Goal: Task Accomplishment & Management: Manage account settings

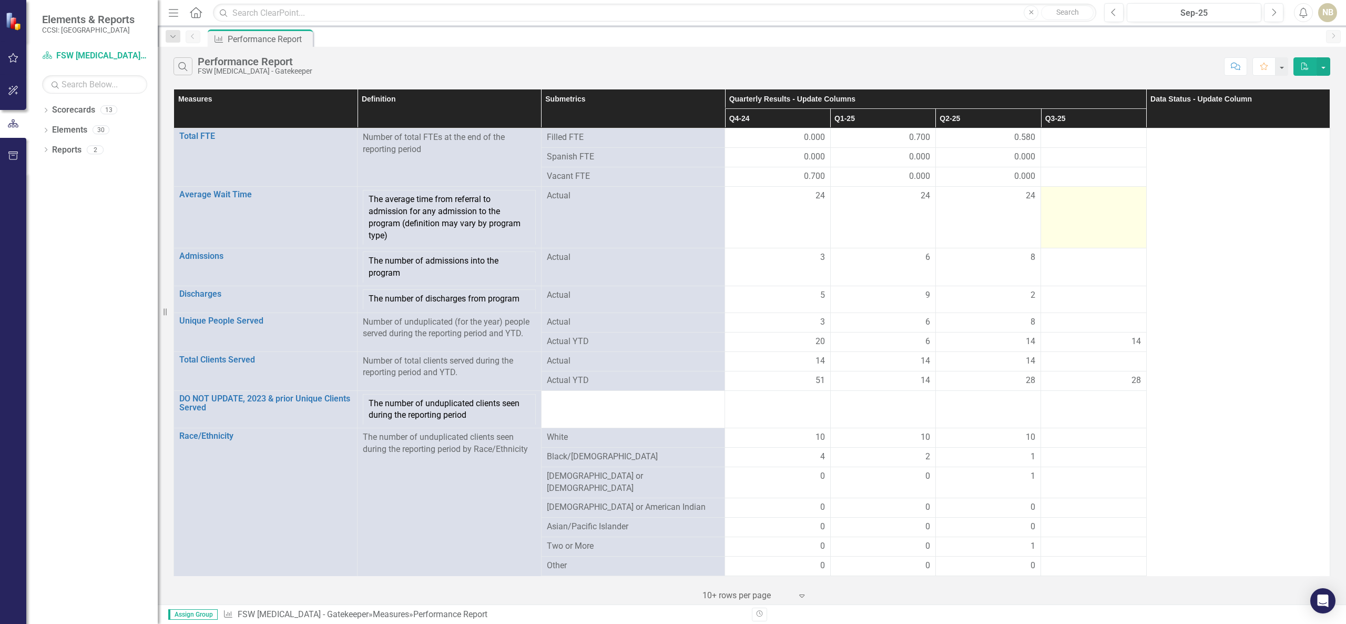
click at [1079, 195] on div at bounding box center [1093, 196] width 94 height 13
click at [1087, 145] on td at bounding box center [1093, 137] width 105 height 19
click at [1088, 145] on td at bounding box center [1093, 137] width 105 height 19
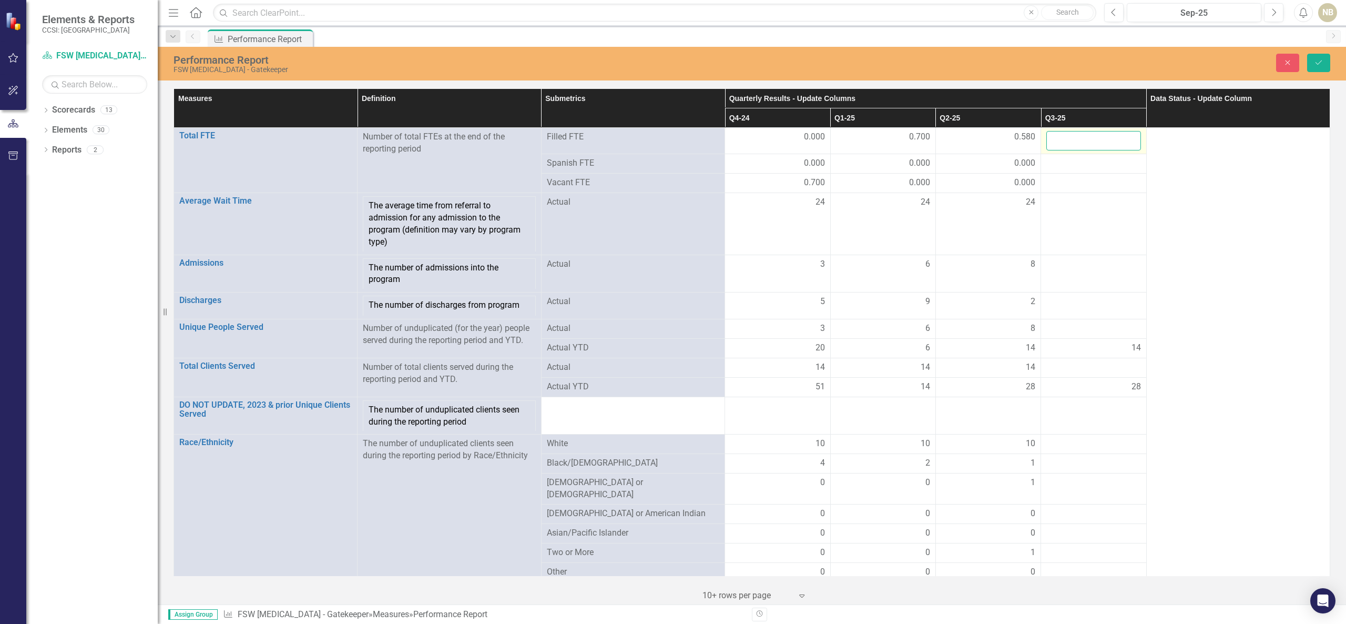
click at [1088, 145] on input "number" at bounding box center [1093, 140] width 94 height 19
type input ".58"
click at [1087, 159] on div at bounding box center [1093, 163] width 94 height 13
click at [1087, 163] on div at bounding box center [1093, 163] width 94 height 13
click at [1088, 166] on div at bounding box center [1093, 163] width 94 height 13
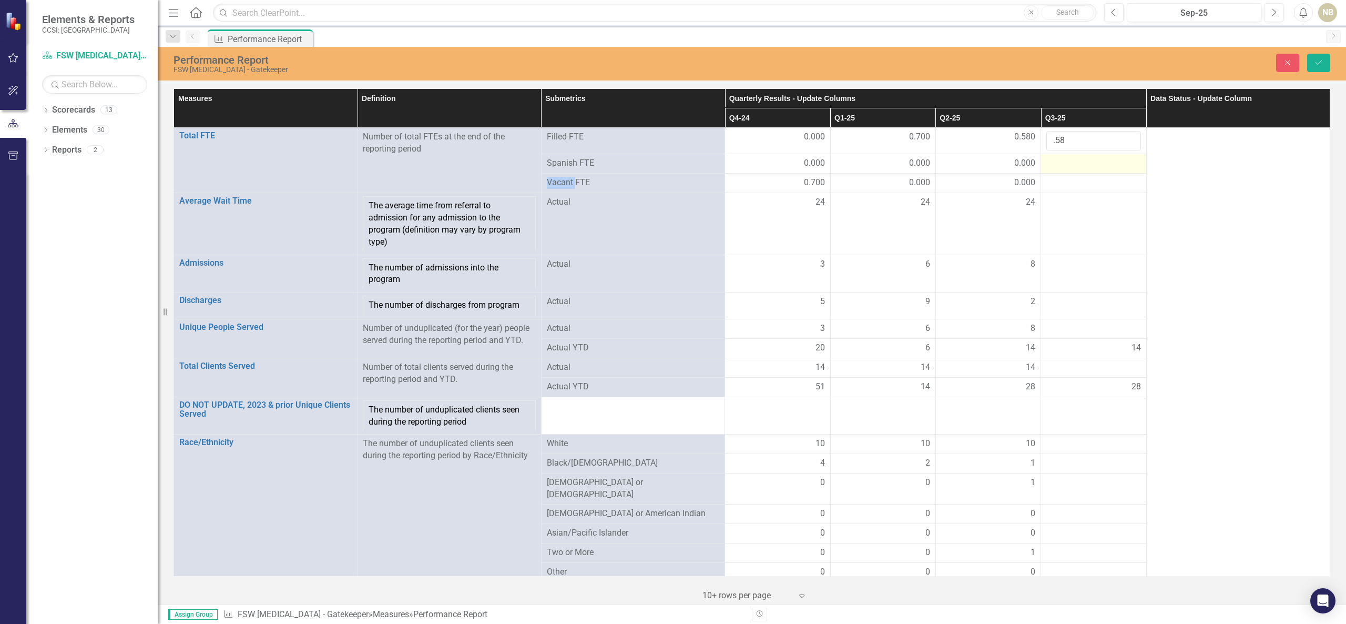
click at [1088, 166] on div at bounding box center [1093, 163] width 94 height 13
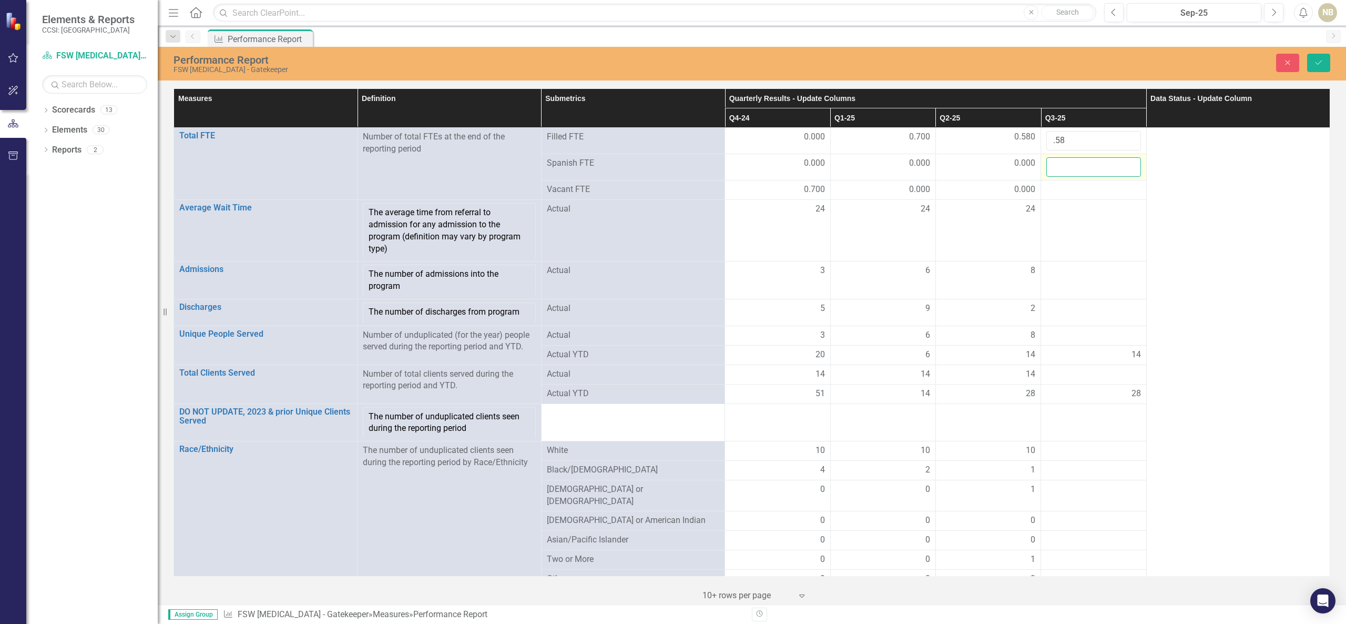
click at [1088, 169] on input "number" at bounding box center [1093, 166] width 94 height 19
type input "0"
click at [1101, 201] on td at bounding box center [1093, 231] width 105 height 62
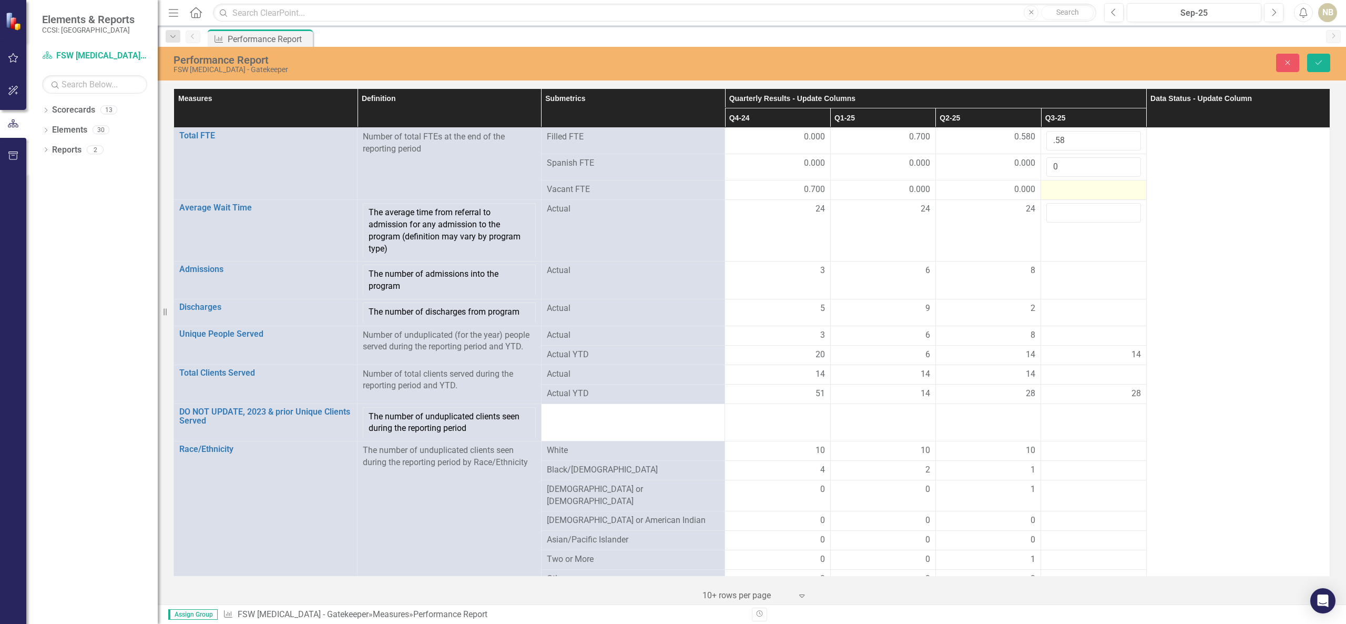
click at [1098, 191] on div at bounding box center [1093, 190] width 94 height 13
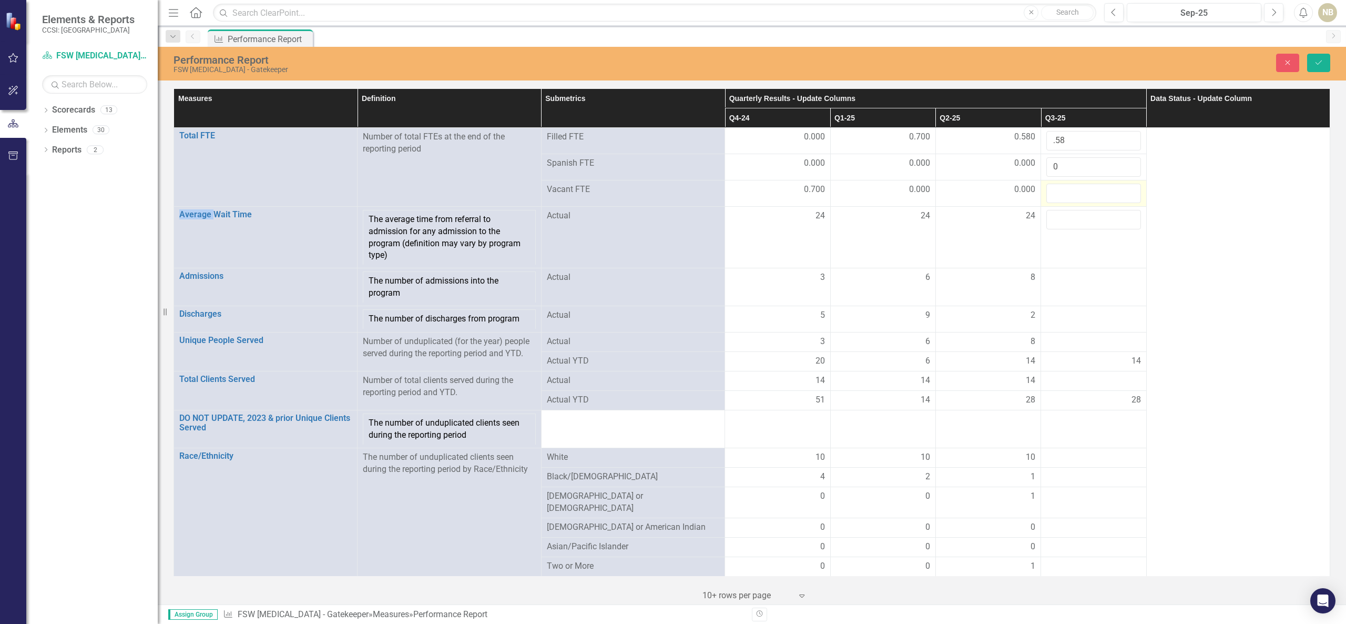
click at [1098, 191] on input "number" at bounding box center [1093, 193] width 94 height 19
type input "0"
click at [1097, 226] on input "number" at bounding box center [1093, 219] width 94 height 19
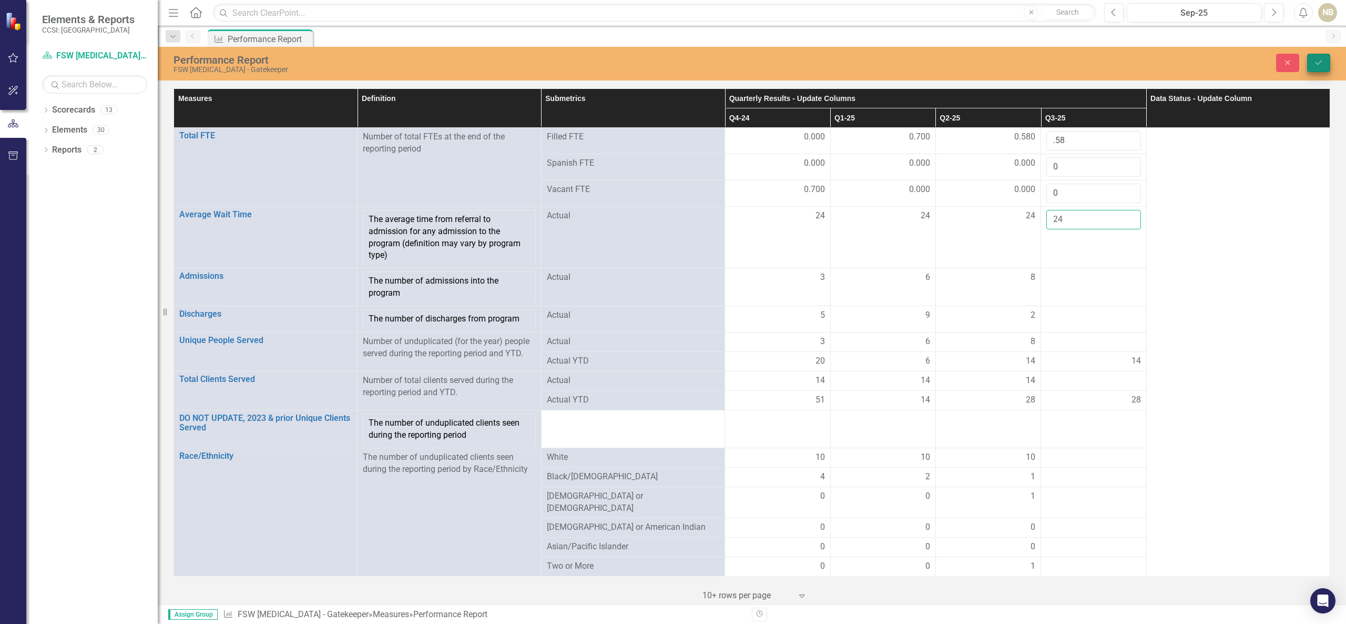
type input "24"
click at [1323, 59] on icon "Save" at bounding box center [1318, 62] width 9 height 7
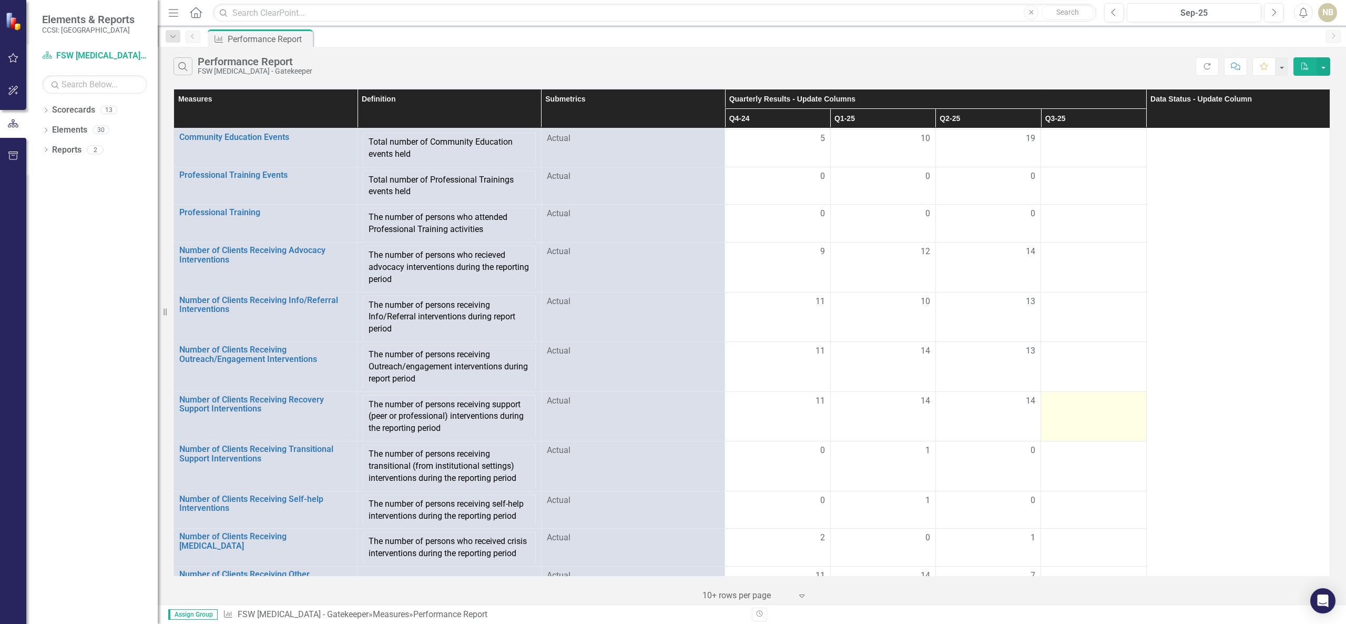
scroll to position [711, 0]
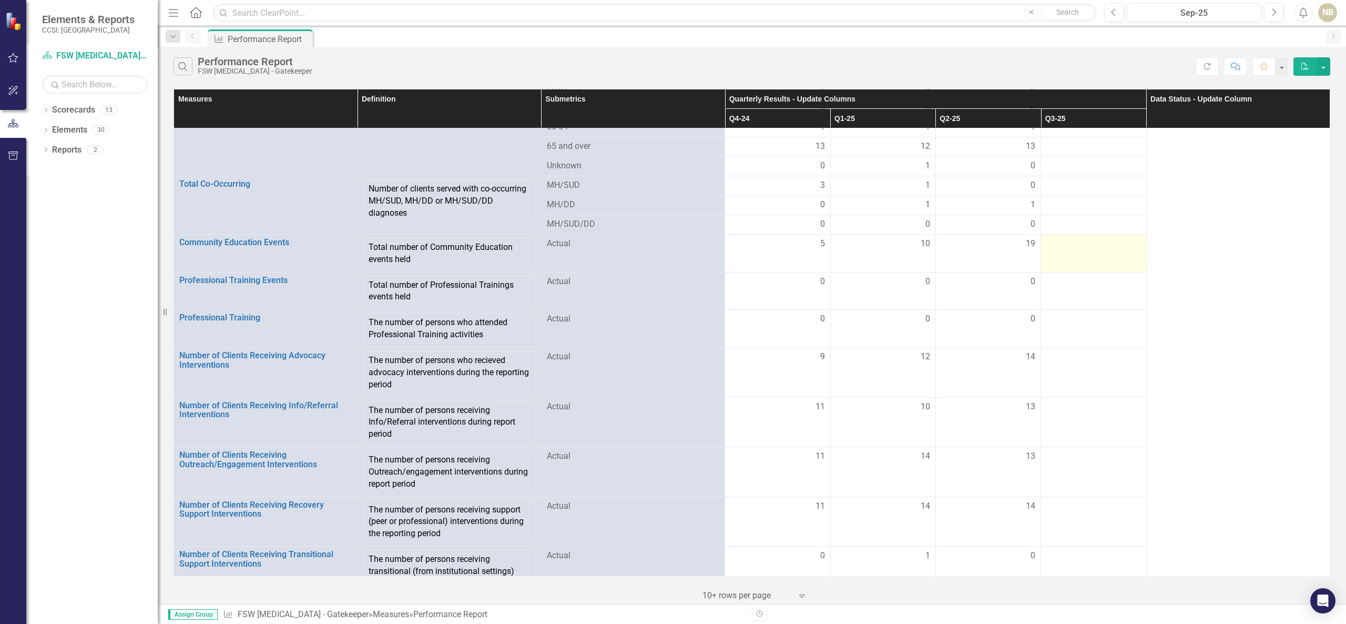
click at [1098, 252] on td at bounding box center [1093, 253] width 105 height 38
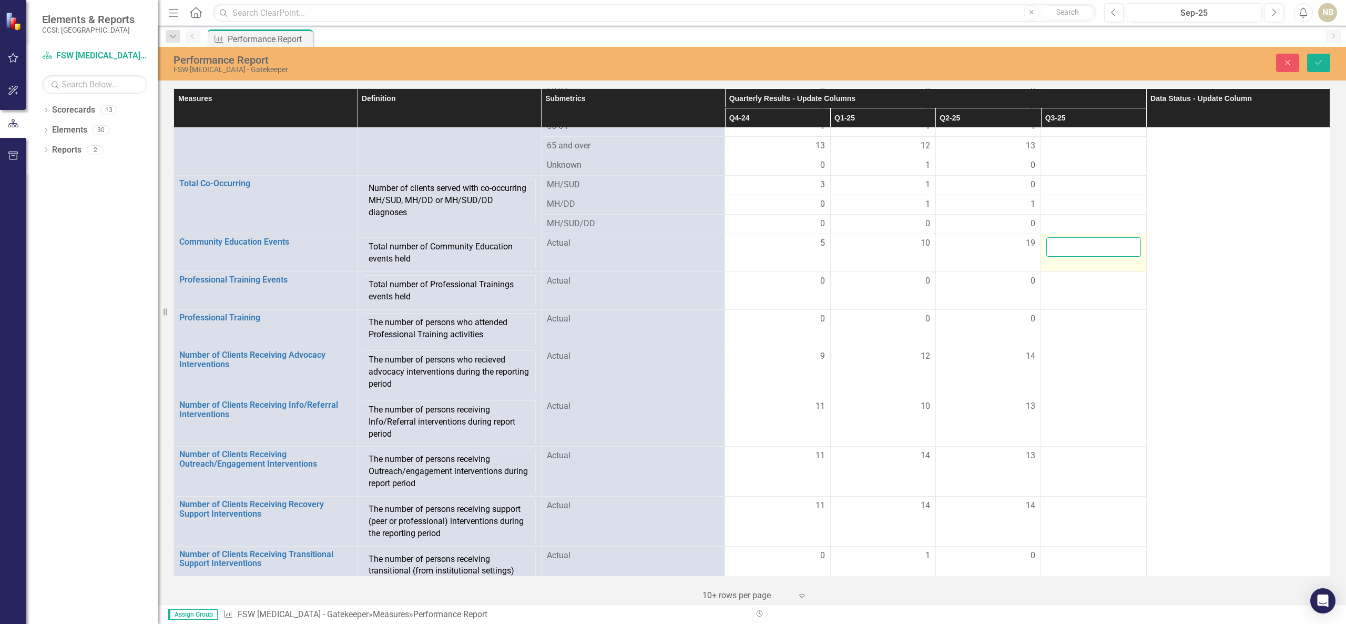
click at [1098, 252] on input "number" at bounding box center [1093, 246] width 94 height 19
click at [1091, 286] on td at bounding box center [1093, 291] width 105 height 38
click at [1094, 323] on td at bounding box center [1093, 328] width 105 height 38
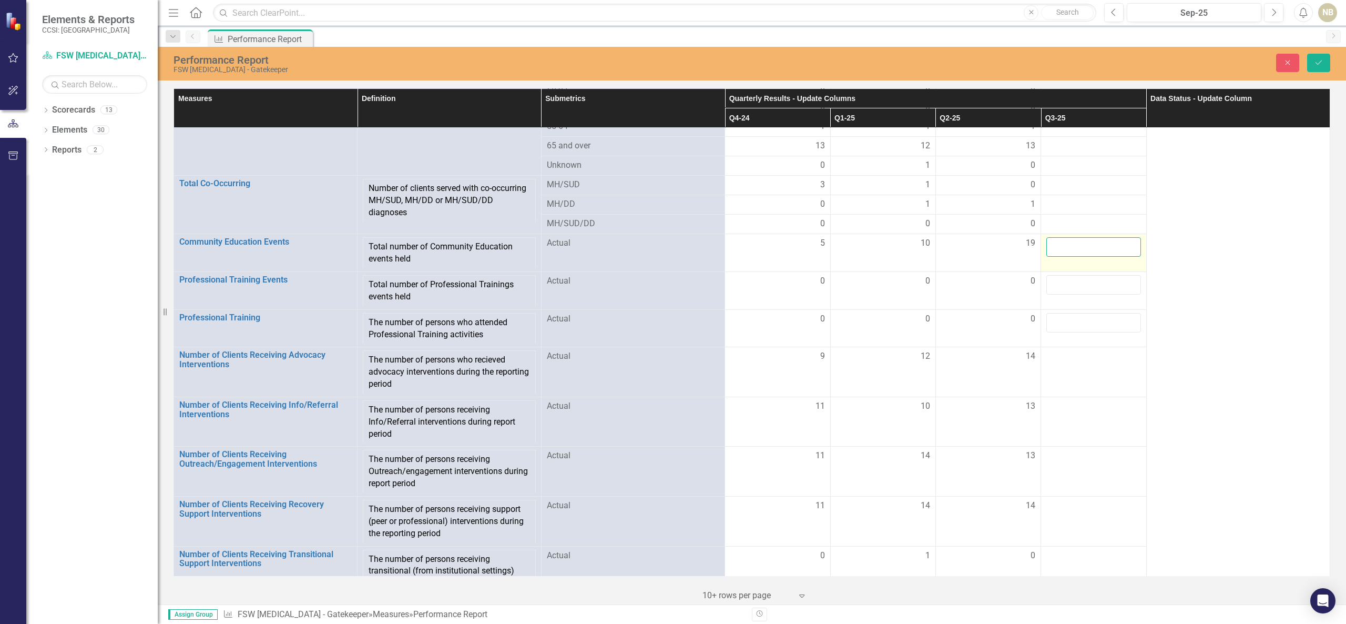
click at [1092, 247] on input "number" at bounding box center [1093, 246] width 94 height 19
type input "13"
click at [1082, 283] on input "number" at bounding box center [1093, 284] width 94 height 19
type input "0"
click at [1086, 319] on input "number" at bounding box center [1093, 322] width 94 height 19
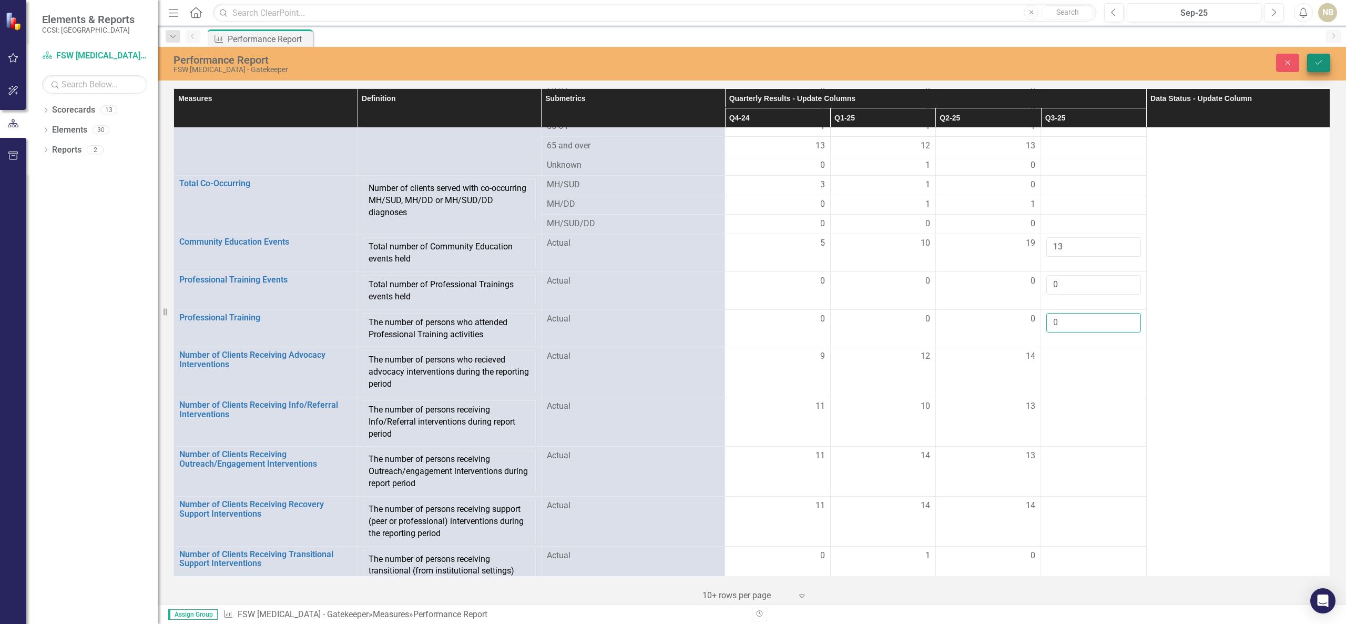
type input "0"
click at [1325, 57] on button "Save" at bounding box center [1318, 63] width 23 height 18
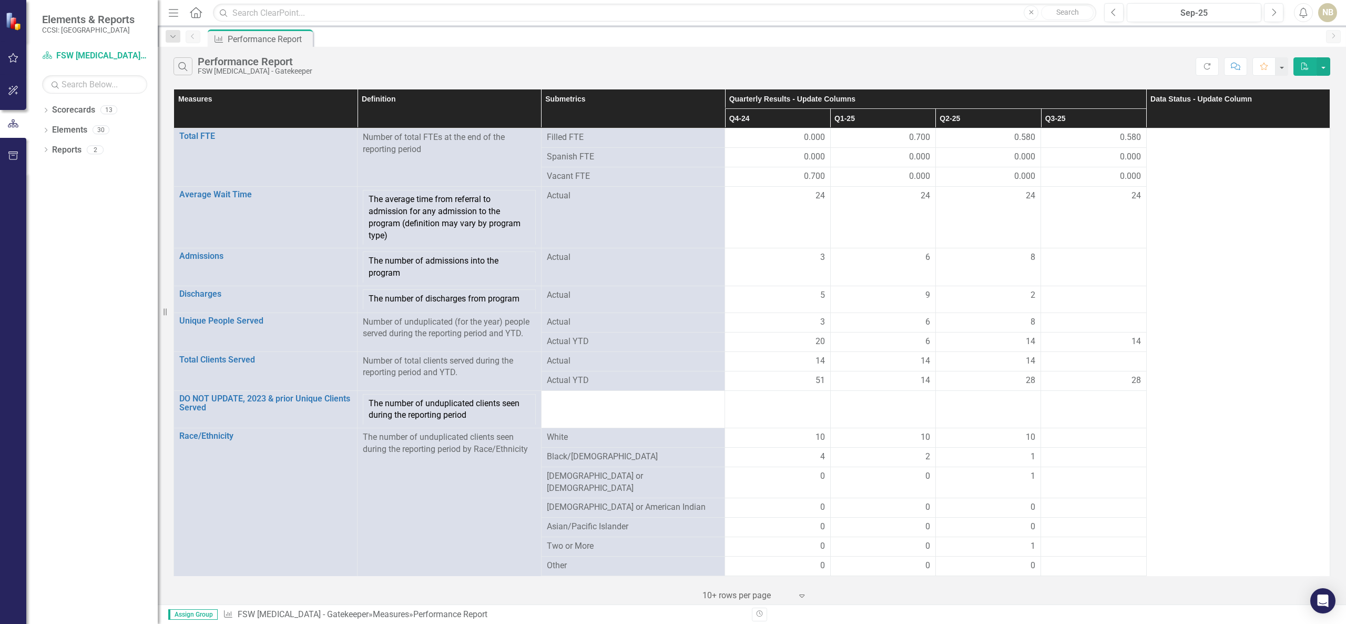
click at [191, 16] on icon at bounding box center [196, 12] width 12 height 11
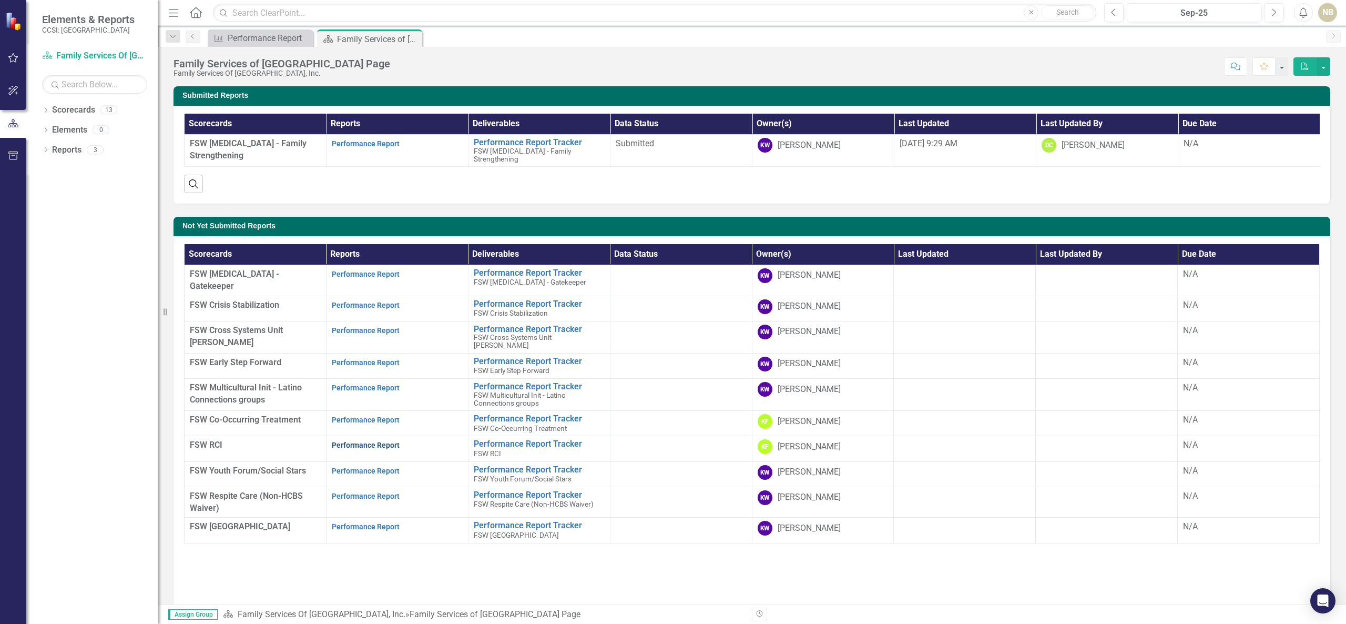
click at [353, 449] on link "Performance Report" at bounding box center [366, 445] width 68 height 8
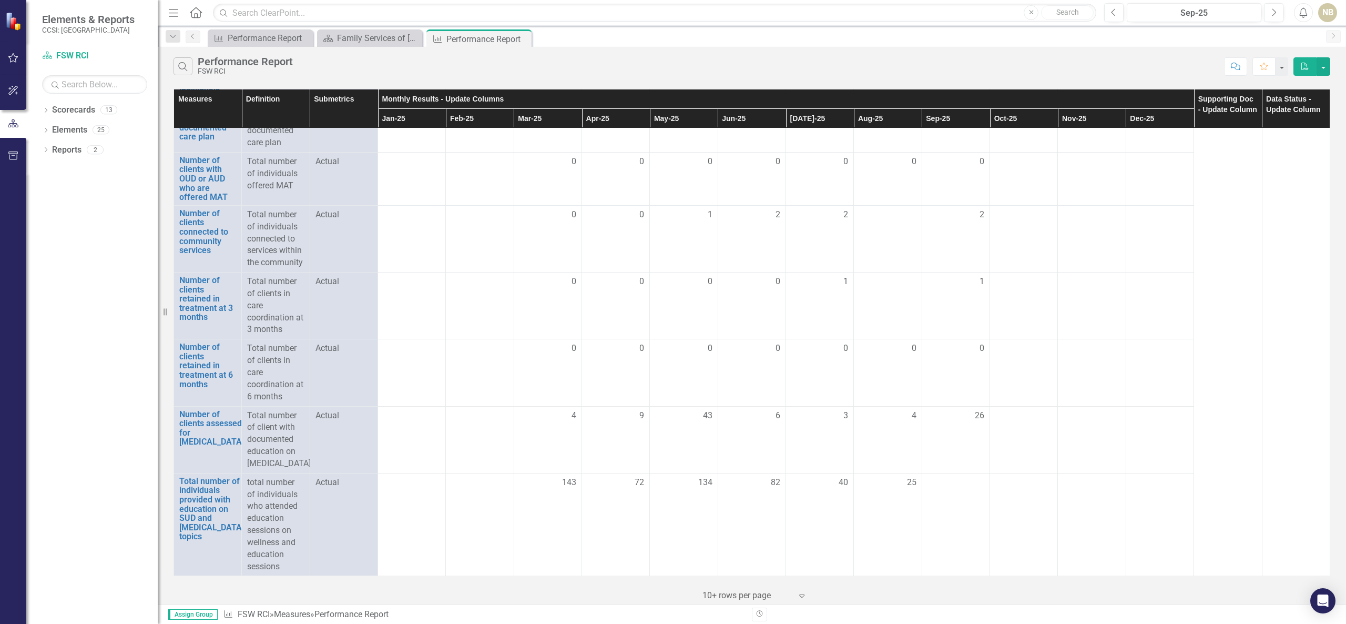
scroll to position [1357, 0]
click at [936, 500] on td at bounding box center [956, 524] width 68 height 103
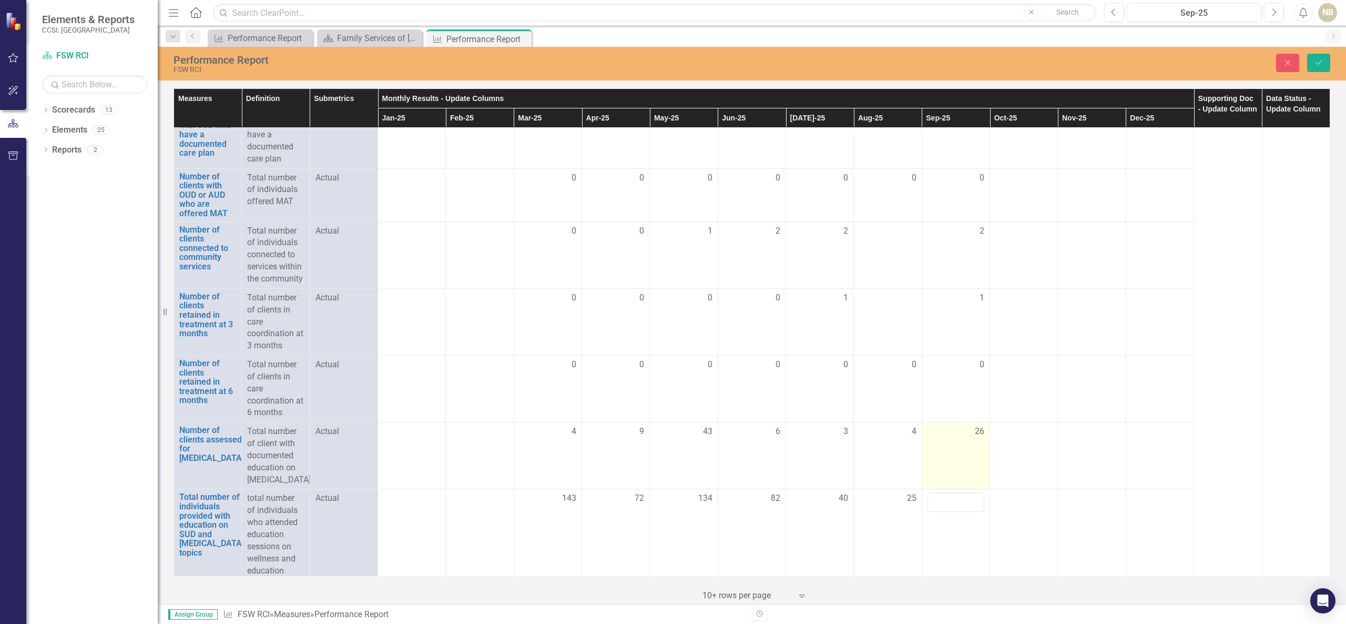
scroll to position [1417, 0]
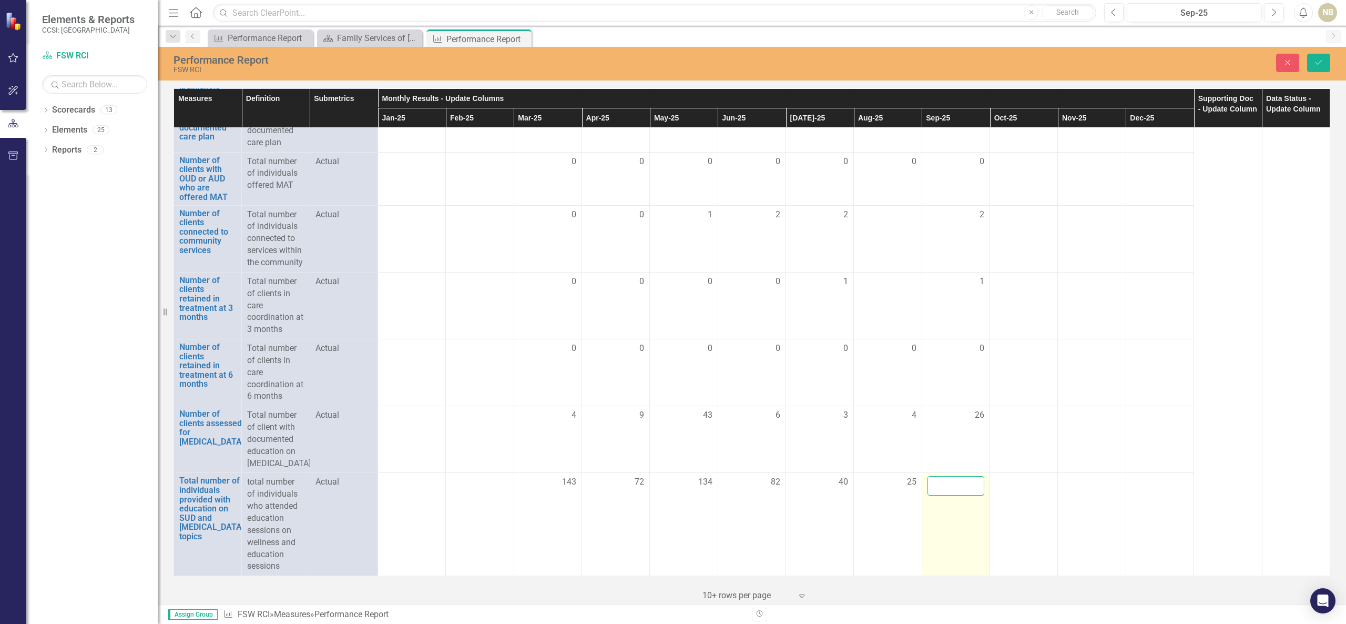
click at [938, 483] on input "number" at bounding box center [956, 485] width 57 height 19
type input "69"
click at [1321, 59] on icon "Save" at bounding box center [1318, 62] width 9 height 7
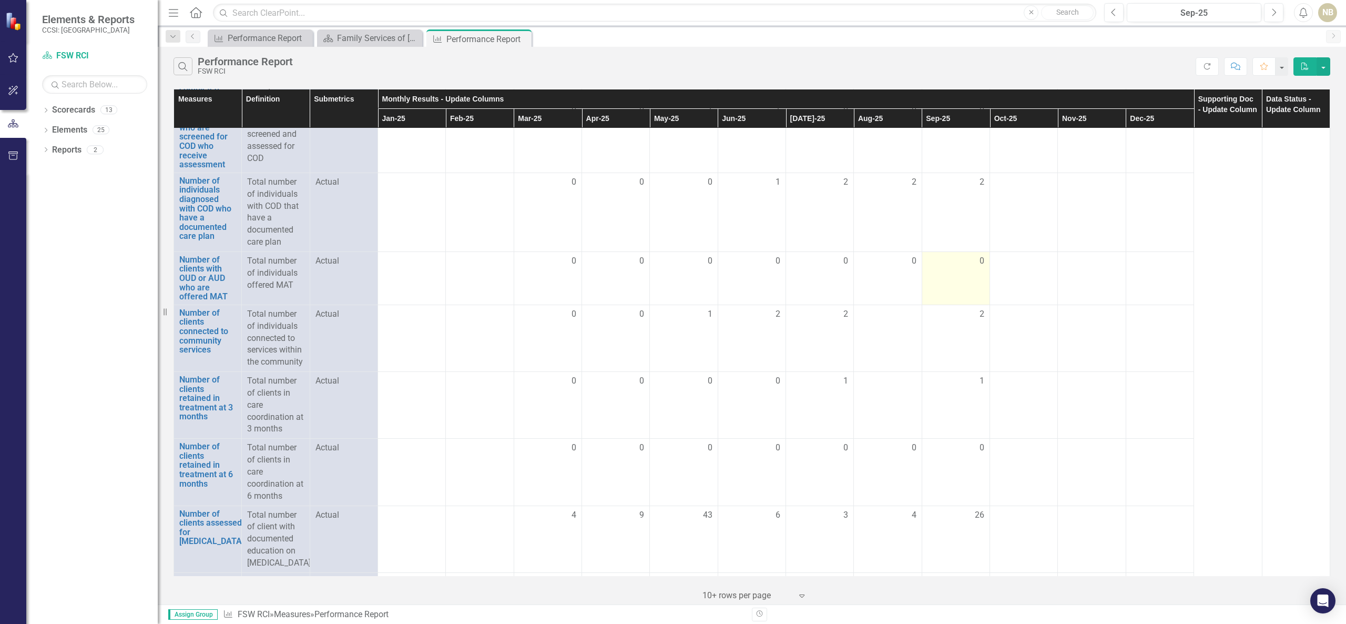
scroll to position [1357, 0]
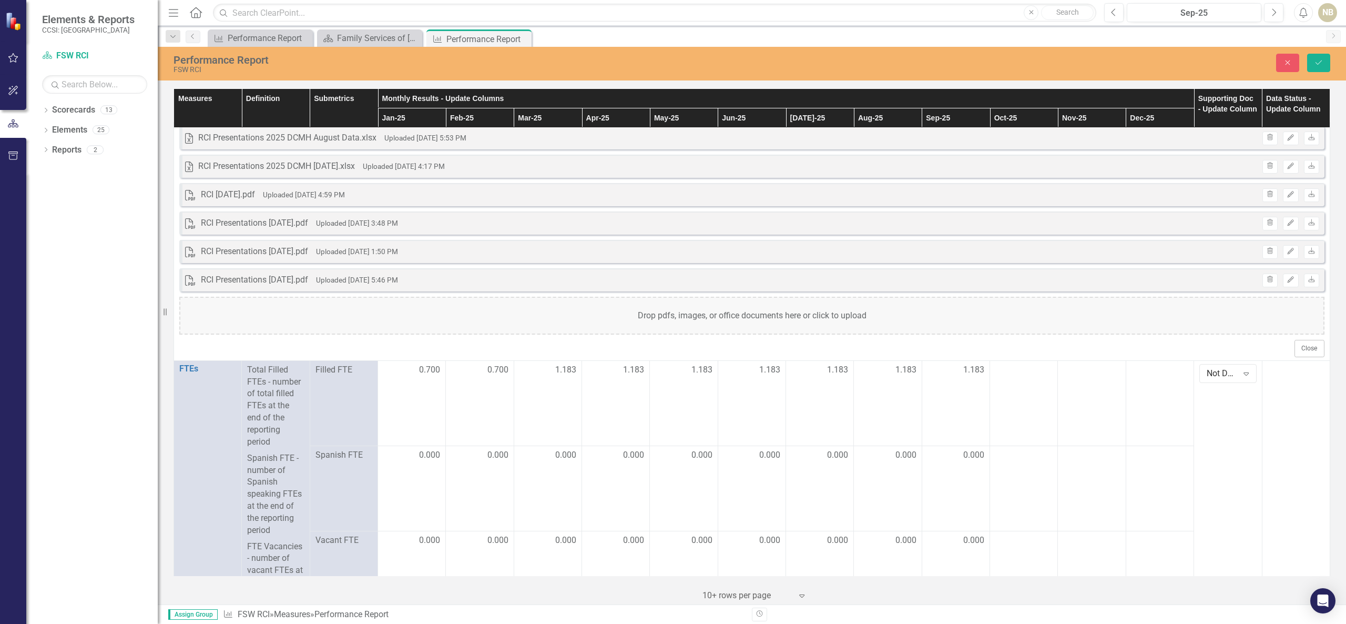
scroll to position [0, 0]
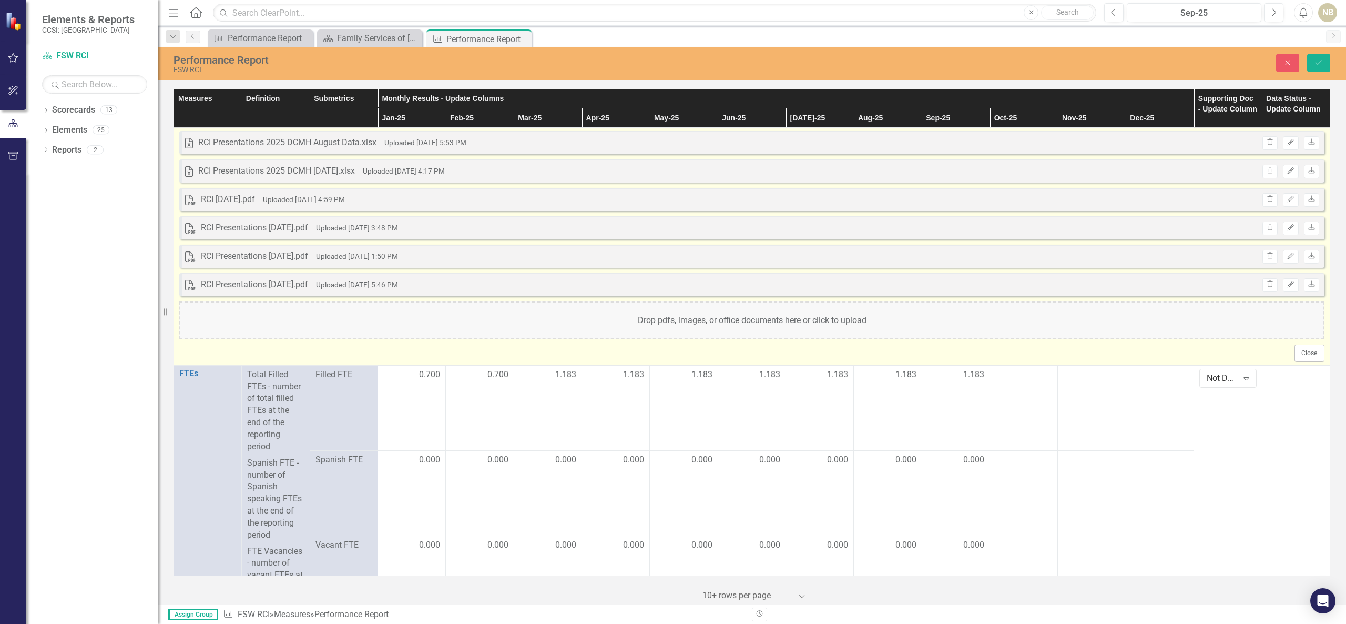
click at [802, 330] on div "Drop pdfs, images, or office documents here or click to upload" at bounding box center [751, 320] width 1145 height 38
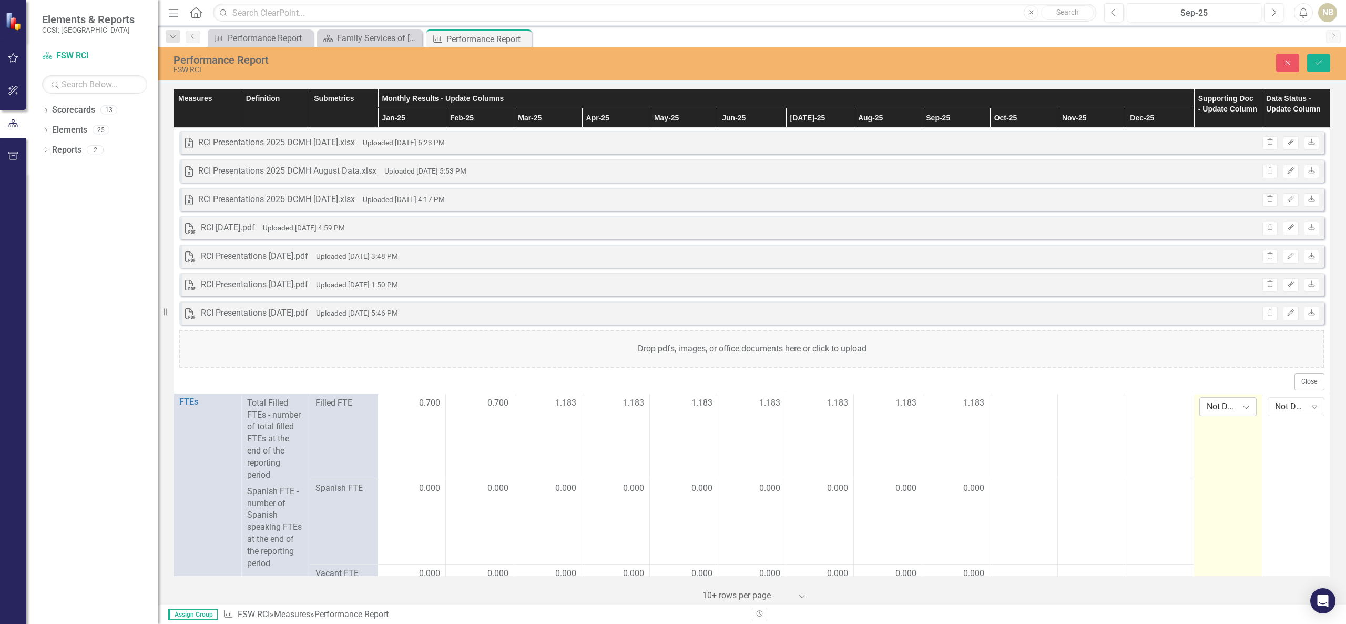
click at [1223, 406] on div "Not Defined" at bounding box center [1222, 406] width 31 height 12
click at [1248, 450] on div "Yes" at bounding box center [1235, 443] width 84 height 17
click at [1309, 408] on icon "Expand" at bounding box center [1314, 406] width 11 height 8
click at [1315, 459] on div "Submitted" at bounding box center [1304, 461] width 67 height 12
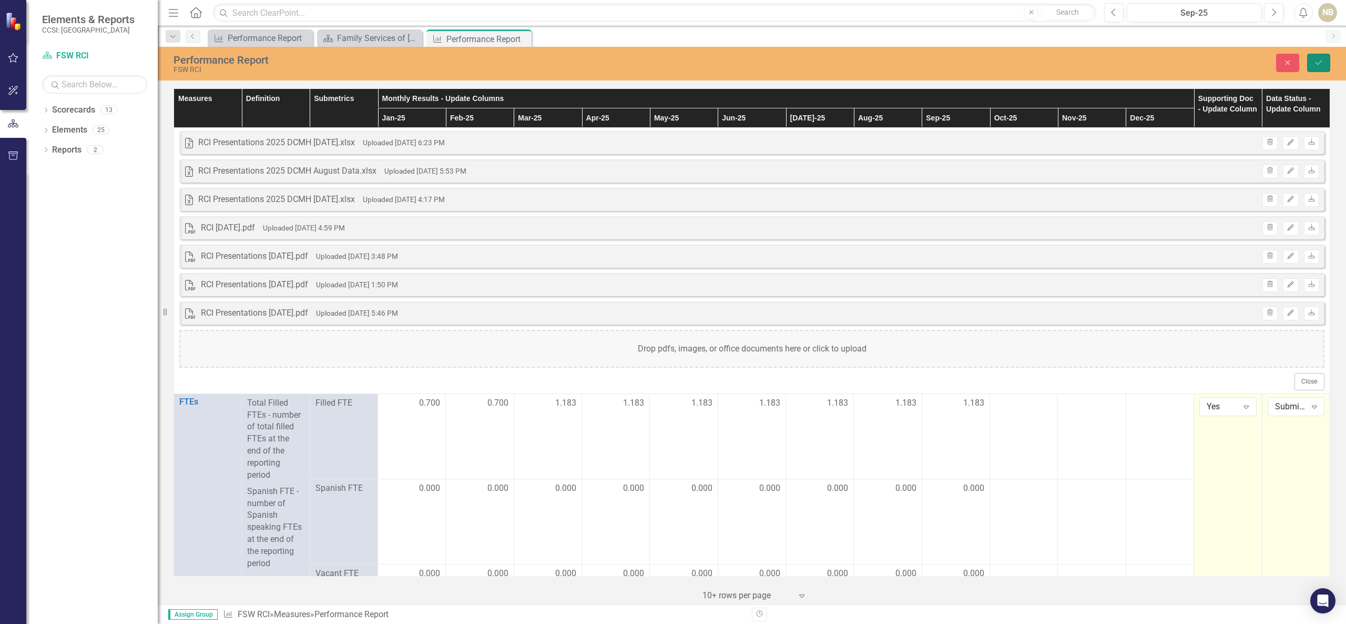
click at [1321, 63] on icon "Save" at bounding box center [1318, 62] width 9 height 7
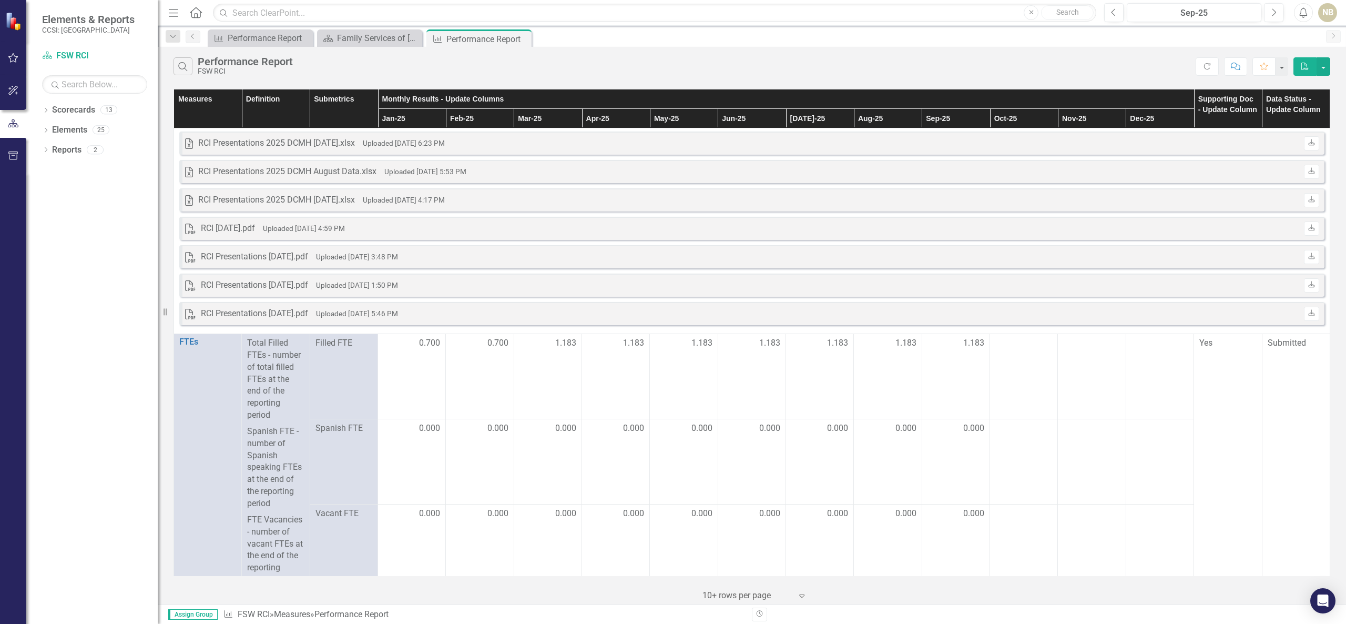
click at [186, 9] on div "Menu Home Search Close Search" at bounding box center [630, 13] width 928 height 20
click at [196, 14] on icon "Home" at bounding box center [196, 12] width 14 height 11
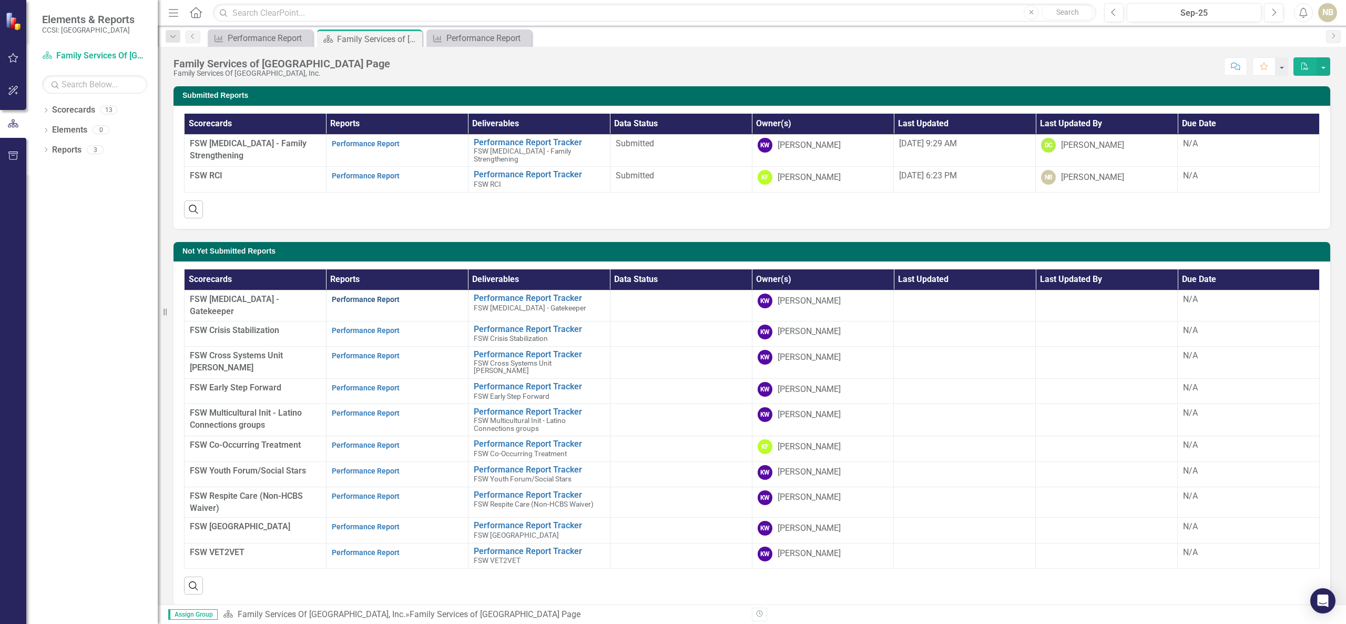
click at [380, 303] on link "Performance Report" at bounding box center [366, 299] width 68 height 8
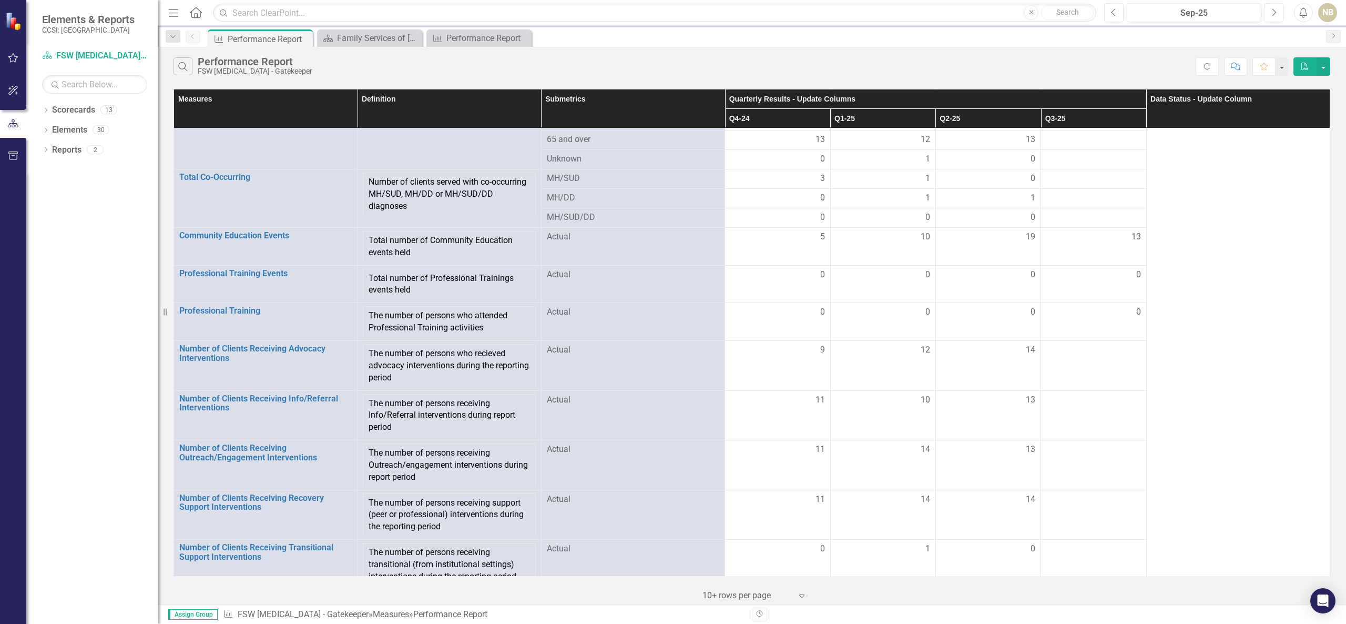
scroll to position [711, 0]
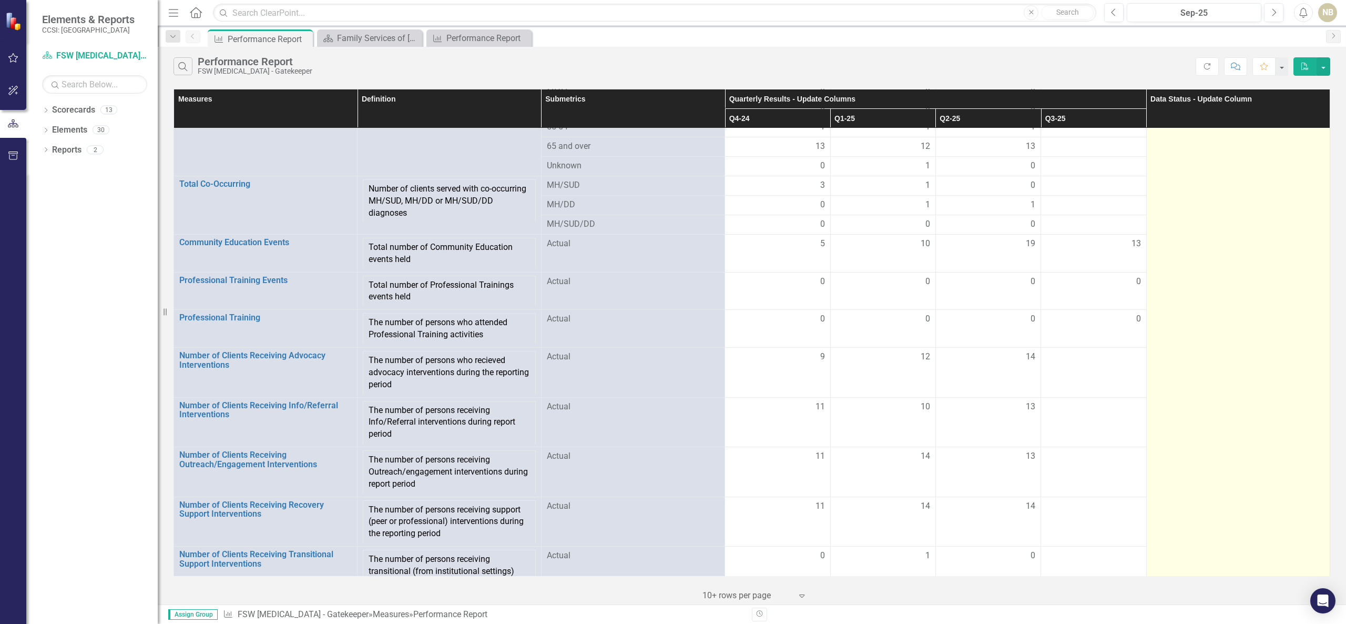
click at [1246, 238] on td at bounding box center [1238, 198] width 184 height 1563
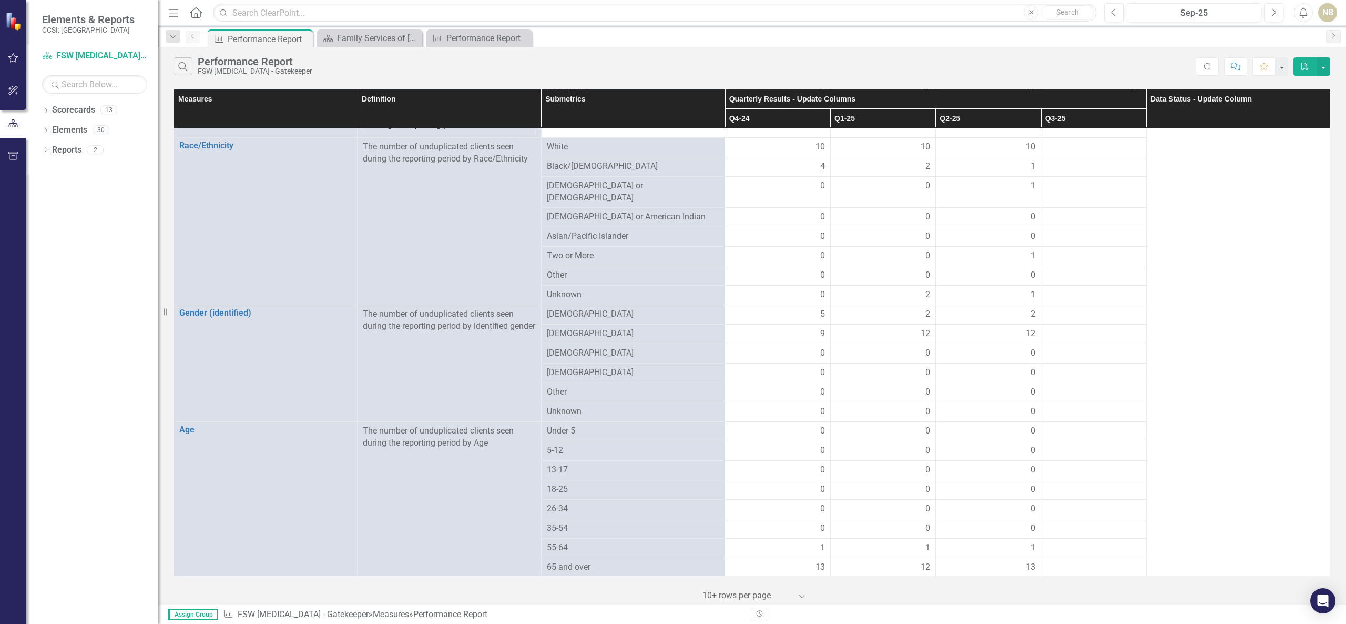
scroll to position [0, 0]
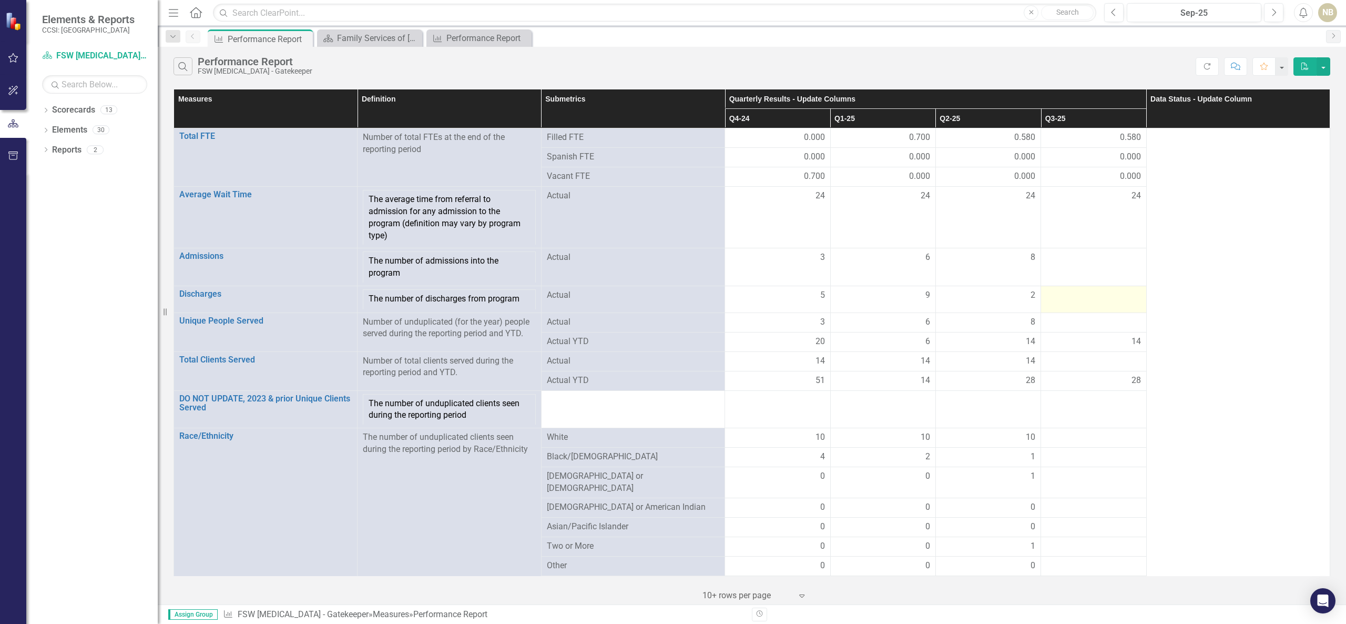
click at [1094, 308] on td at bounding box center [1093, 299] width 105 height 27
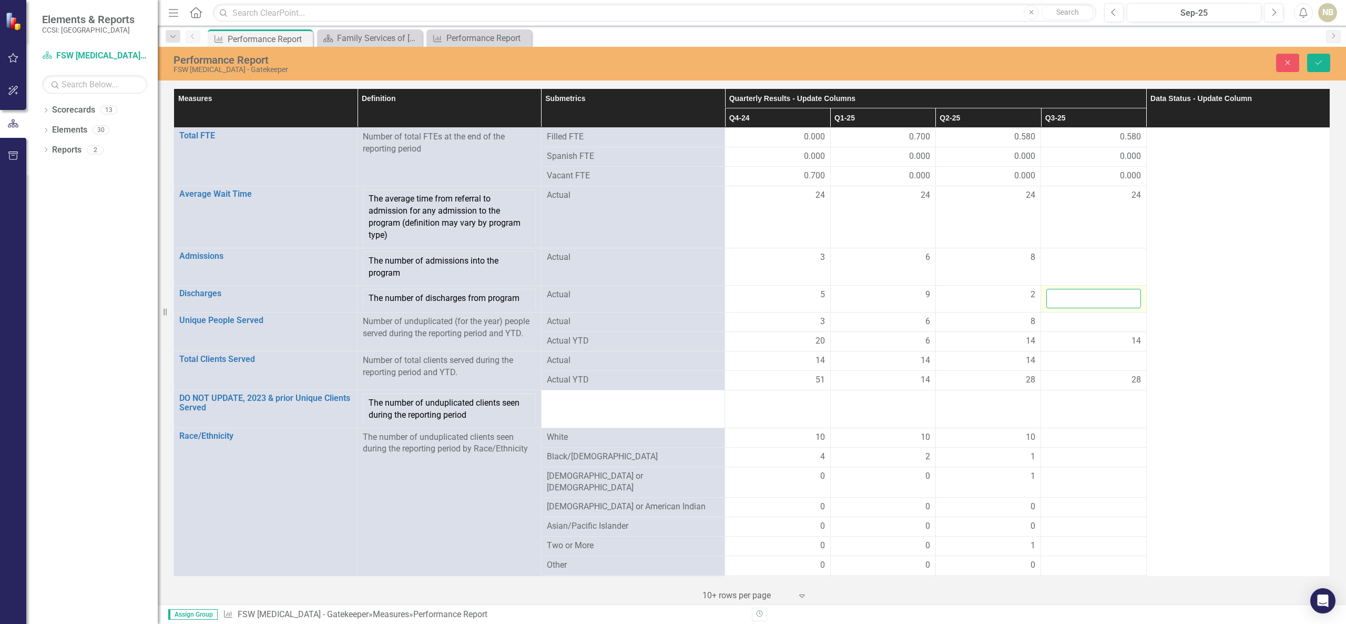
click at [1095, 306] on input "number" at bounding box center [1093, 298] width 94 height 19
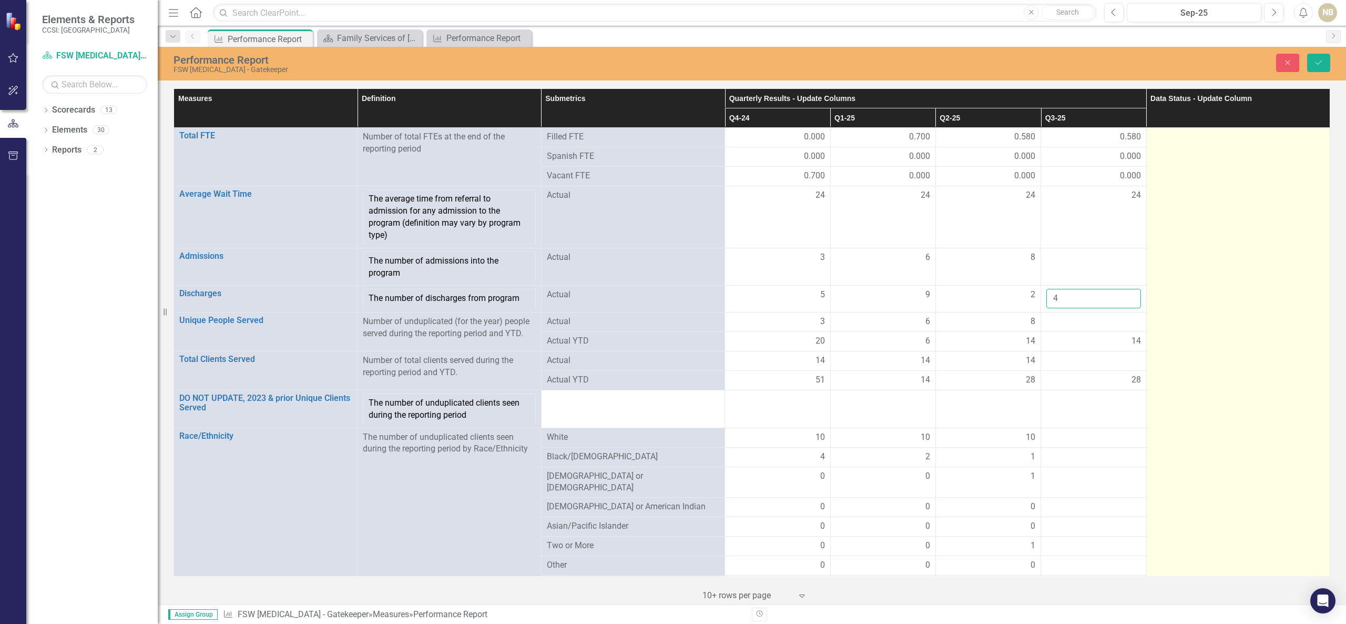
type input "4"
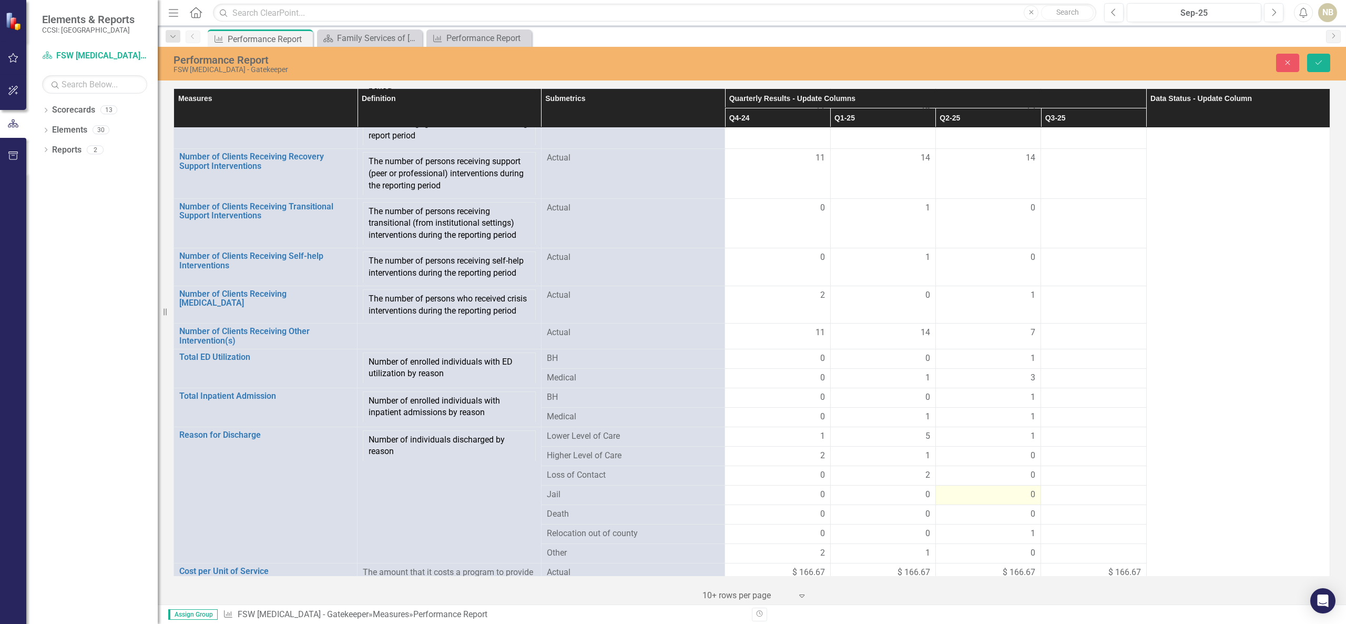
scroll to position [1130, 0]
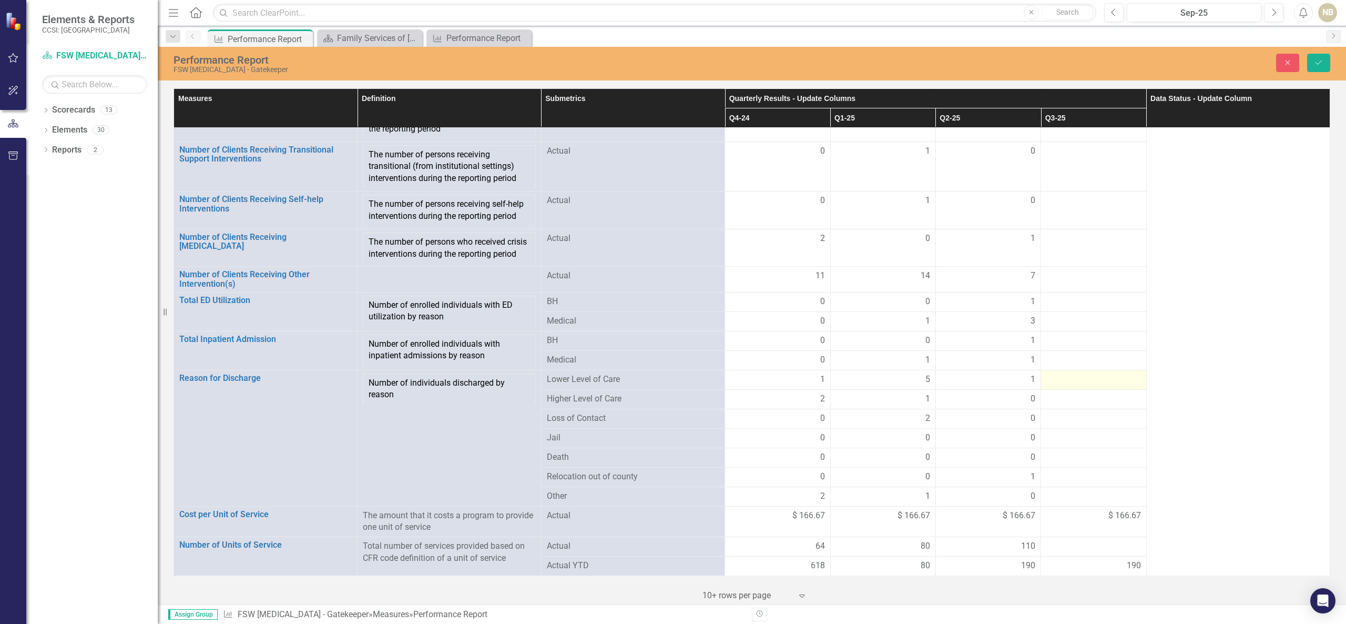
click at [1056, 374] on div at bounding box center [1093, 379] width 94 height 13
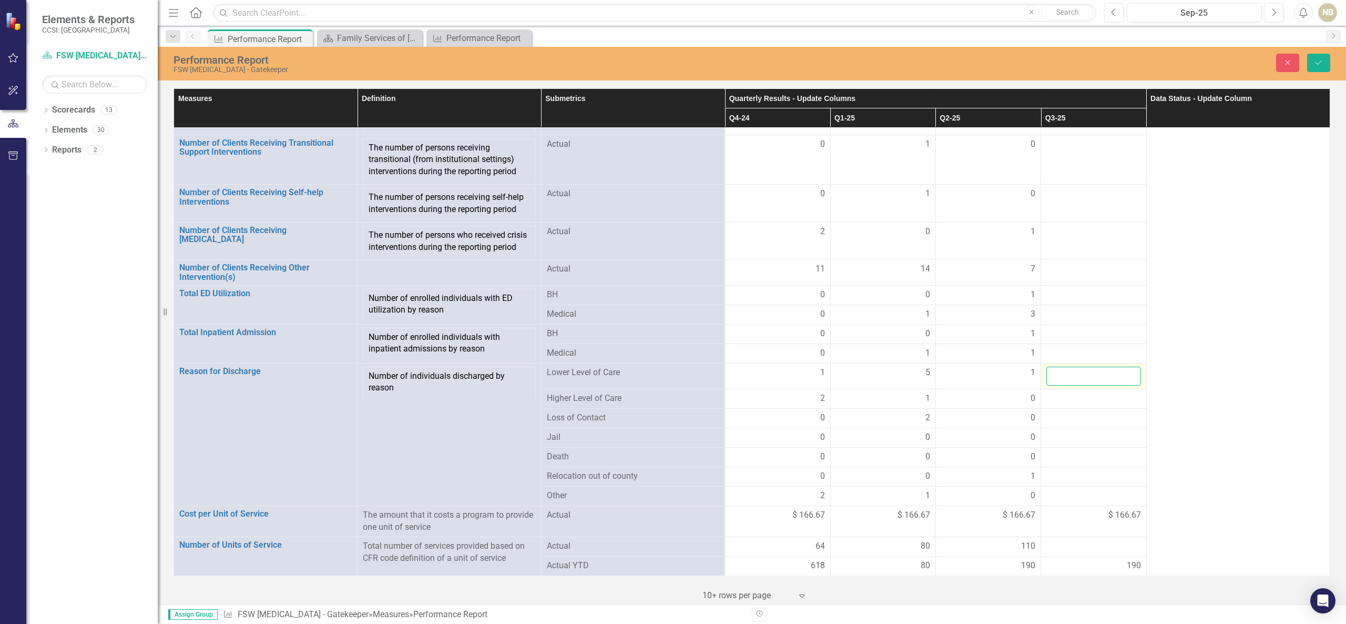
click at [1058, 374] on input "number" at bounding box center [1093, 375] width 94 height 19
type input "1"
click at [1071, 421] on div at bounding box center [1093, 418] width 94 height 13
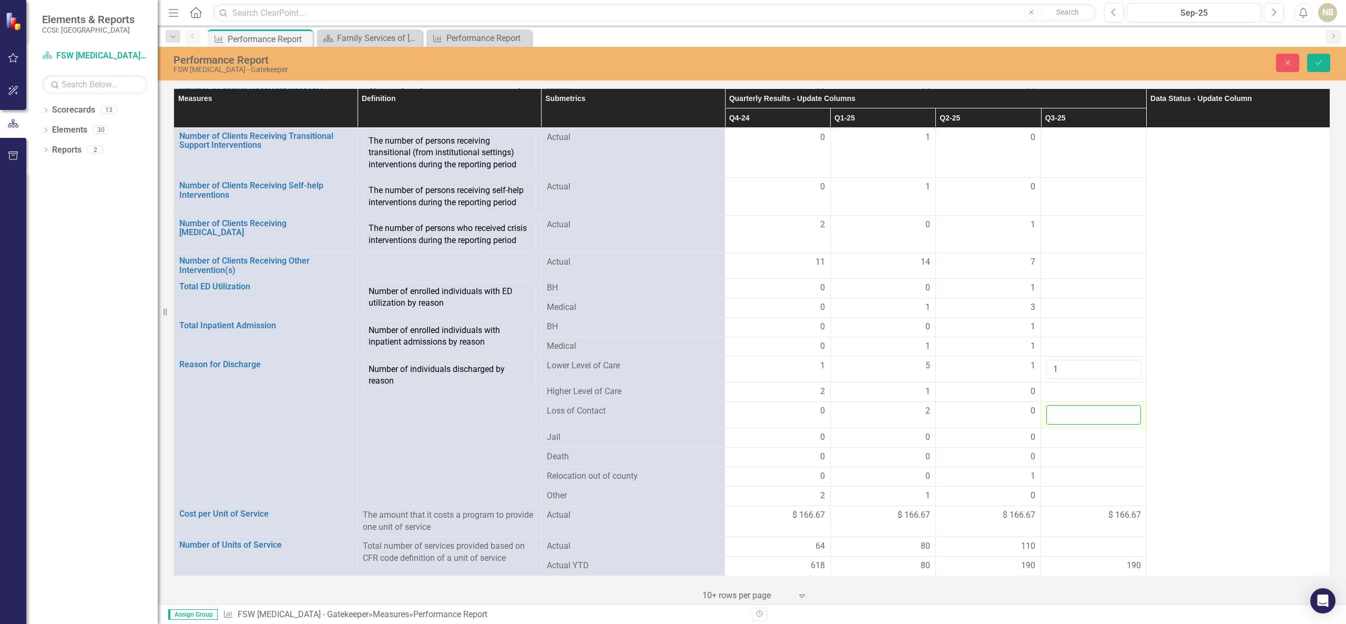
click at [1072, 424] on input "number" at bounding box center [1093, 414] width 94 height 19
type input "2"
click at [1068, 502] on div at bounding box center [1093, 496] width 94 height 13
click at [1072, 507] on input "number" at bounding box center [1093, 497] width 94 height 19
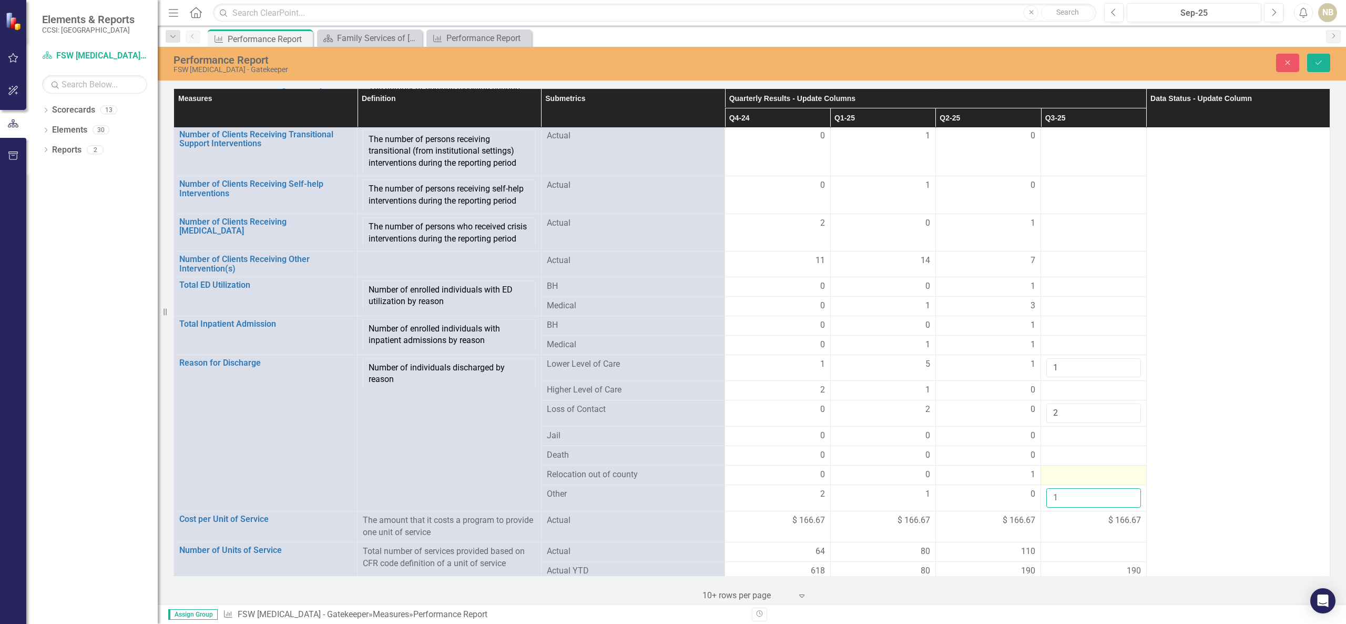
type input "1"
click at [1091, 481] on div at bounding box center [1093, 474] width 94 height 13
click at [1097, 488] on input "number" at bounding box center [1093, 477] width 94 height 19
type input "0"
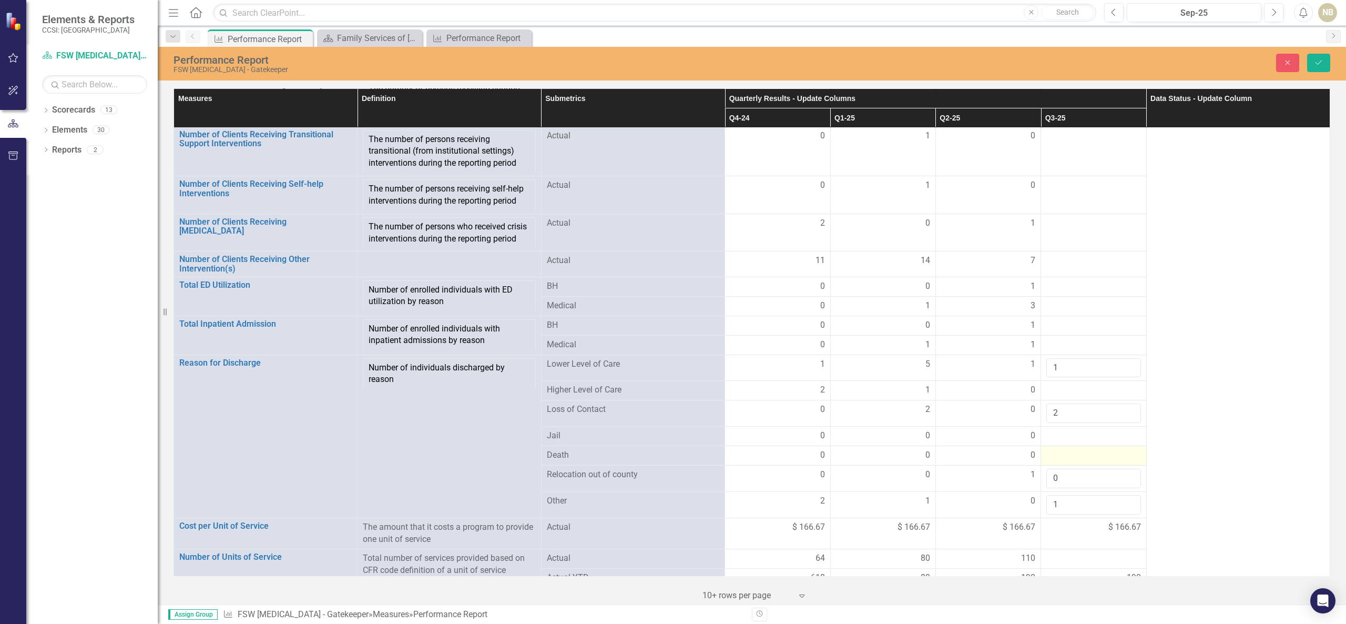
click at [1087, 462] on div at bounding box center [1093, 455] width 94 height 13
click at [1087, 468] on input "number" at bounding box center [1093, 458] width 94 height 19
type input "0"
click at [1080, 446] on td at bounding box center [1093, 435] width 105 height 19
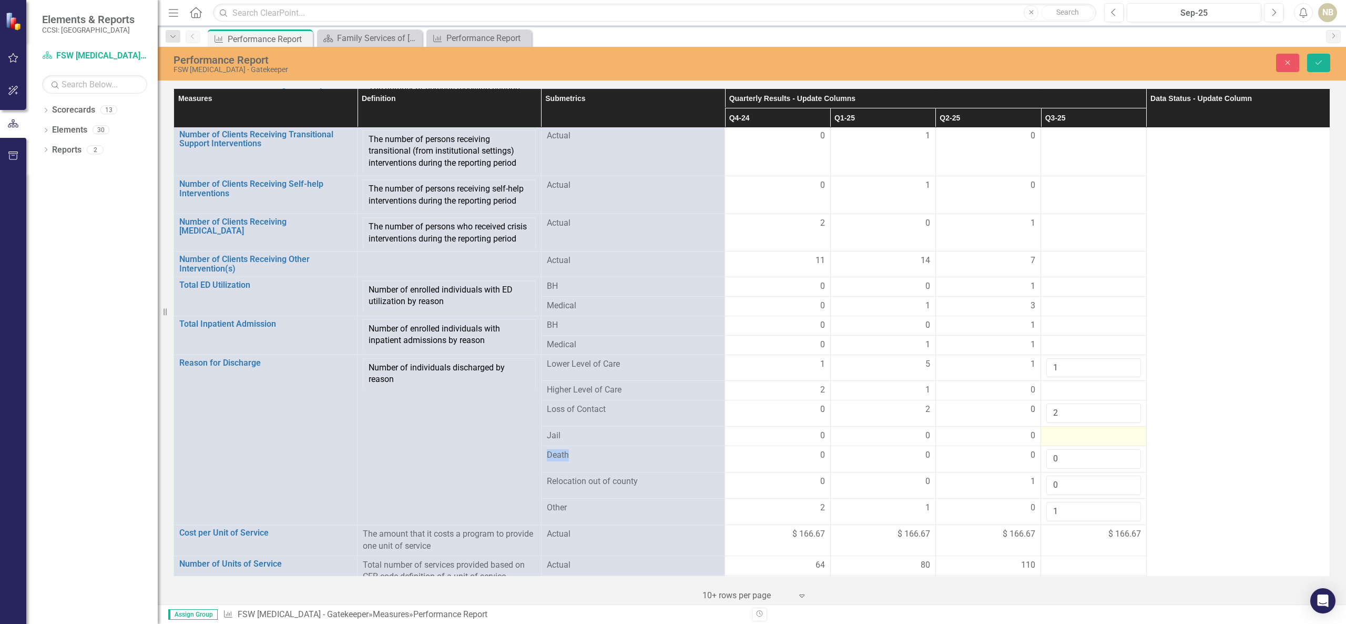
click at [1080, 446] on td at bounding box center [1093, 435] width 105 height 19
click at [1075, 449] on input "number" at bounding box center [1093, 439] width 94 height 19
type input "0"
click at [1052, 396] on div at bounding box center [1093, 390] width 94 height 13
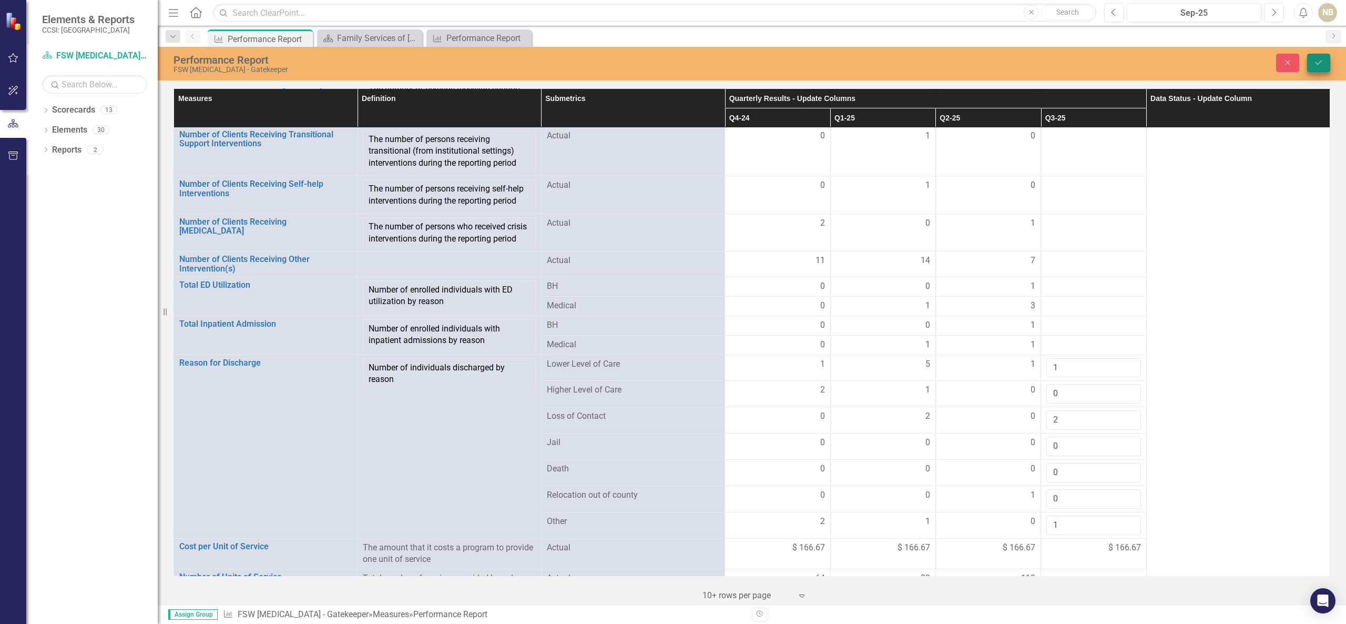
type input "0"
click at [1312, 62] on button "Save" at bounding box center [1318, 63] width 23 height 18
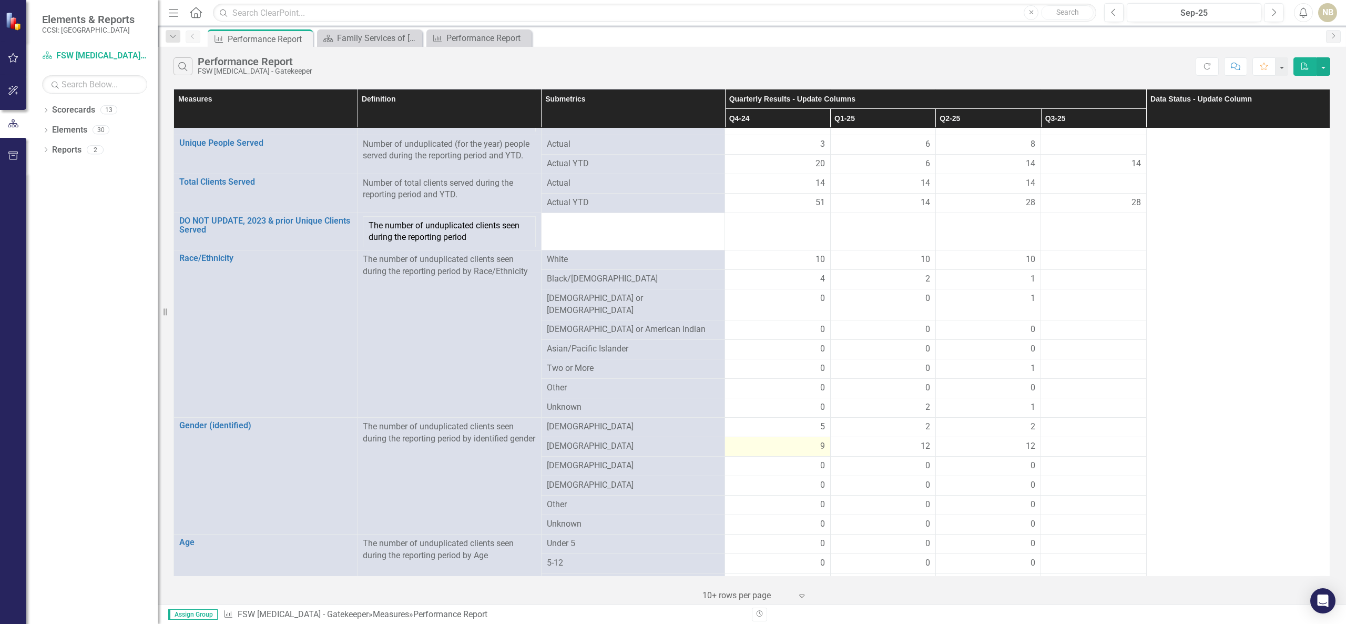
scroll to position [0, 0]
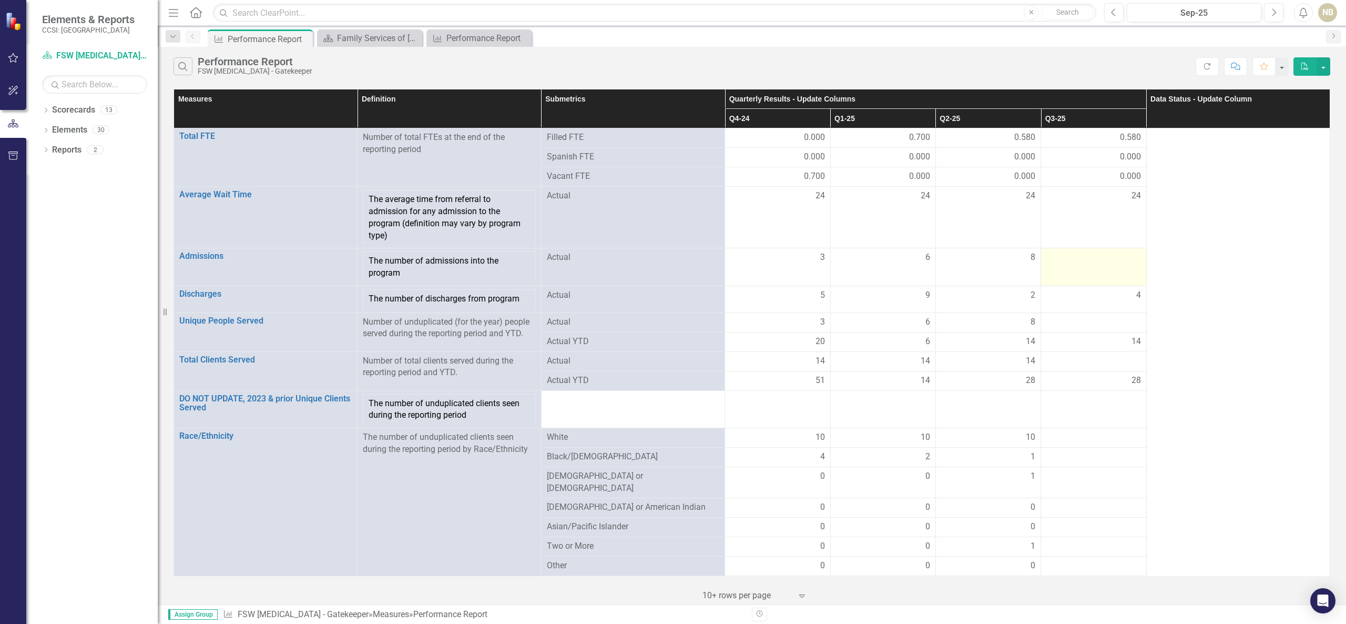
click at [1093, 263] on div at bounding box center [1093, 257] width 94 height 13
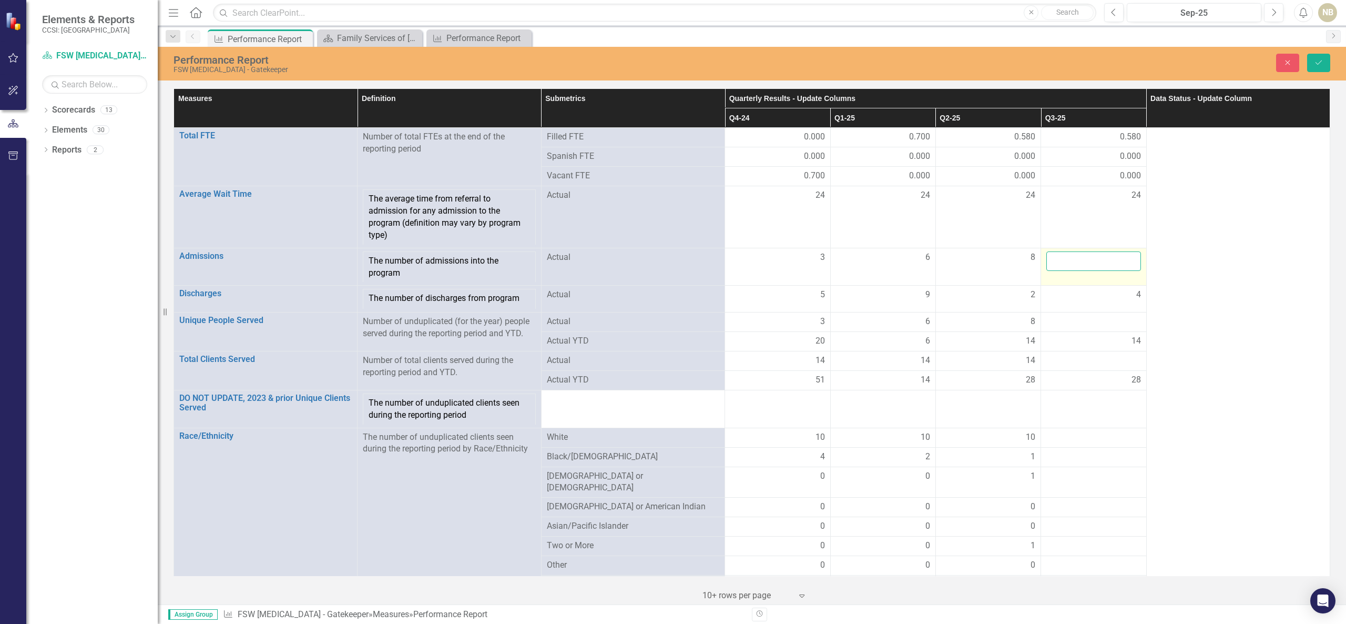
click at [1094, 264] on input "number" at bounding box center [1093, 260] width 94 height 19
type input "9"
click at [1103, 328] on div at bounding box center [1093, 321] width 94 height 13
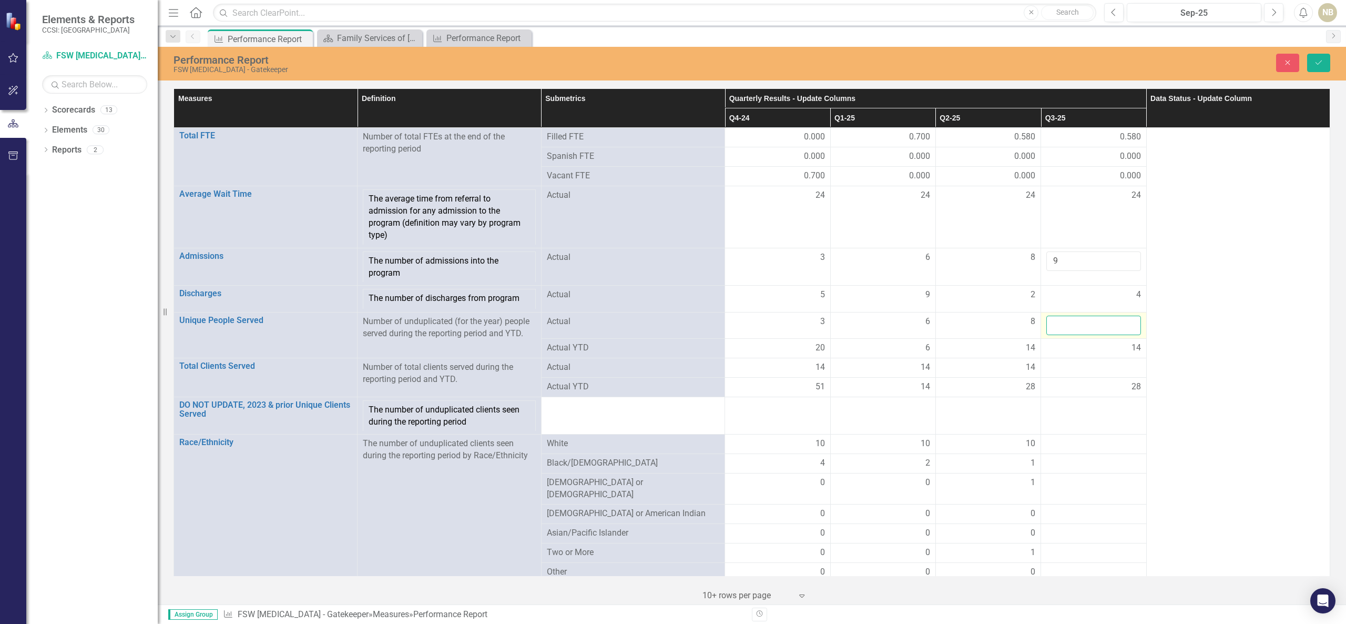
click at [1103, 328] on input "number" at bounding box center [1093, 324] width 94 height 19
type input "9"
click at [1102, 367] on div at bounding box center [1093, 367] width 94 height 13
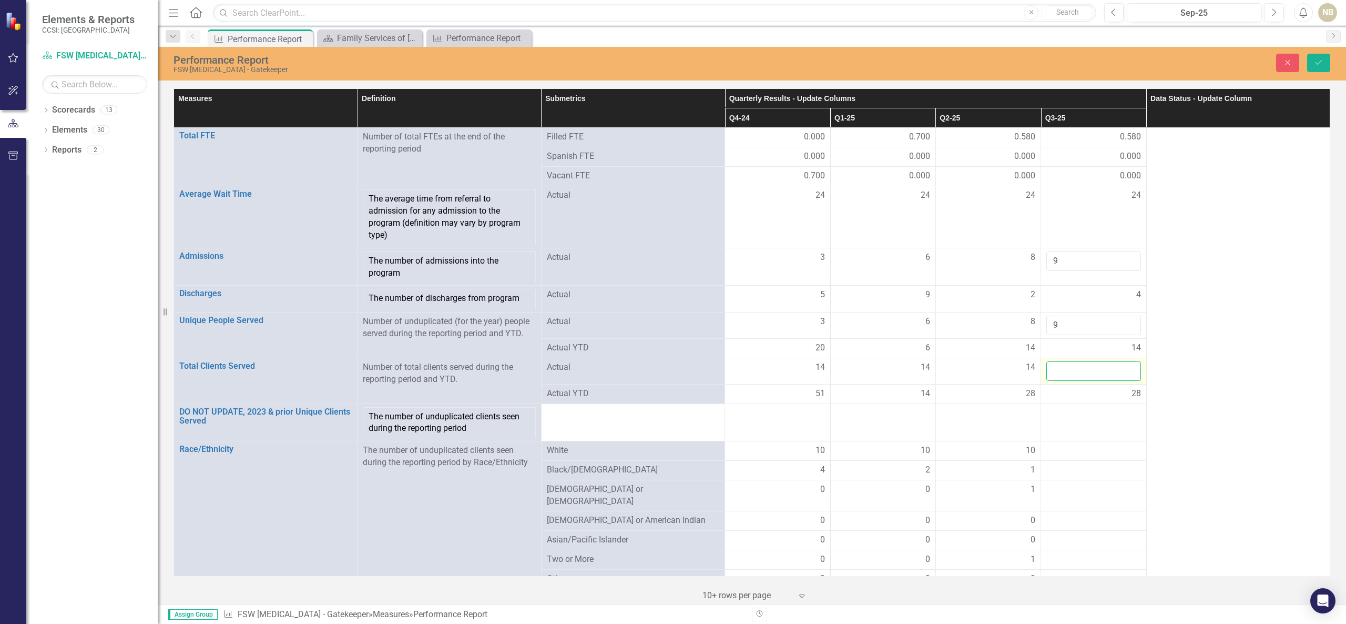
click at [1102, 374] on input "number" at bounding box center [1093, 370] width 94 height 19
type input "21"
click at [1321, 65] on icon "Save" at bounding box center [1318, 62] width 9 height 7
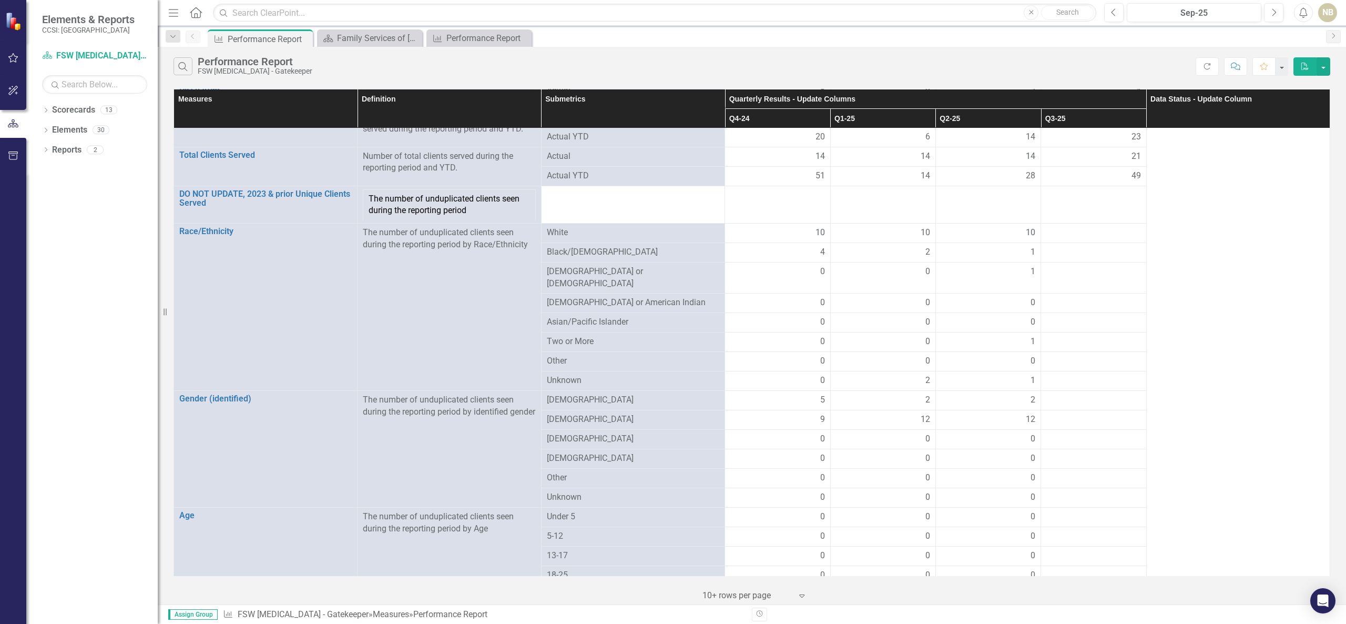
scroll to position [185, 0]
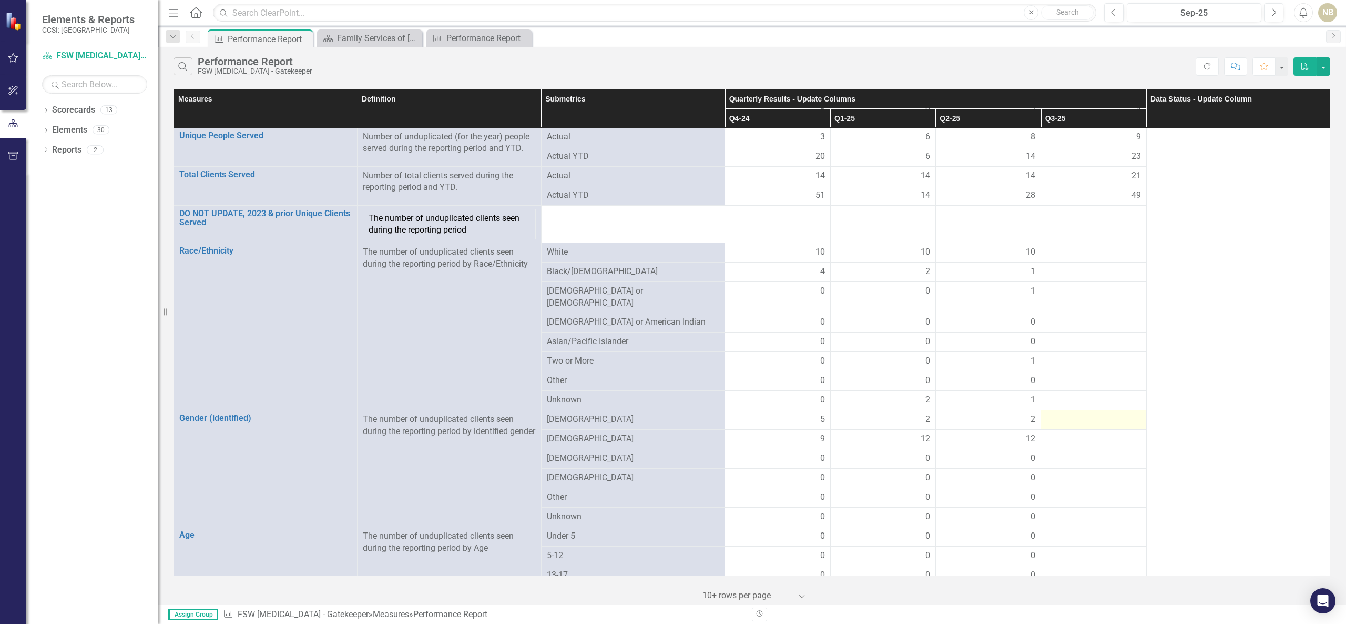
click at [1095, 416] on div at bounding box center [1093, 419] width 94 height 13
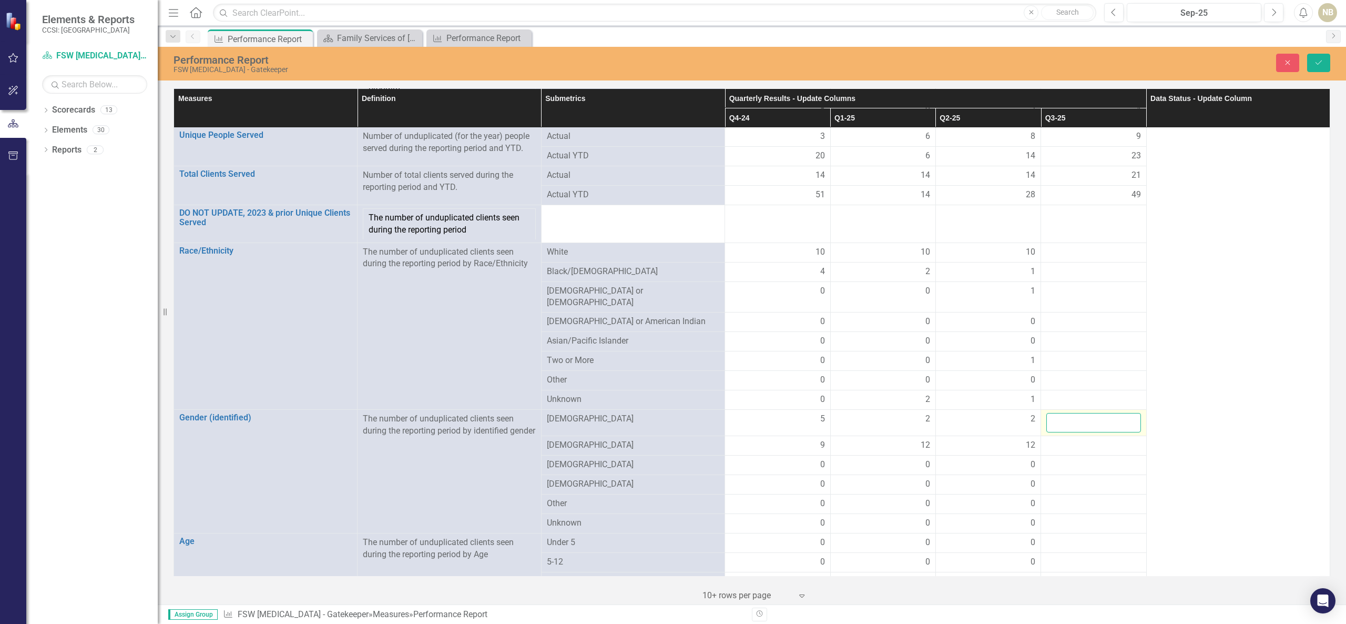
click at [1095, 416] on input "number" at bounding box center [1093, 422] width 94 height 19
type input "2"
click at [1094, 441] on div at bounding box center [1093, 445] width 94 height 13
click at [1094, 441] on input "number" at bounding box center [1093, 448] width 94 height 19
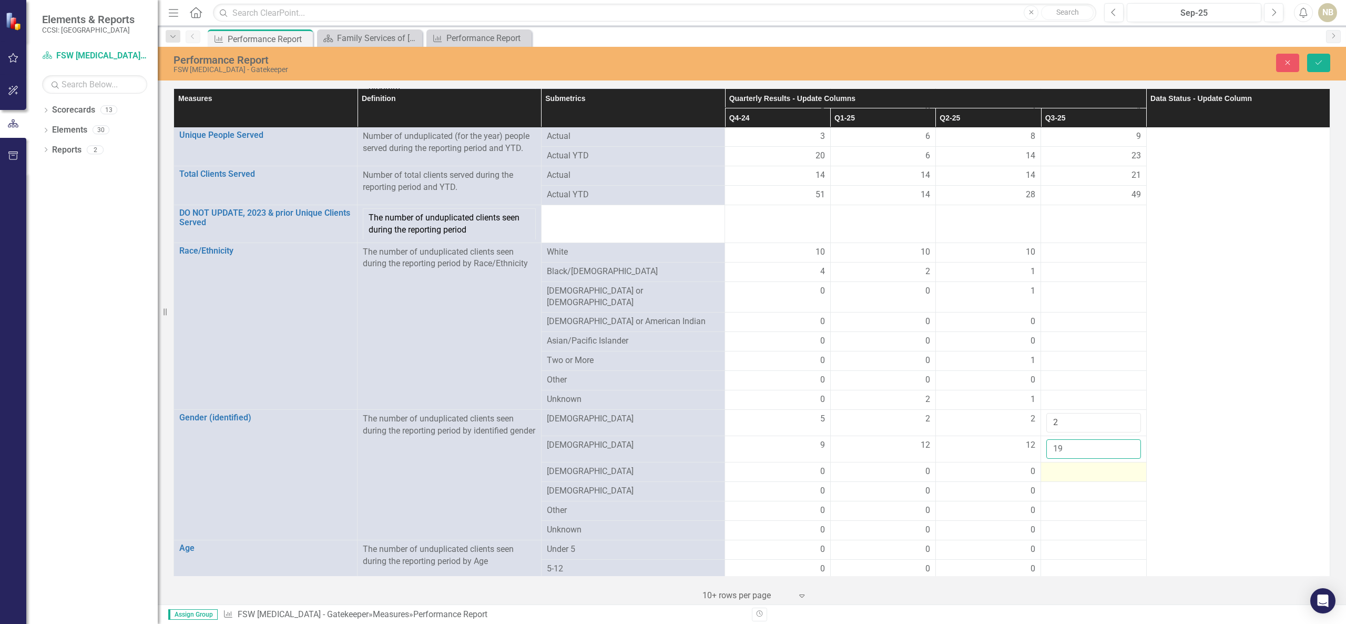
type input "19"
click at [1061, 465] on div at bounding box center [1093, 471] width 94 height 13
click at [1062, 465] on div at bounding box center [1093, 471] width 94 height 13
click at [1062, 465] on div at bounding box center [1093, 474] width 94 height 19
click at [1070, 471] on input "number" at bounding box center [1093, 474] width 94 height 19
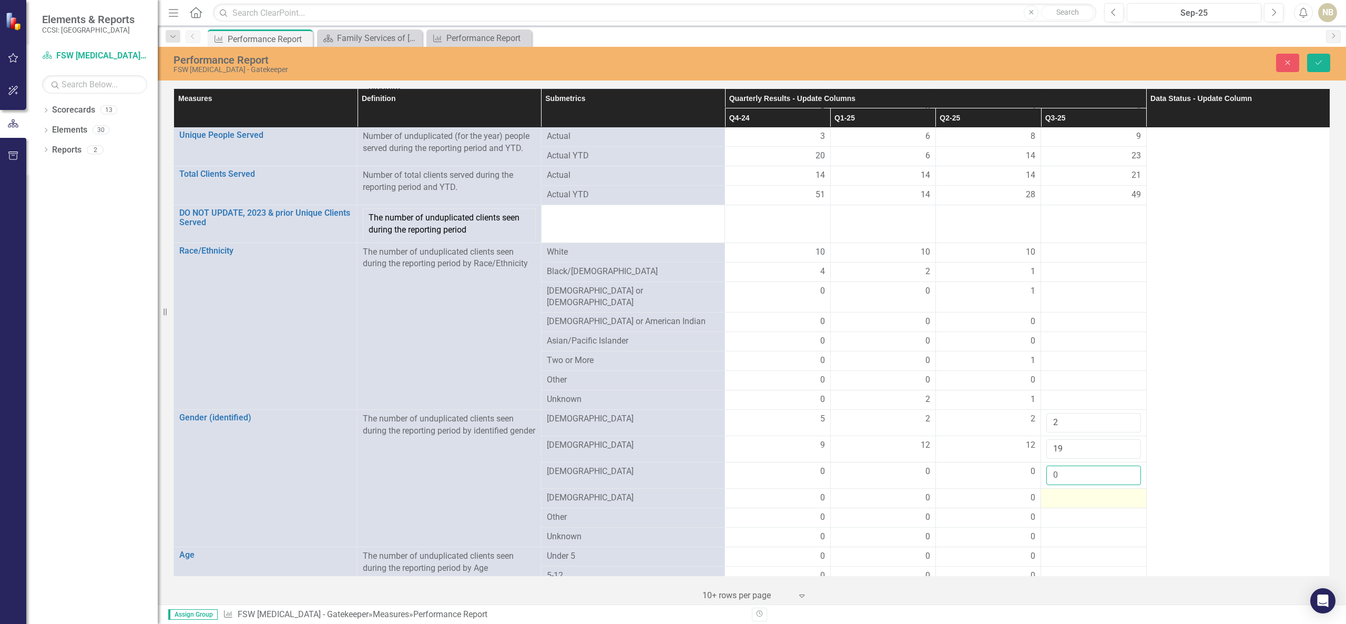
type input "0"
click at [1067, 493] on div at bounding box center [1093, 498] width 94 height 13
type input "0"
click at [1065, 518] on div at bounding box center [1093, 524] width 94 height 13
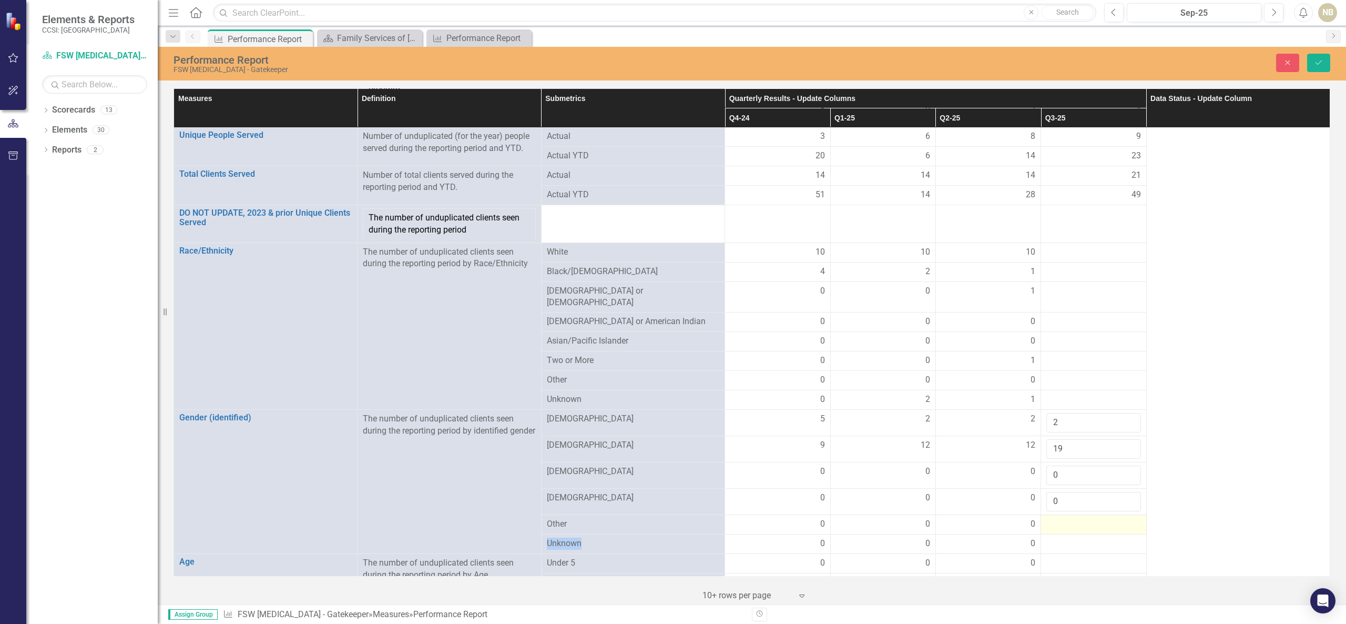
click at [1065, 518] on div at bounding box center [1093, 524] width 94 height 13
click at [1065, 520] on input "number" at bounding box center [1093, 527] width 94 height 19
type input "0"
click at [1065, 544] on div at bounding box center [1093, 550] width 94 height 13
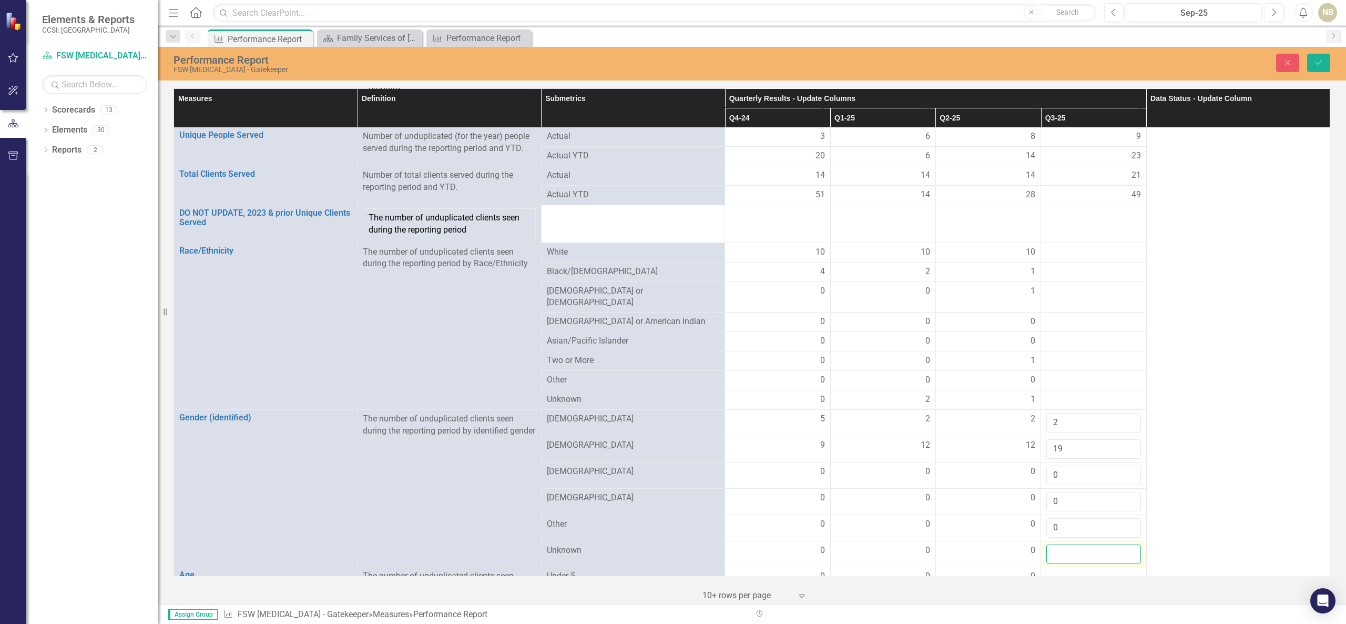
click at [1065, 544] on input "number" at bounding box center [1093, 553] width 94 height 19
type input "0"
click at [1326, 69] on button "Save" at bounding box center [1318, 63] width 23 height 18
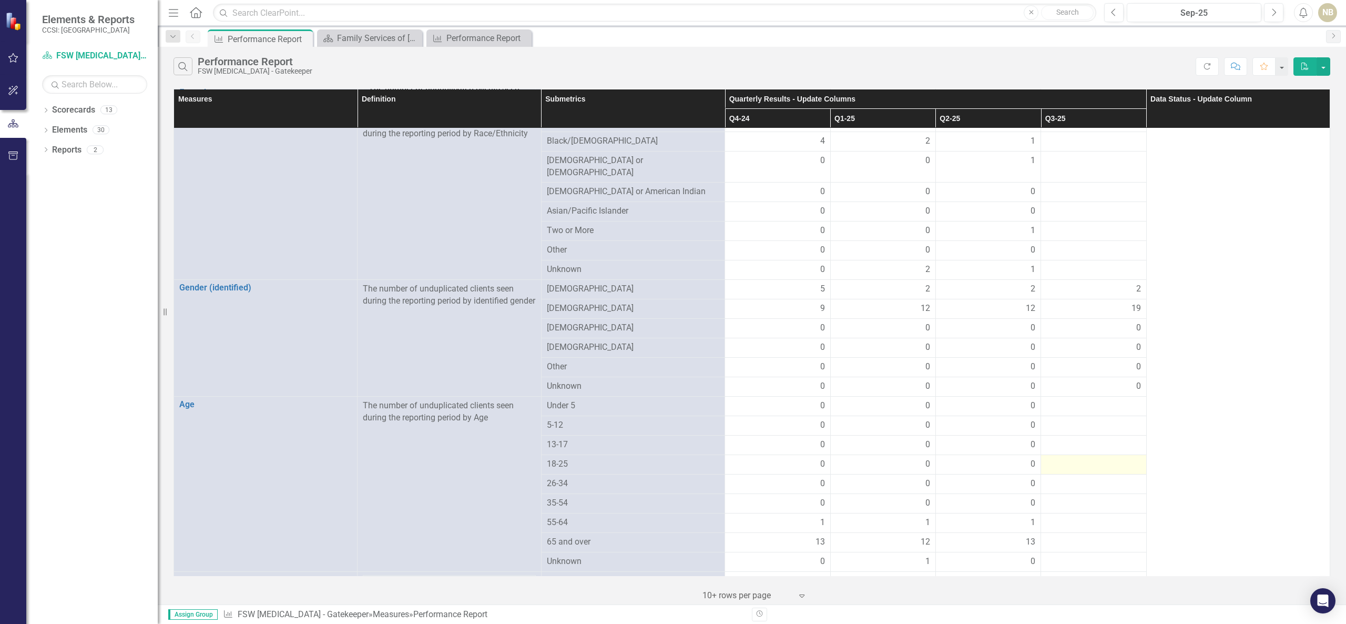
scroll to position [105, 0]
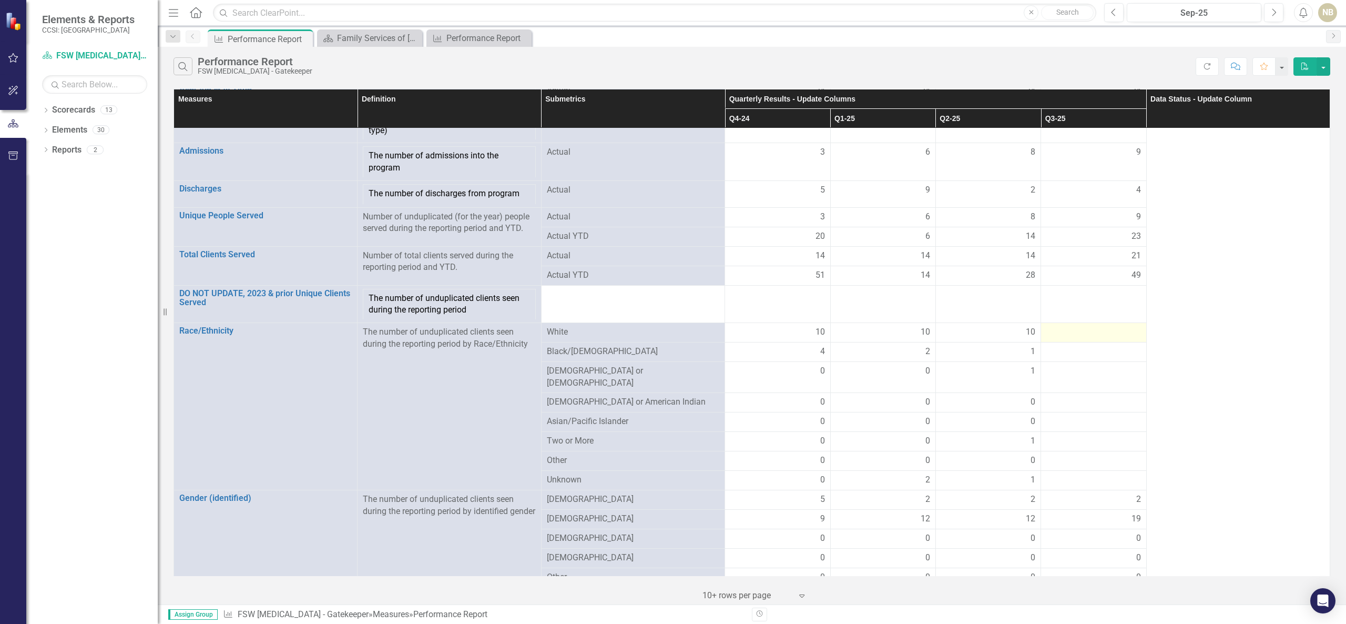
click at [1086, 332] on div at bounding box center [1093, 332] width 94 height 13
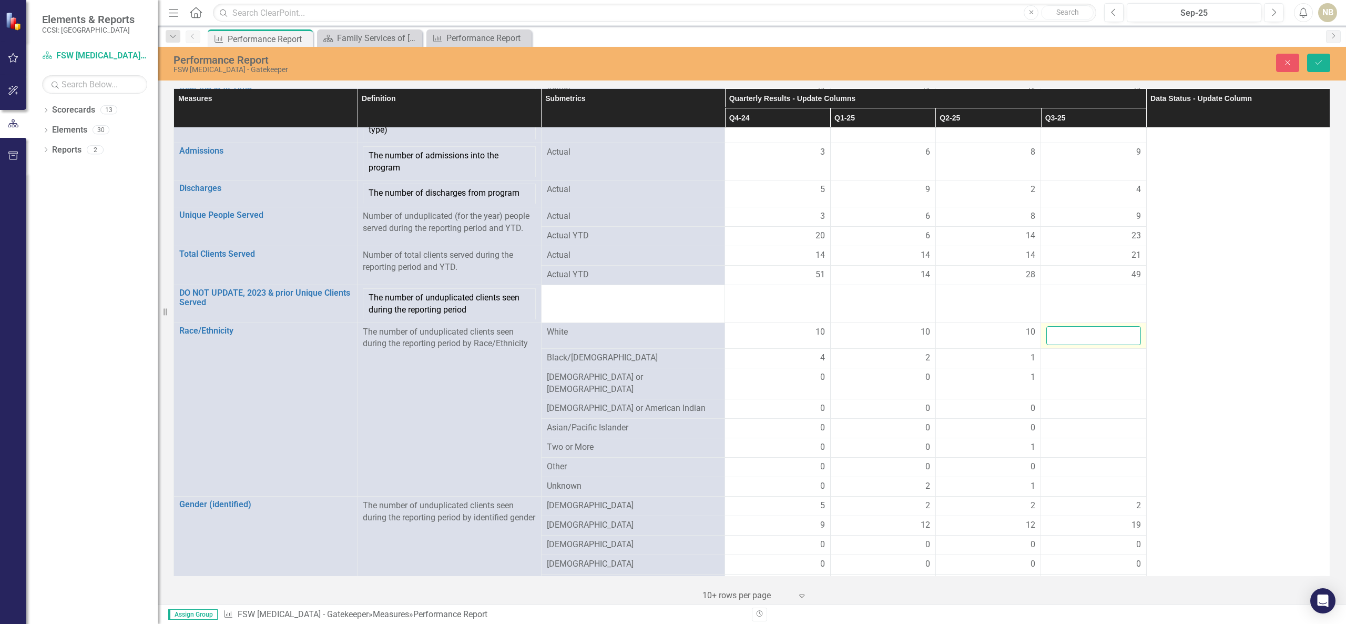
click at [1088, 343] on input "number" at bounding box center [1093, 335] width 94 height 19
type input "15"
click at [1091, 368] on td at bounding box center [1093, 358] width 105 height 19
click at [1091, 369] on input "number" at bounding box center [1093, 361] width 94 height 19
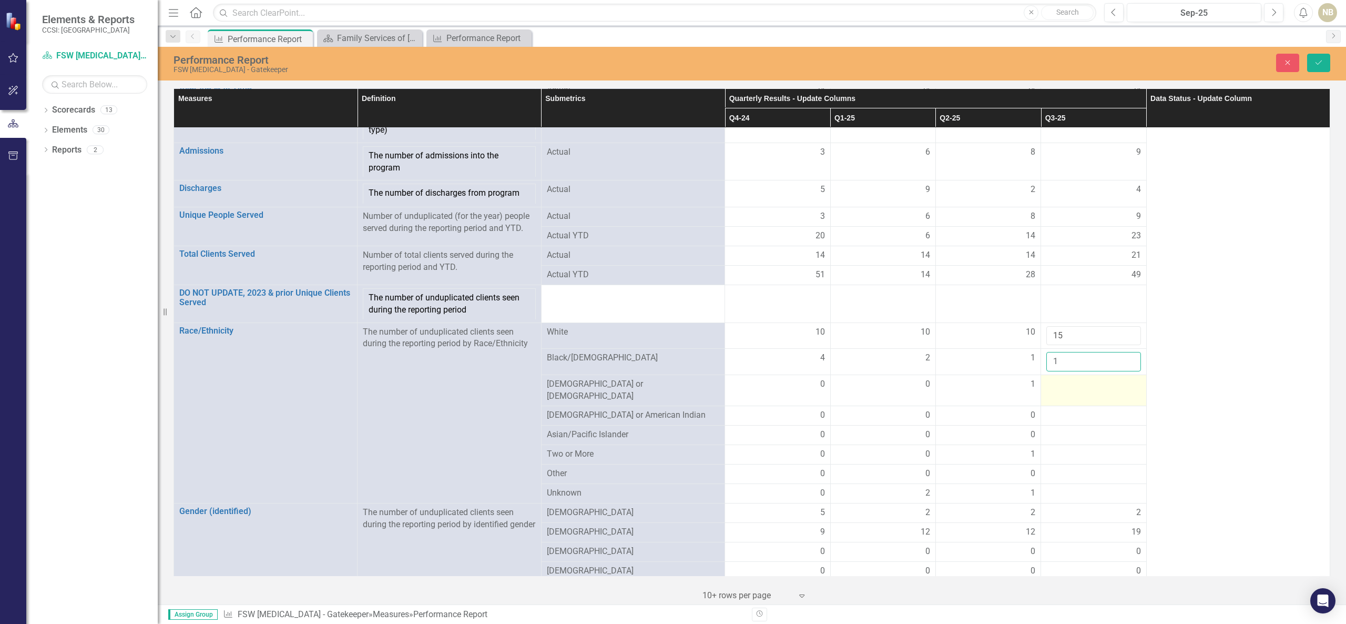
type input "1"
click at [1088, 391] on div at bounding box center [1093, 384] width 94 height 13
click at [1088, 392] on input "number" at bounding box center [1093, 387] width 94 height 19
click at [1074, 460] on div at bounding box center [1093, 454] width 94 height 13
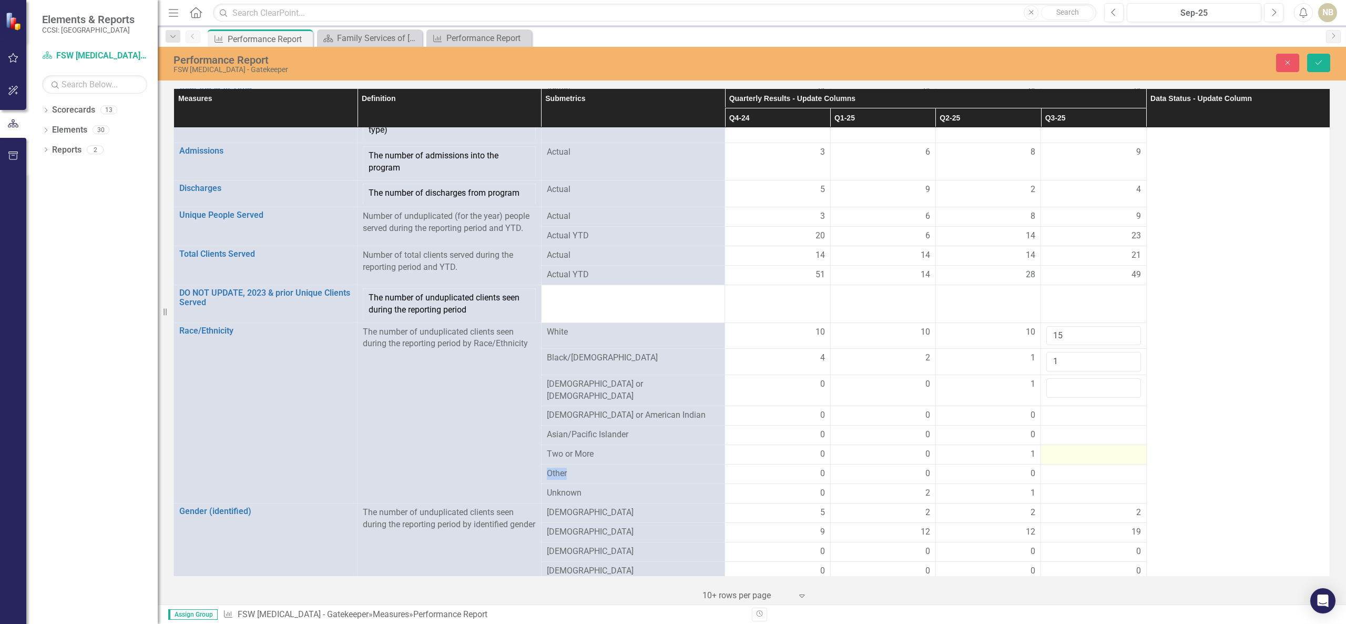
click at [1074, 460] on div at bounding box center [1093, 454] width 94 height 13
click at [1074, 460] on input "number" at bounding box center [1093, 457] width 94 height 19
type input "1"
click at [1070, 364] on input "1" at bounding box center [1093, 361] width 94 height 19
type input "0"
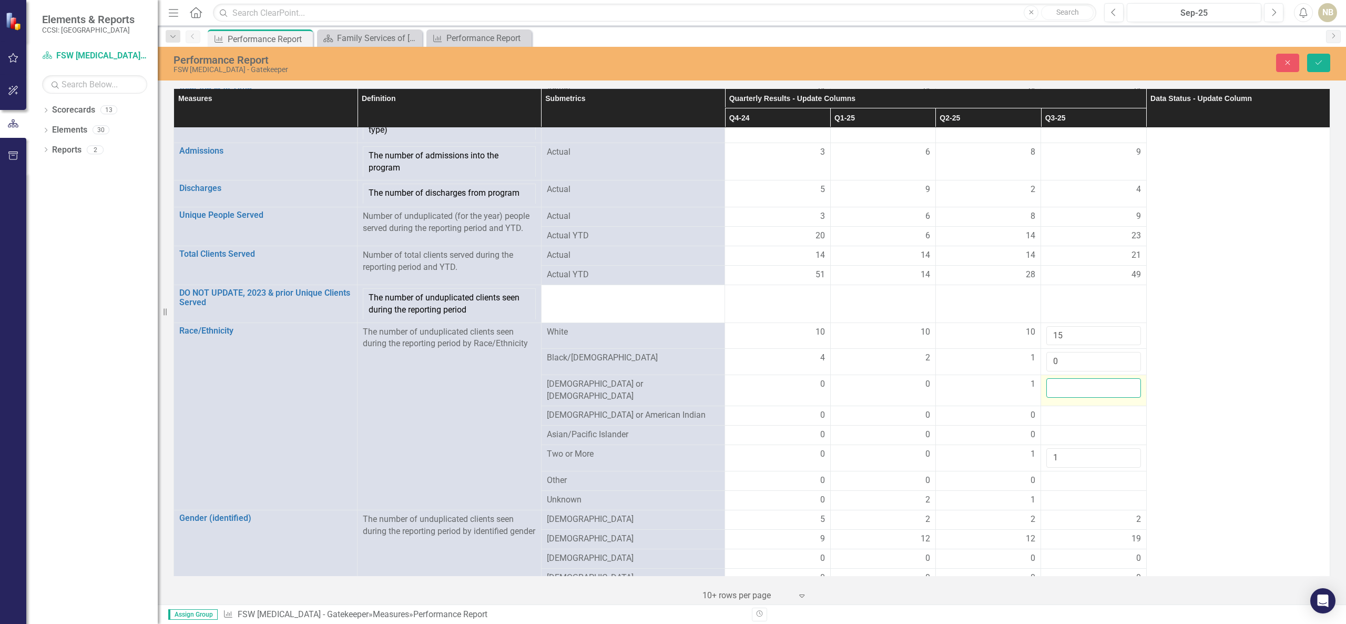
click at [1067, 398] on input "number" at bounding box center [1093, 387] width 94 height 19
type input "0"
click at [1068, 416] on div at bounding box center [1093, 415] width 94 height 13
click at [1070, 417] on div at bounding box center [1093, 415] width 94 height 13
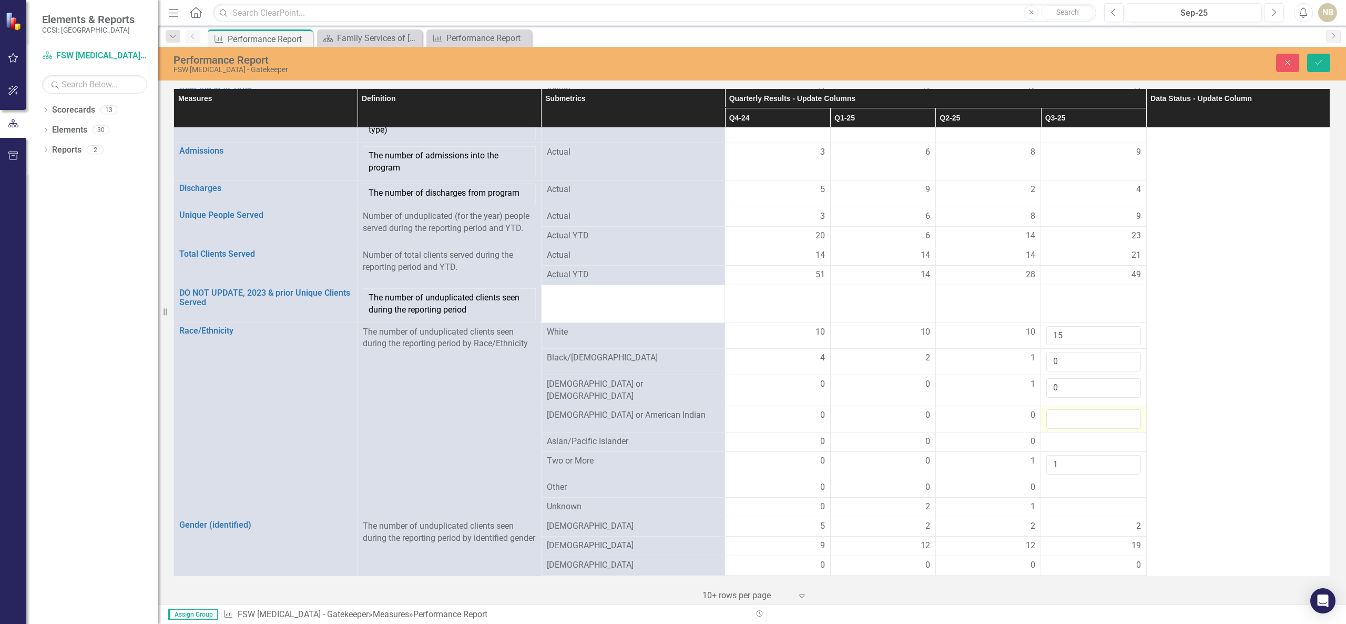
click at [1070, 417] on input "number" at bounding box center [1093, 418] width 94 height 19
type input "0"
click at [1065, 443] on div at bounding box center [1093, 441] width 94 height 13
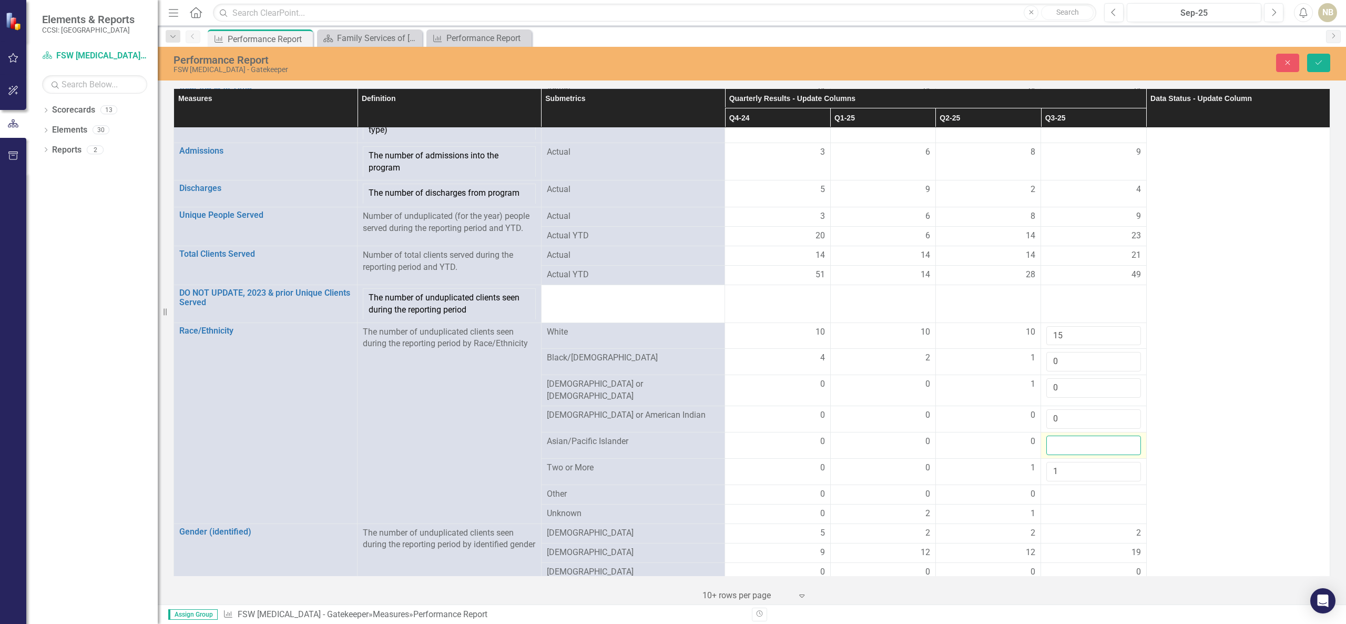
click at [1065, 443] on input "number" at bounding box center [1093, 444] width 94 height 19
type input "0"
click at [1067, 498] on div at bounding box center [1093, 494] width 94 height 13
click at [1067, 498] on input "number" at bounding box center [1093, 497] width 94 height 19
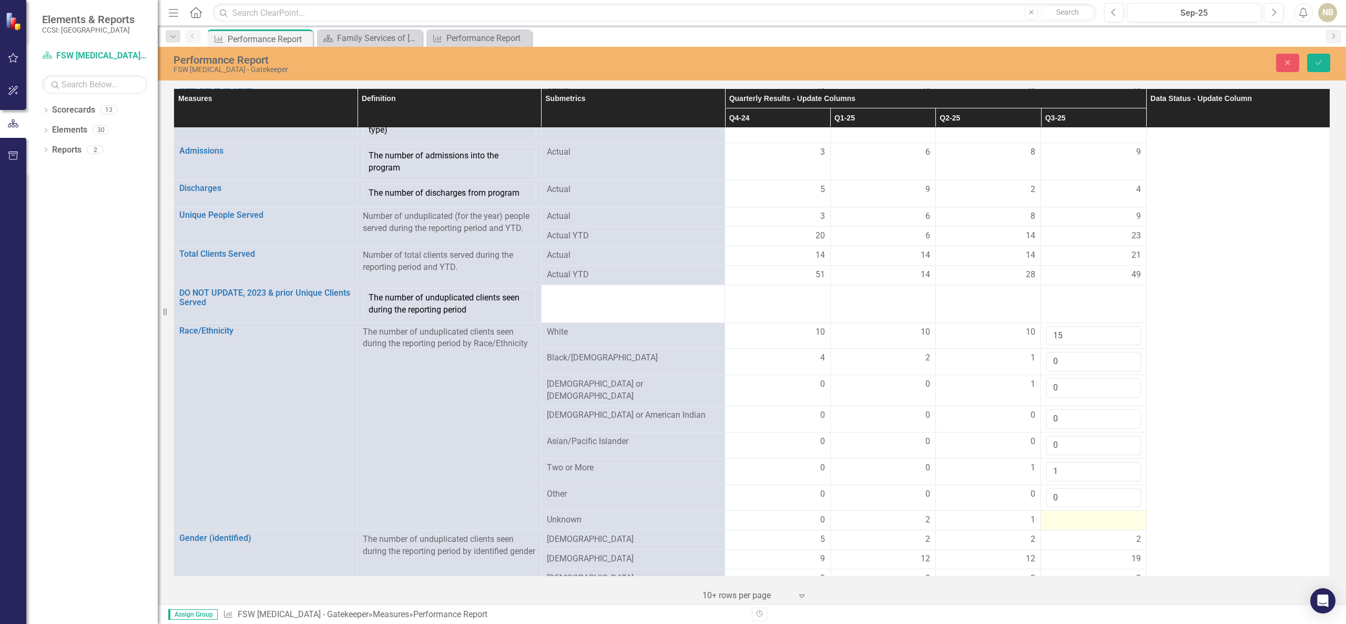
type input "0"
click at [1063, 518] on div at bounding box center [1093, 520] width 94 height 13
click at [1063, 522] on input "number" at bounding box center [1093, 523] width 94 height 19
type input "5"
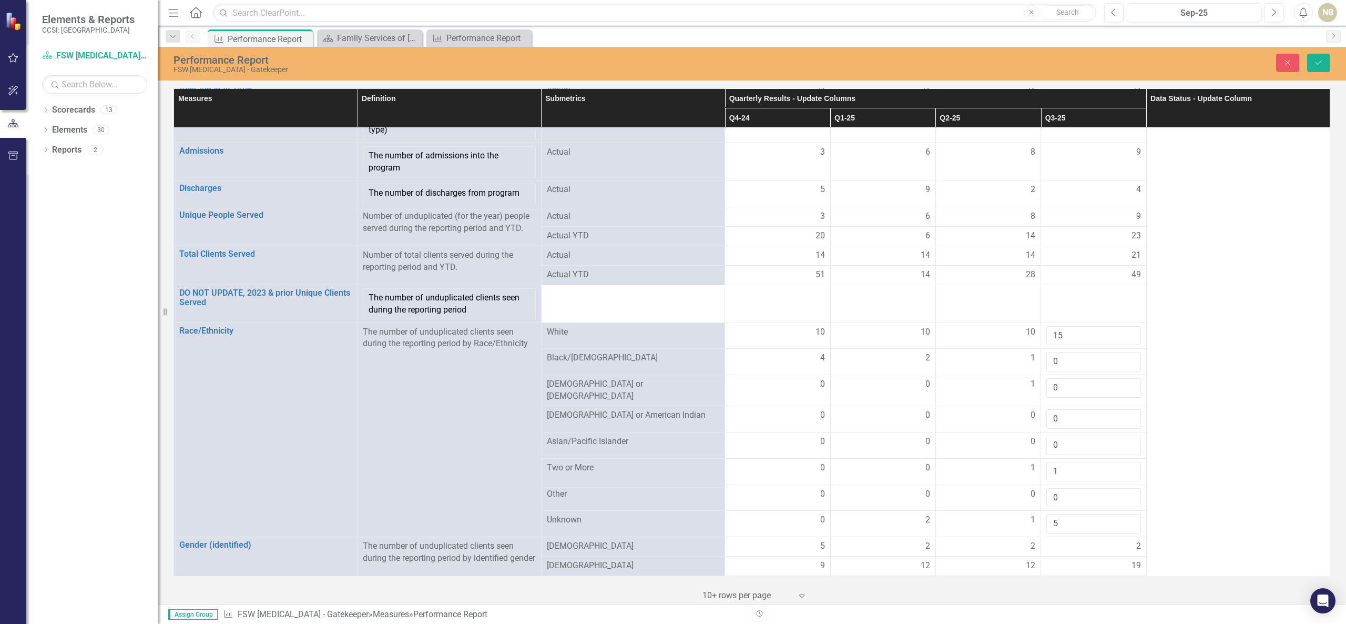
click at [1323, 73] on div "Performance Report FSW [MEDICAL_DATA] - Gatekeeper Close Save" at bounding box center [752, 63] width 1188 height 22
click at [1311, 60] on button "Save" at bounding box center [1318, 63] width 23 height 18
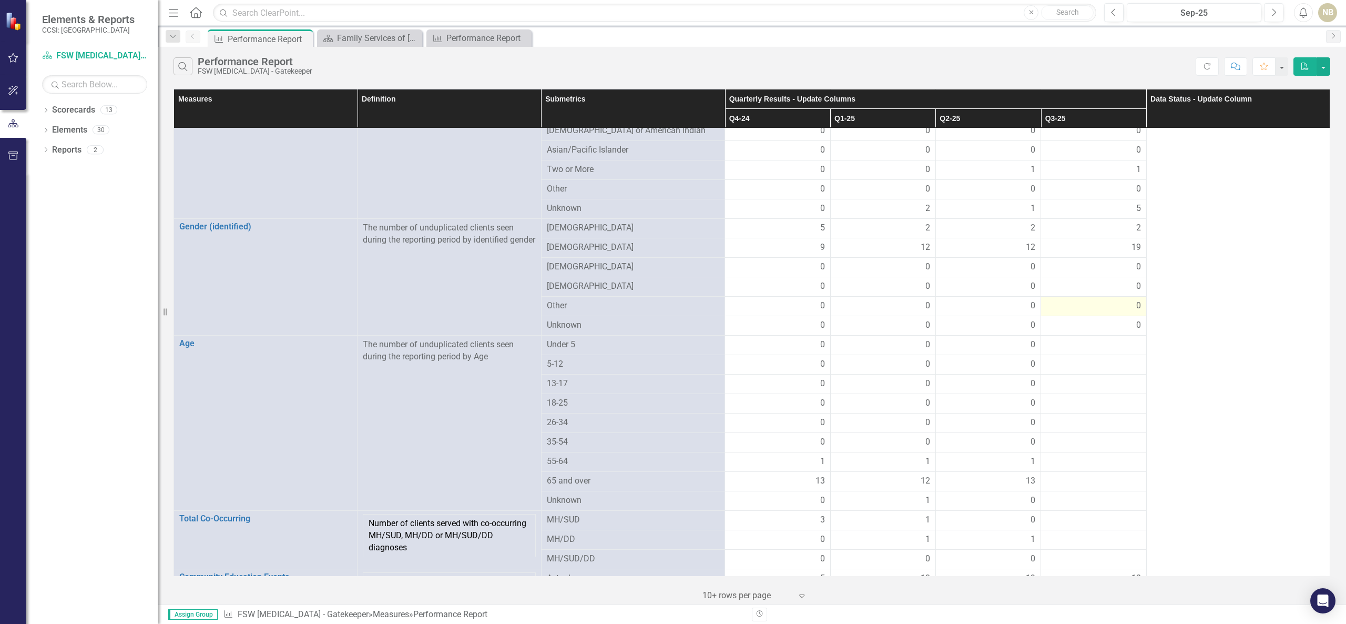
scroll to position [421, 0]
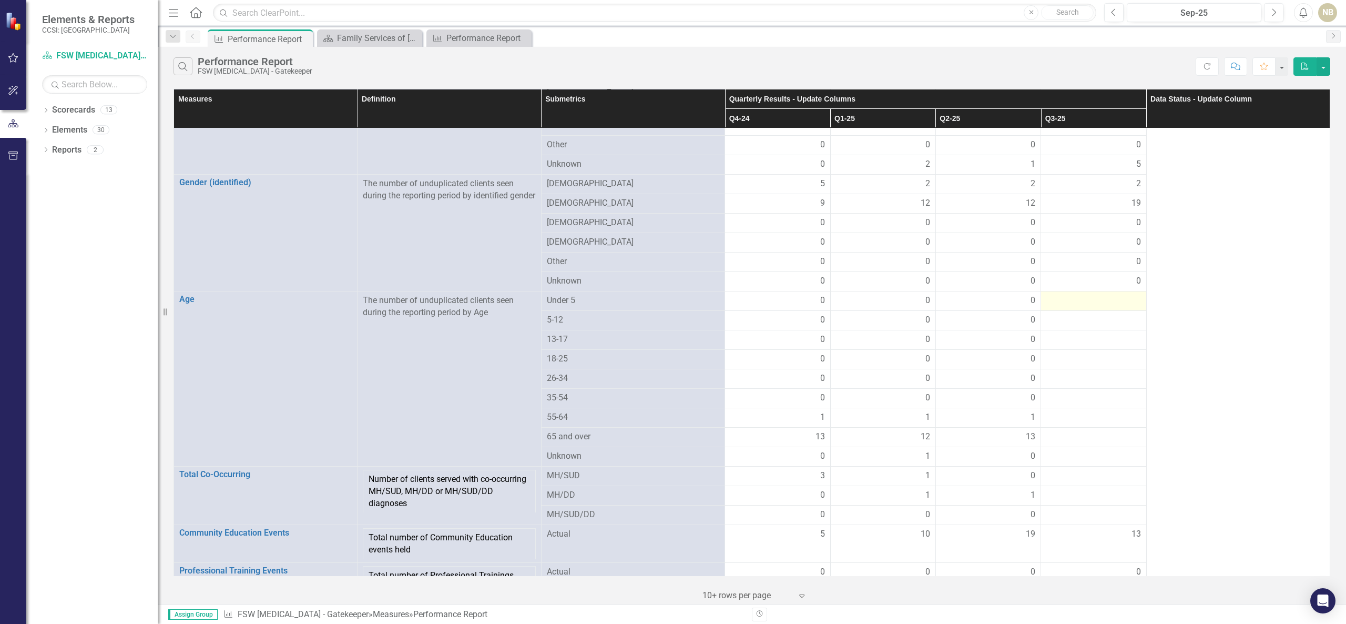
click at [1126, 294] on div at bounding box center [1093, 300] width 94 height 13
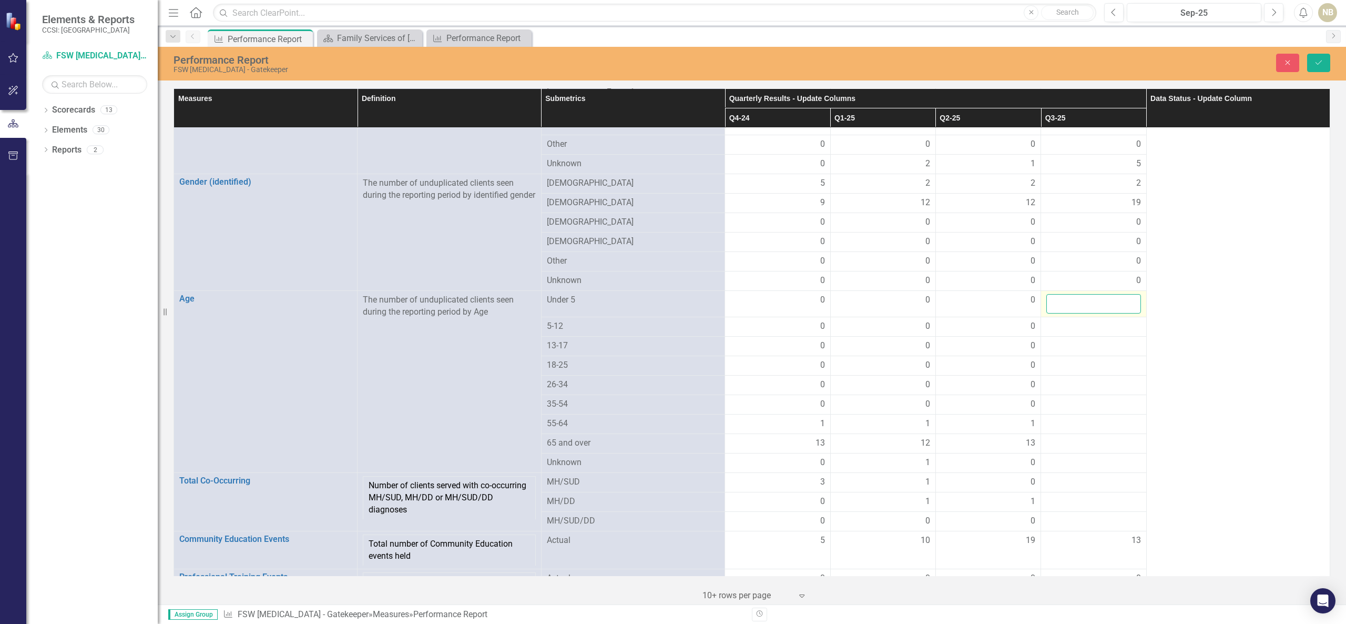
click at [1113, 300] on input "number" at bounding box center [1093, 303] width 94 height 19
type input "0"
click at [1103, 326] on div at bounding box center [1093, 326] width 94 height 13
click at [1101, 326] on div at bounding box center [1093, 326] width 94 height 13
click at [1101, 326] on input "number" at bounding box center [1093, 329] width 94 height 19
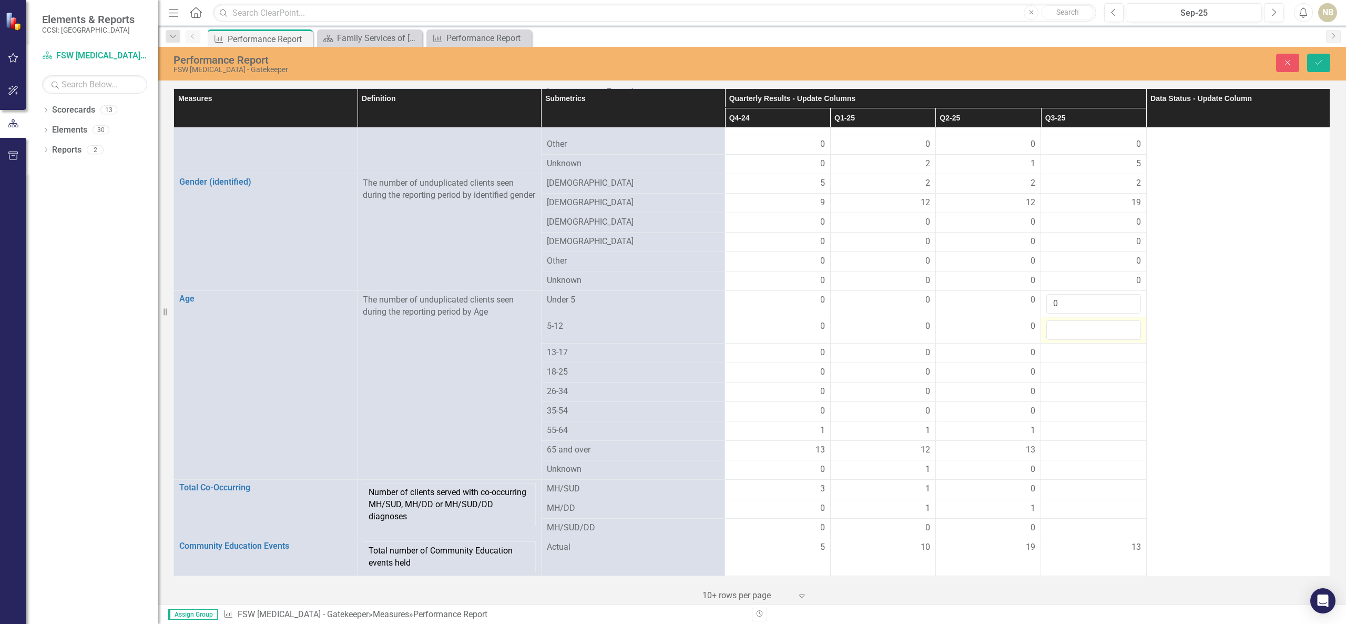
click at [1101, 326] on input "number" at bounding box center [1093, 329] width 94 height 19
type input "0"
click at [1065, 349] on div at bounding box center [1093, 353] width 94 height 13
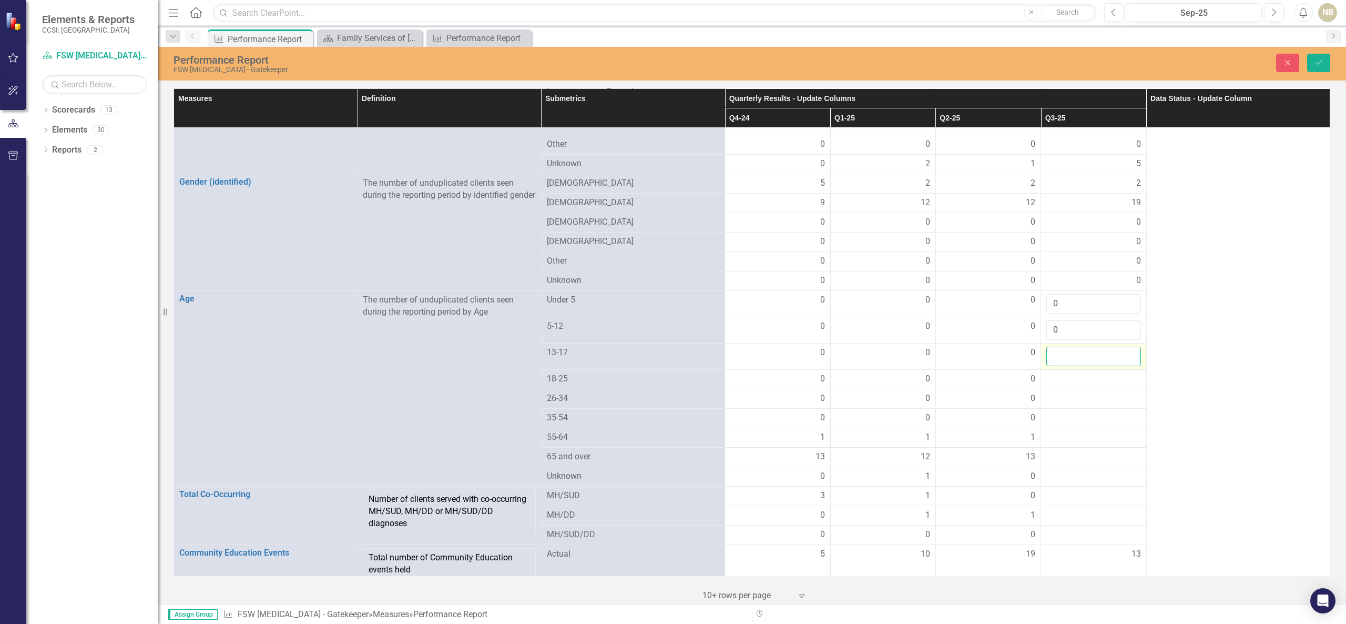
click at [1065, 349] on input "number" at bounding box center [1093, 356] width 94 height 19
type input "0"
click at [1063, 376] on div at bounding box center [1093, 379] width 94 height 13
click at [1063, 376] on input "number" at bounding box center [1093, 382] width 94 height 19
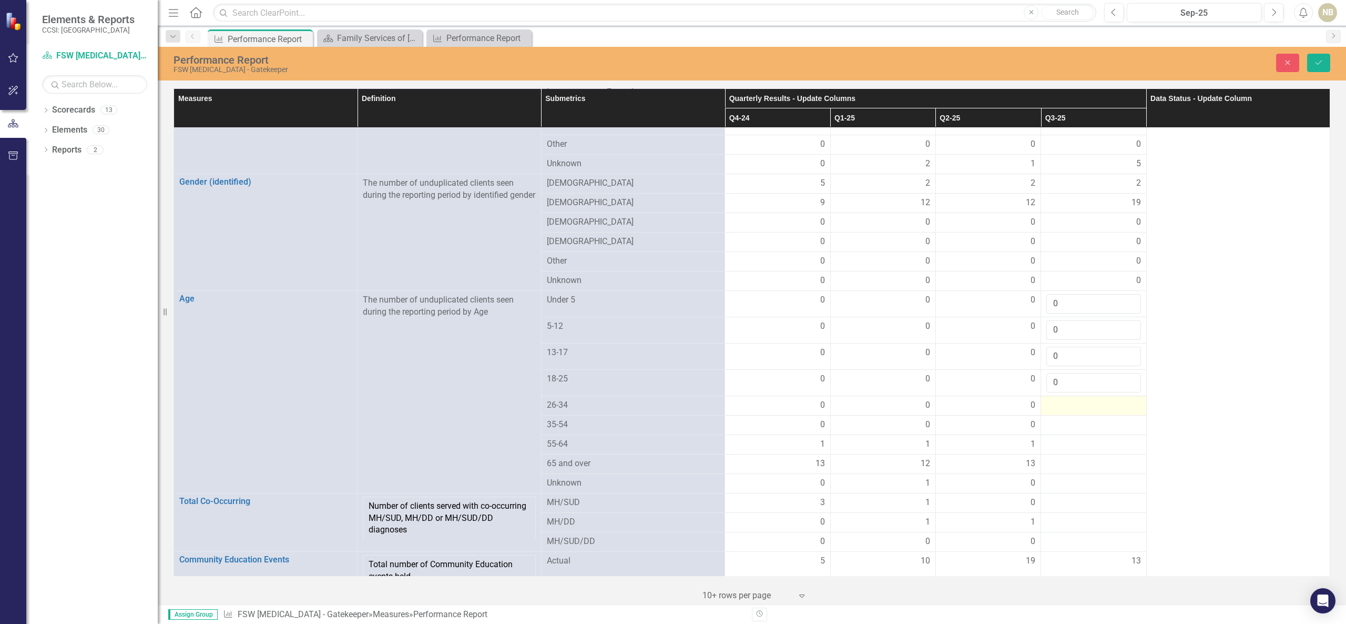
type input "0"
click at [1070, 402] on div at bounding box center [1093, 405] width 94 height 13
click at [1070, 402] on input "number" at bounding box center [1093, 408] width 94 height 19
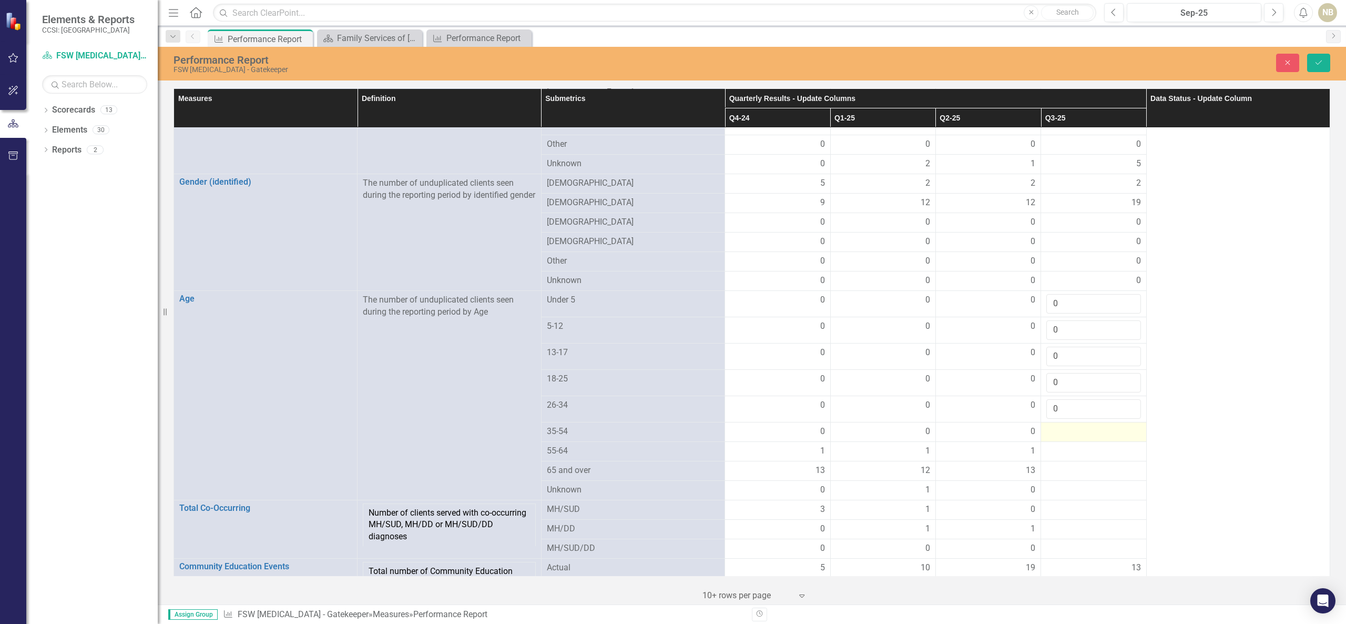
type input "0"
click at [1063, 431] on div at bounding box center [1093, 431] width 94 height 13
click at [1063, 426] on input "number" at bounding box center [1093, 434] width 94 height 19
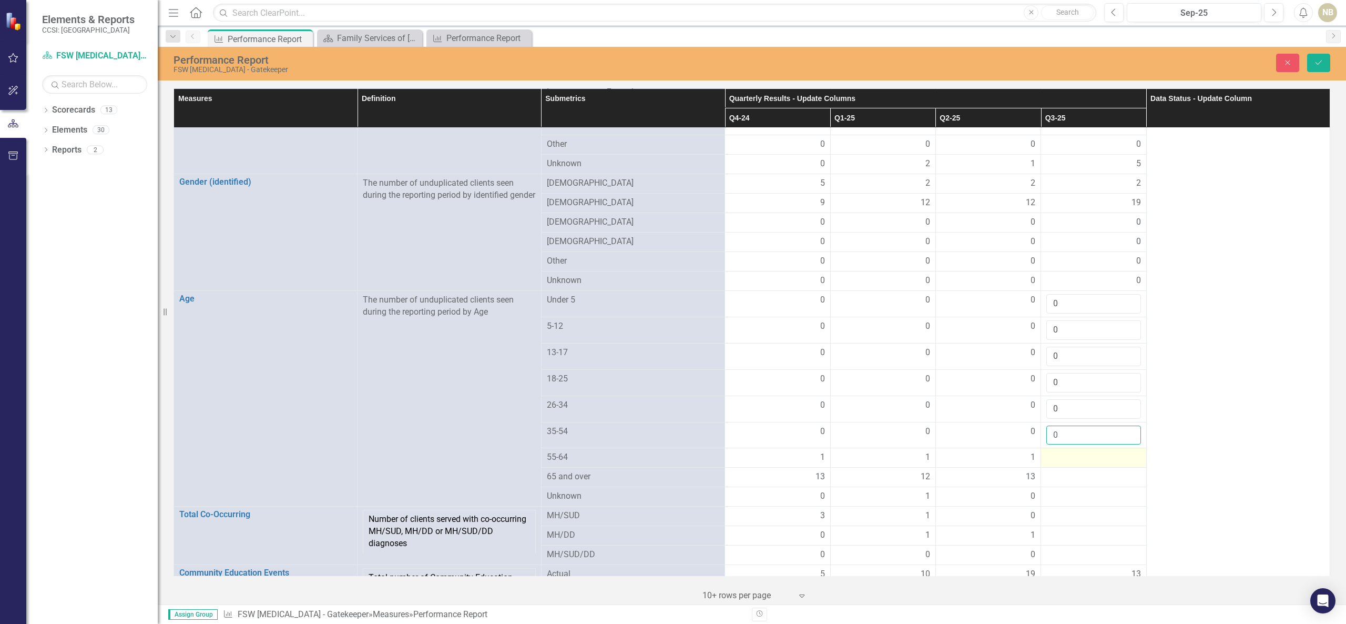
type input "0"
click at [1093, 457] on div at bounding box center [1093, 457] width 94 height 13
click at [1093, 457] on input "number" at bounding box center [1093, 460] width 94 height 19
type input "2"
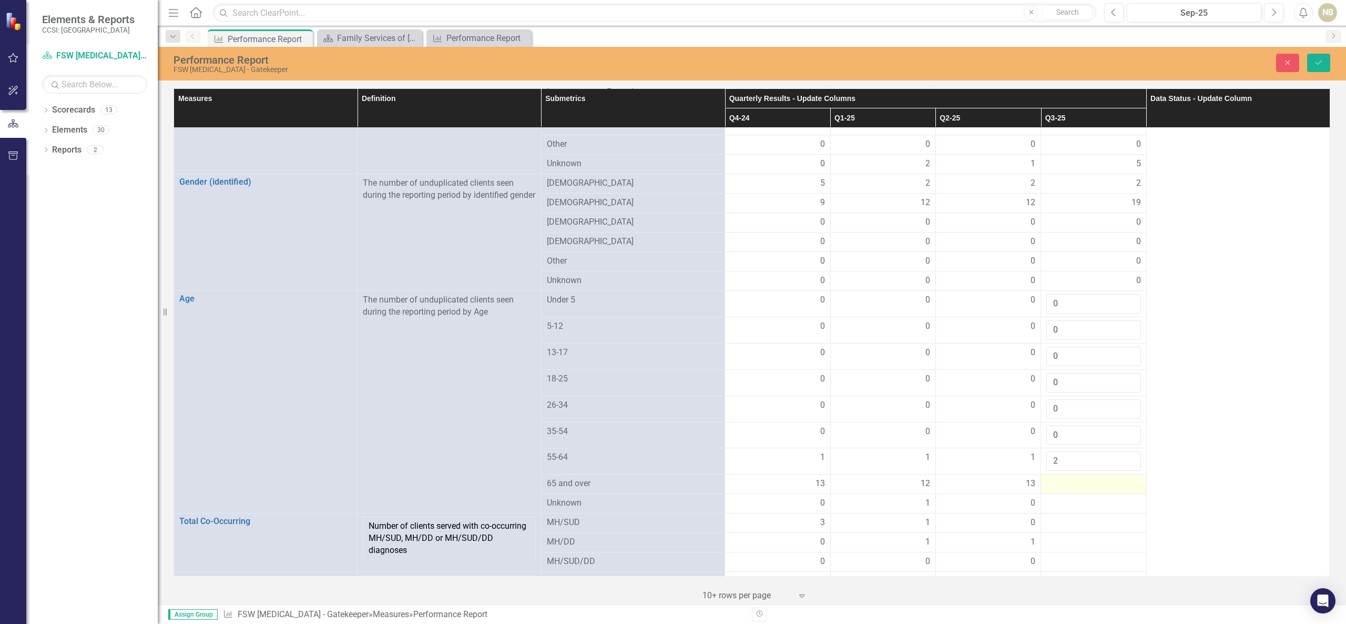
click at [1080, 483] on div at bounding box center [1093, 483] width 94 height 13
click at [1079, 490] on input "number" at bounding box center [1093, 486] width 94 height 19
type input "19"
click at [1323, 57] on button "Save" at bounding box center [1318, 63] width 23 height 18
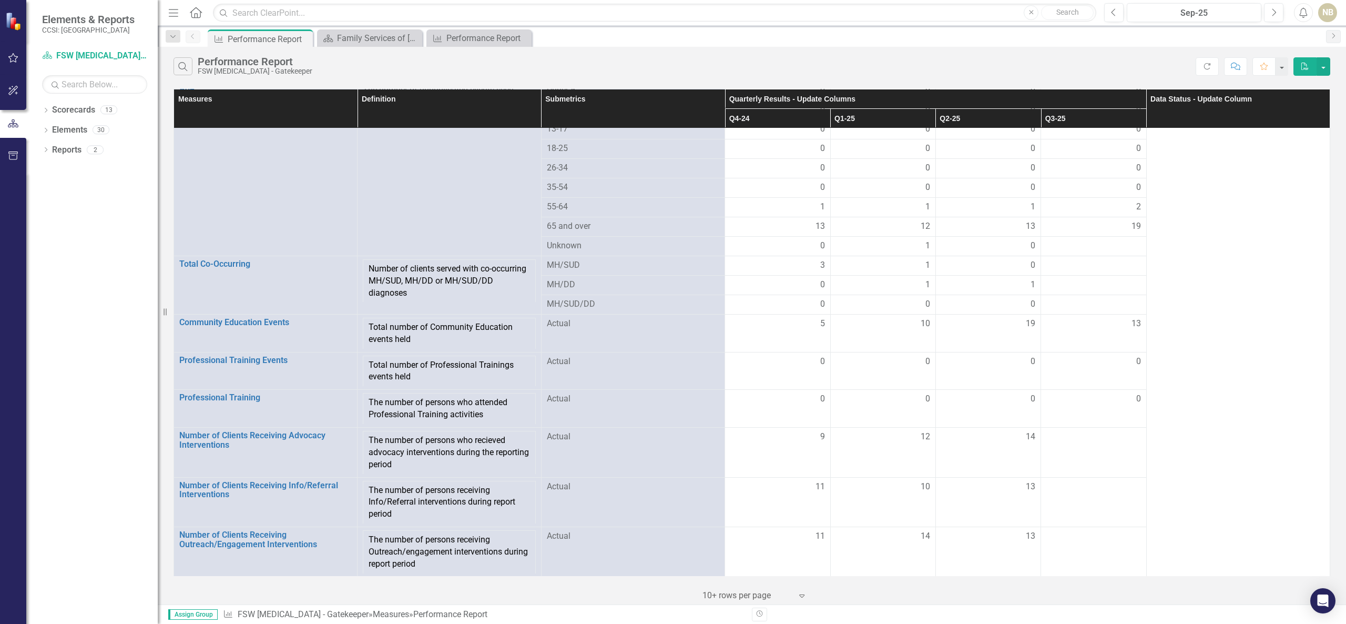
scroll to position [526, 0]
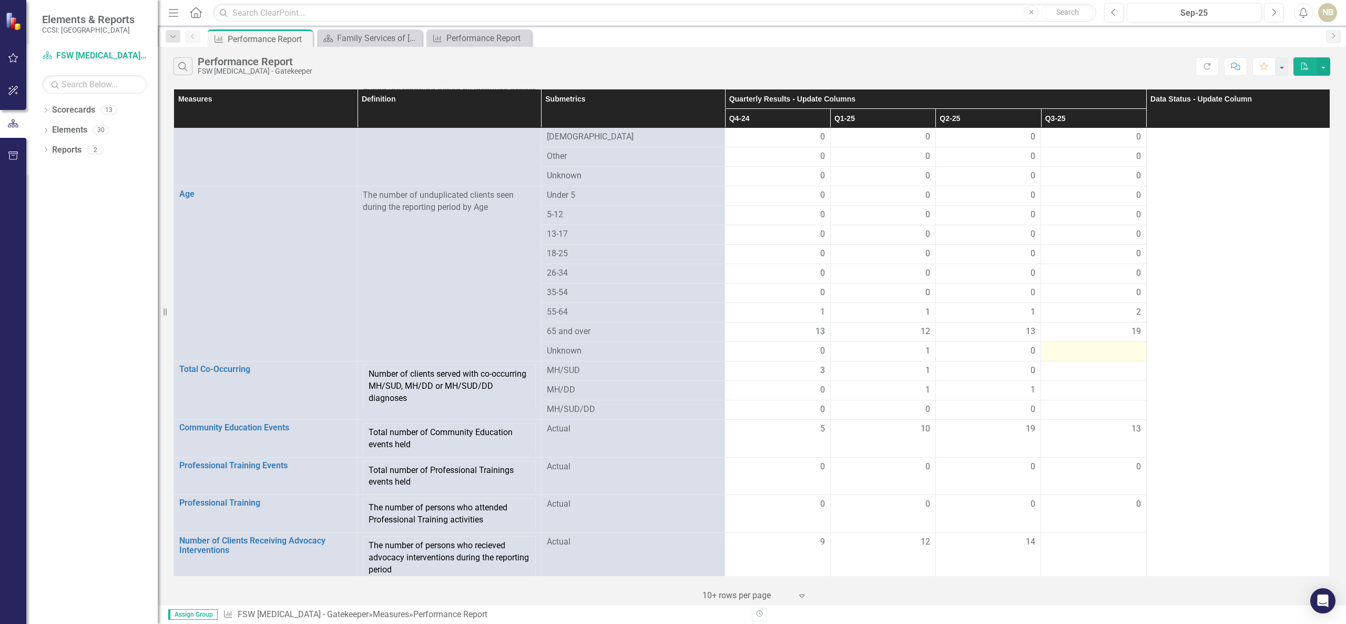
click at [1109, 349] on div at bounding box center [1093, 351] width 94 height 13
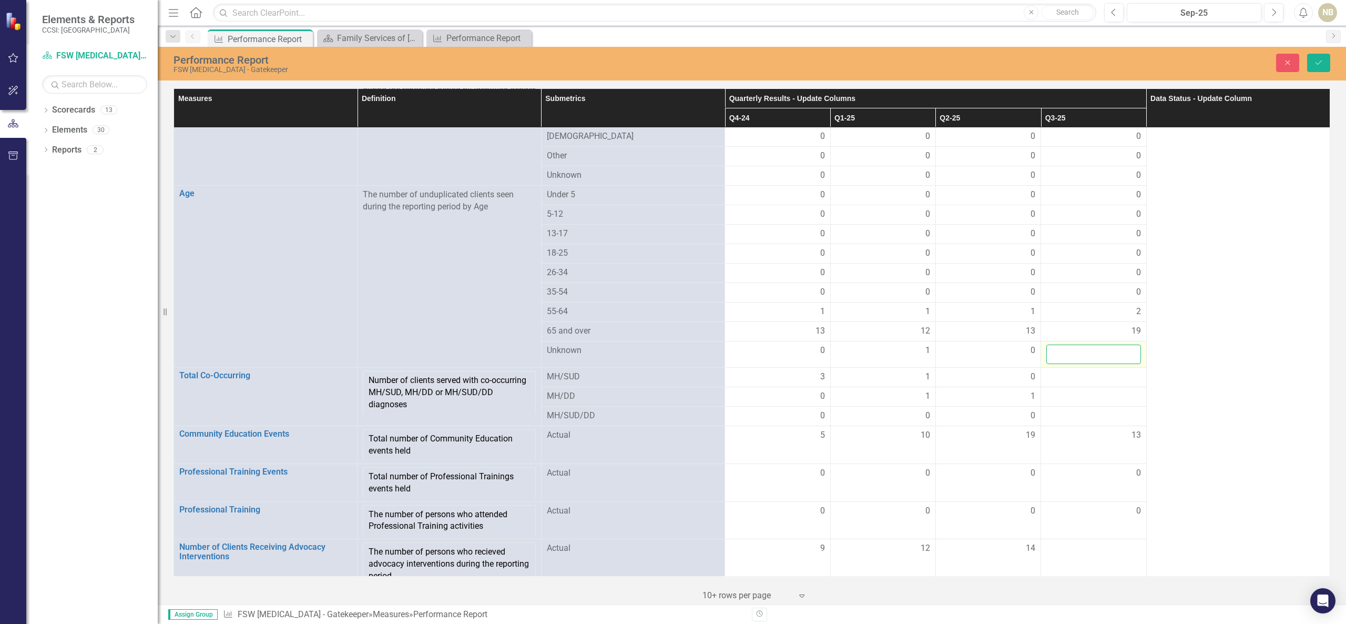
click at [1100, 349] on input "number" at bounding box center [1093, 353] width 94 height 19
type input "0"
click at [1322, 63] on icon "Save" at bounding box center [1318, 62] width 9 height 7
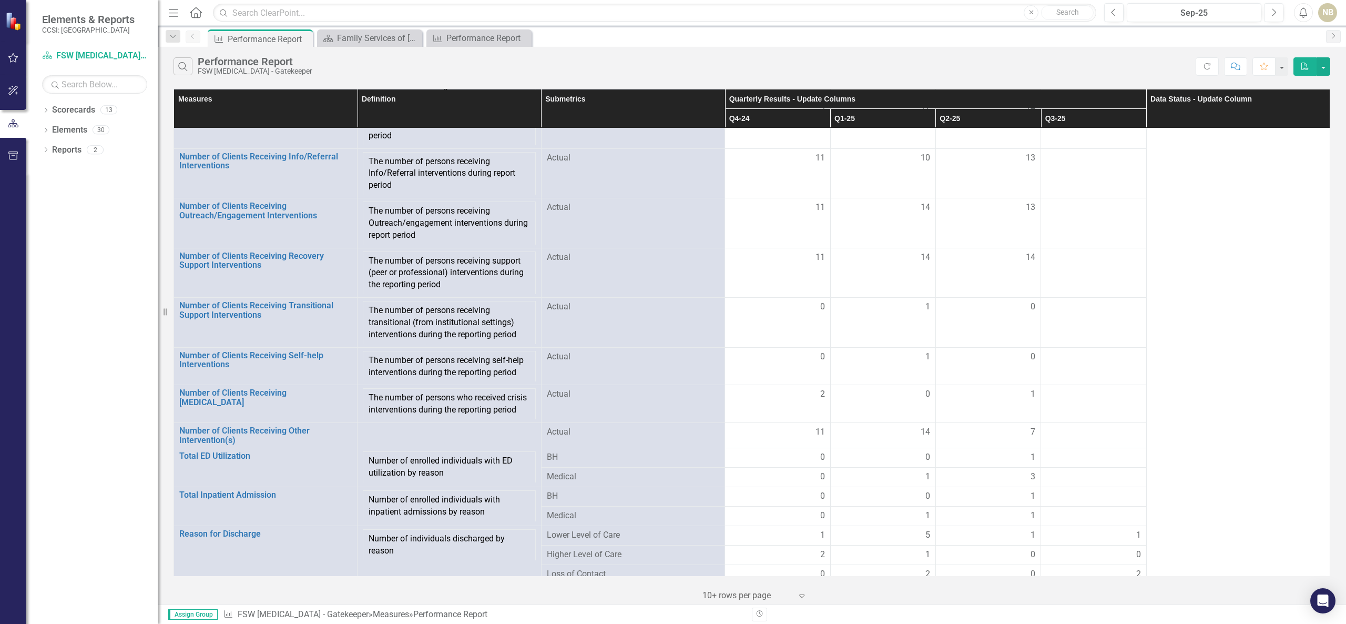
scroll to position [1132, 0]
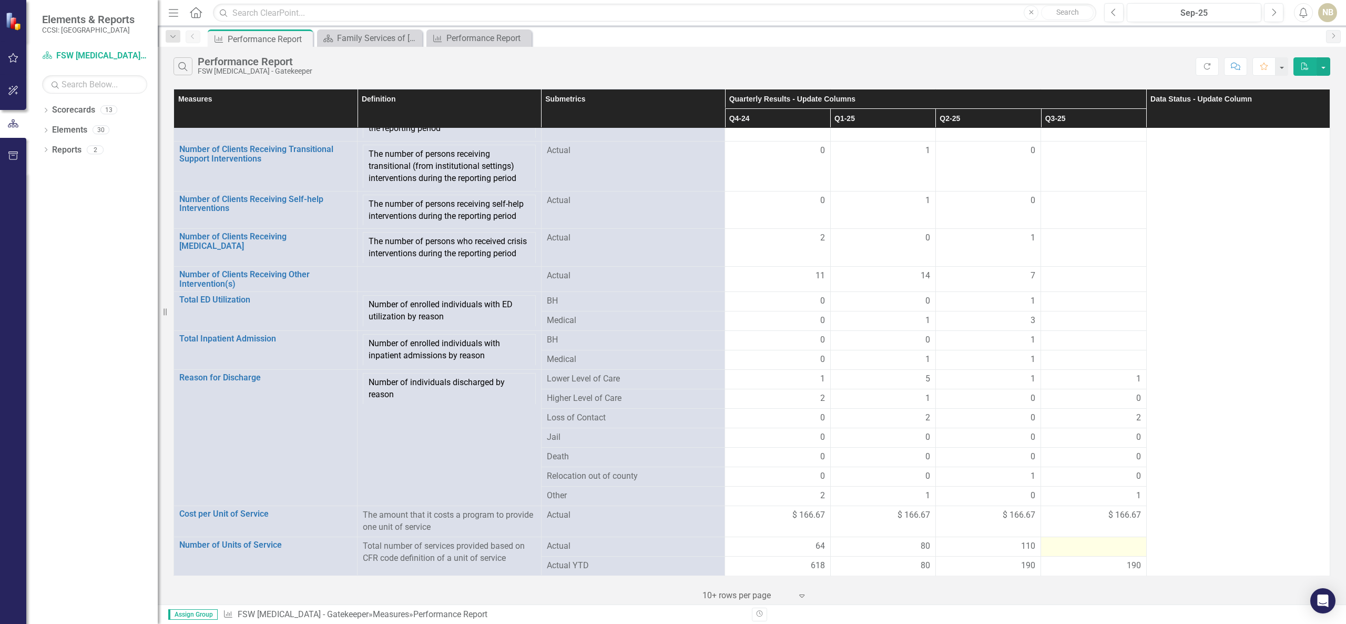
click at [1094, 542] on div at bounding box center [1093, 546] width 94 height 13
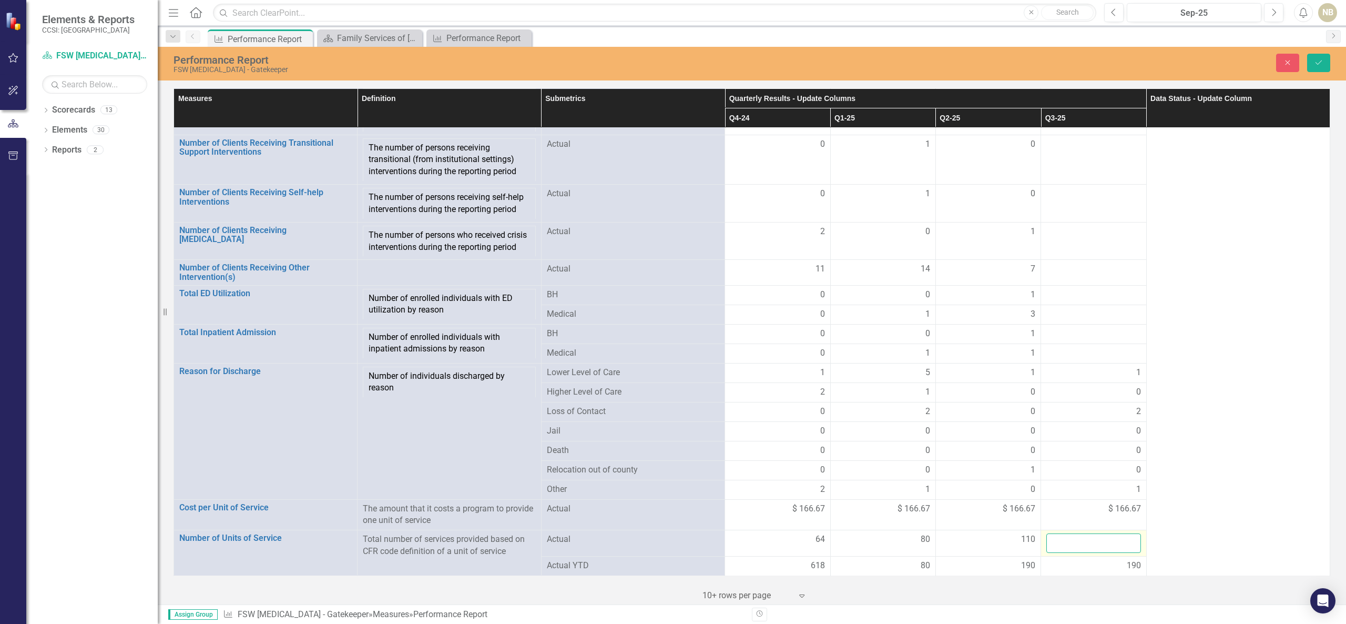
click at [1092, 553] on input "number" at bounding box center [1093, 542] width 94 height 19
type input "78"
click at [1315, 61] on icon "Save" at bounding box center [1318, 62] width 9 height 7
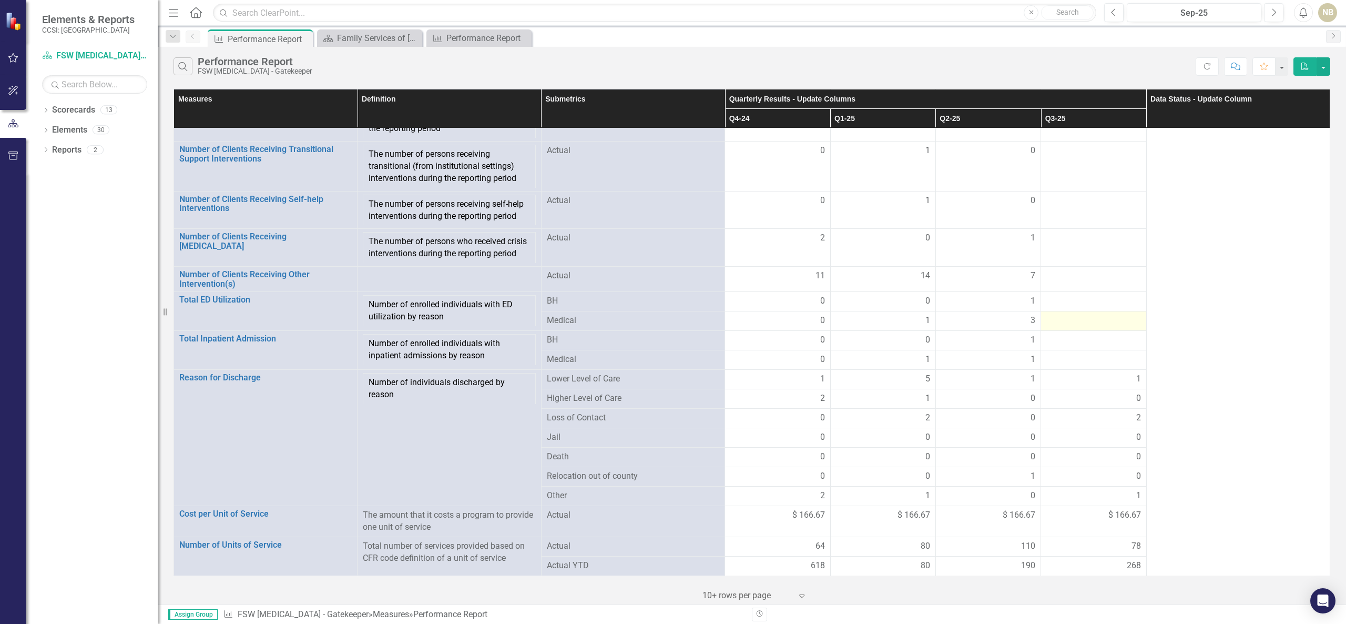
click at [1073, 317] on div at bounding box center [1093, 320] width 94 height 13
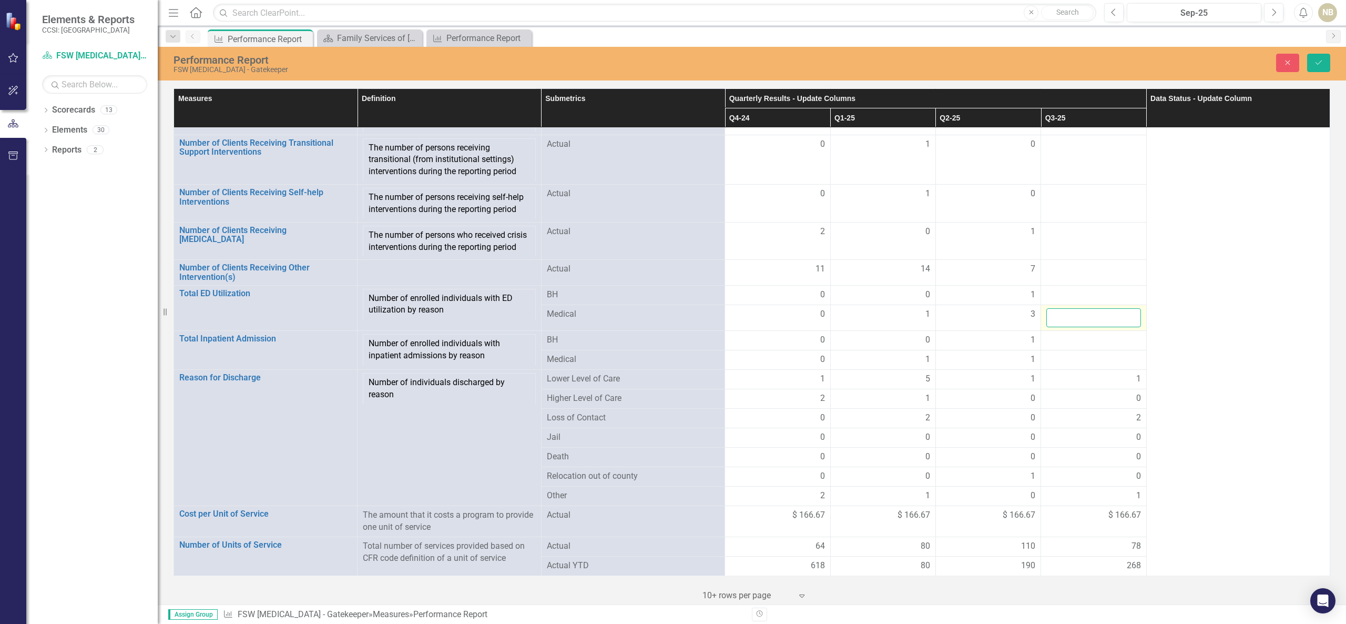
click at [1077, 321] on input "number" at bounding box center [1093, 317] width 94 height 19
type input "3"
click at [1083, 299] on div at bounding box center [1093, 295] width 94 height 13
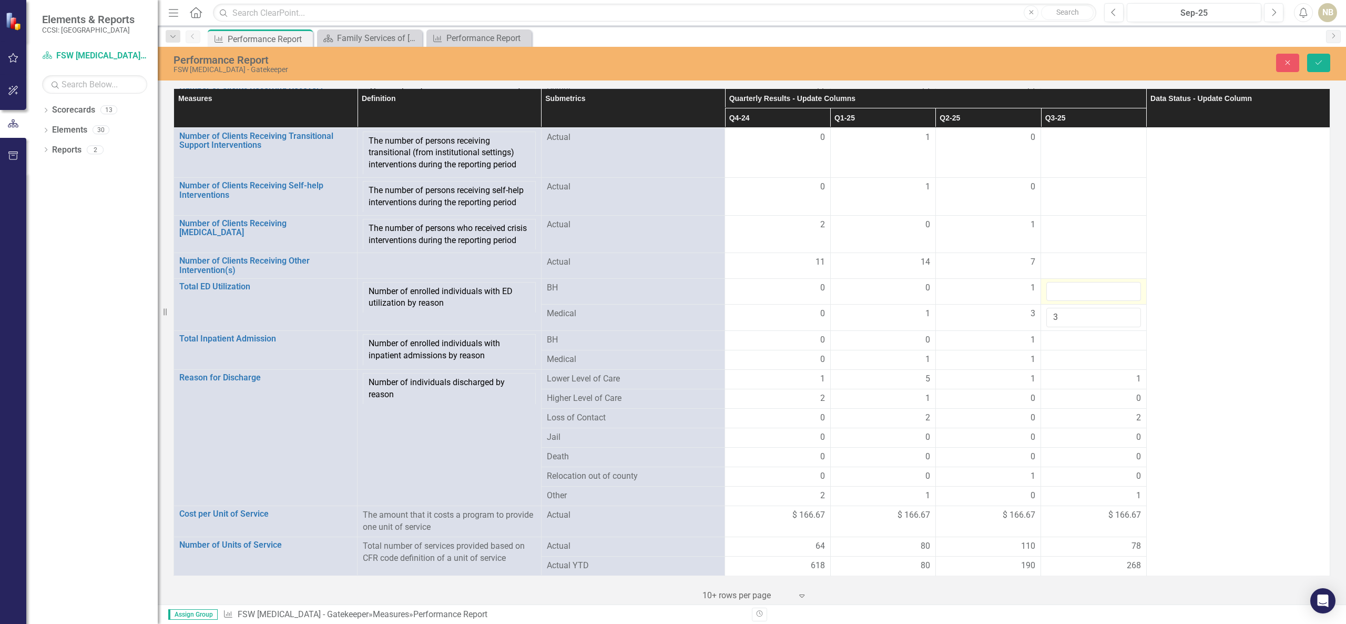
click at [1083, 299] on input "number" at bounding box center [1093, 291] width 94 height 19
type input "0"
click at [1316, 62] on icon "Save" at bounding box center [1318, 62] width 9 height 7
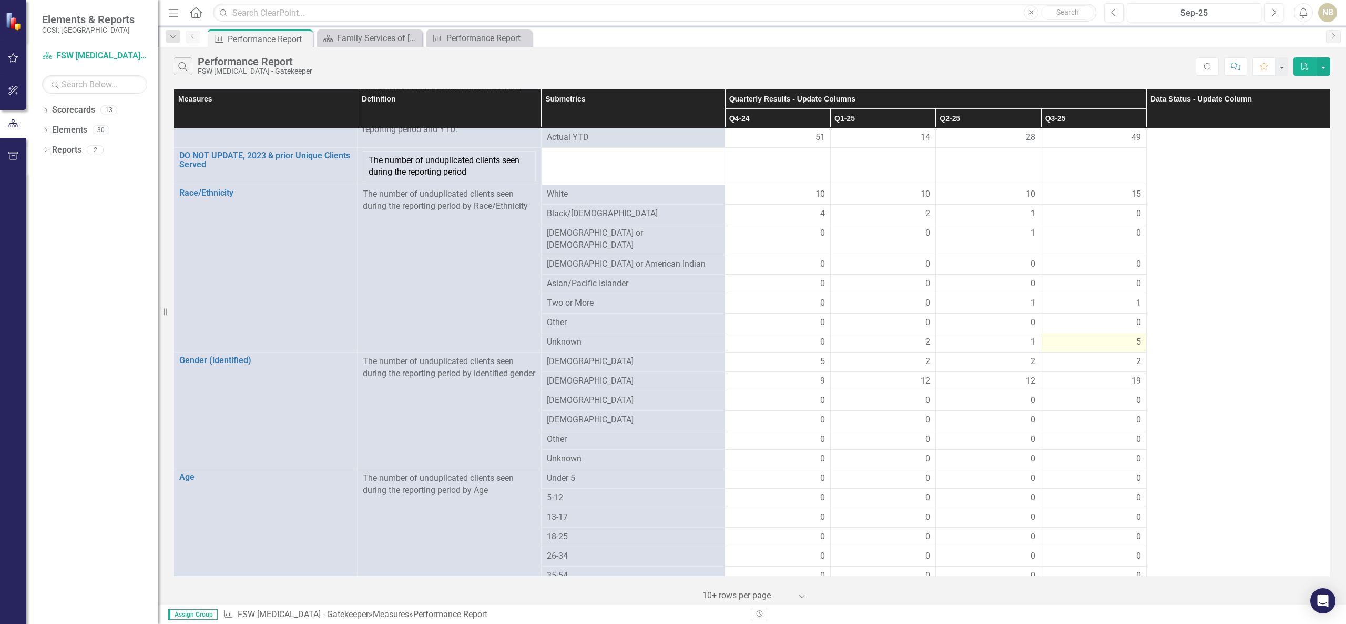
scroll to position [210, 0]
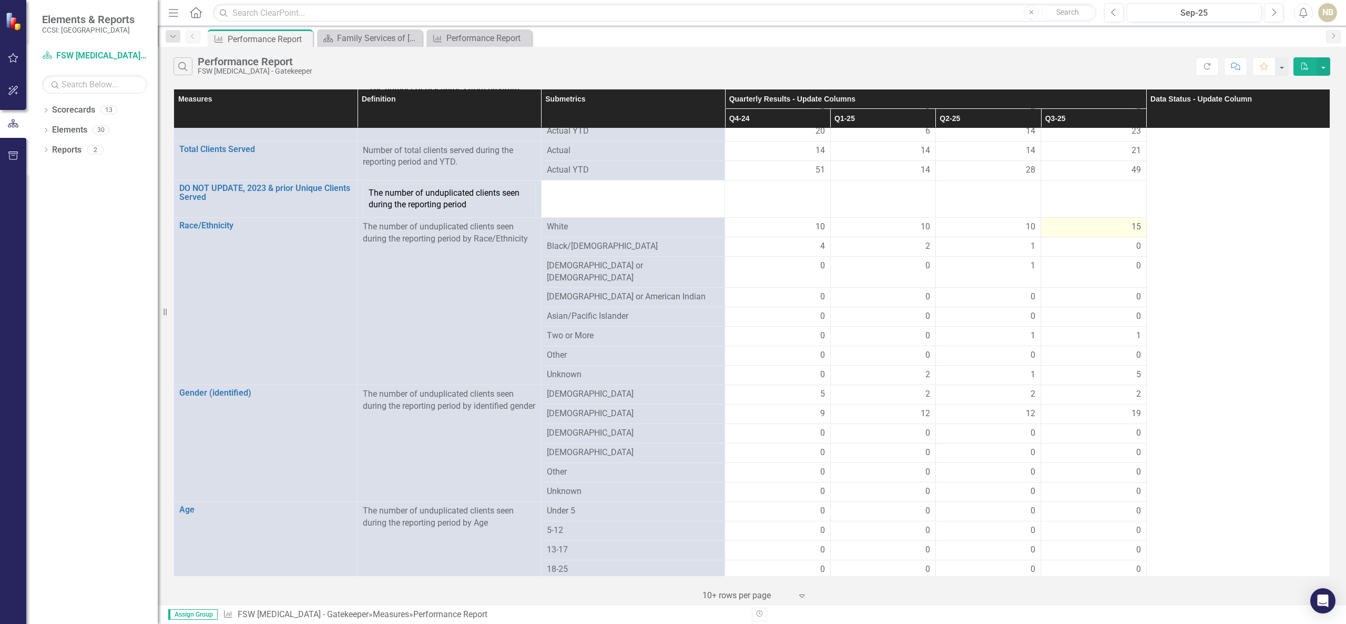
click at [1103, 233] on div "15" at bounding box center [1093, 227] width 94 height 12
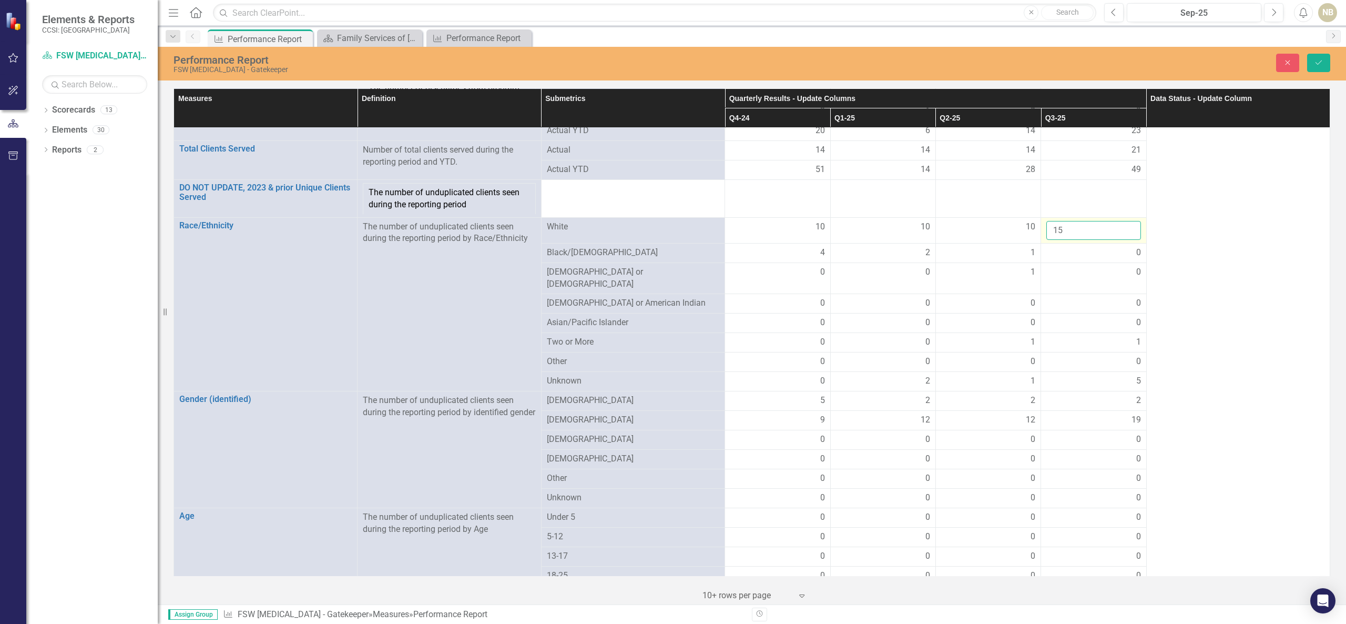
click at [1103, 235] on input "15" at bounding box center [1093, 230] width 94 height 19
type input "14"
click at [1115, 285] on td "0" at bounding box center [1093, 278] width 105 height 31
click at [1117, 281] on input "0" at bounding box center [1093, 275] width 94 height 19
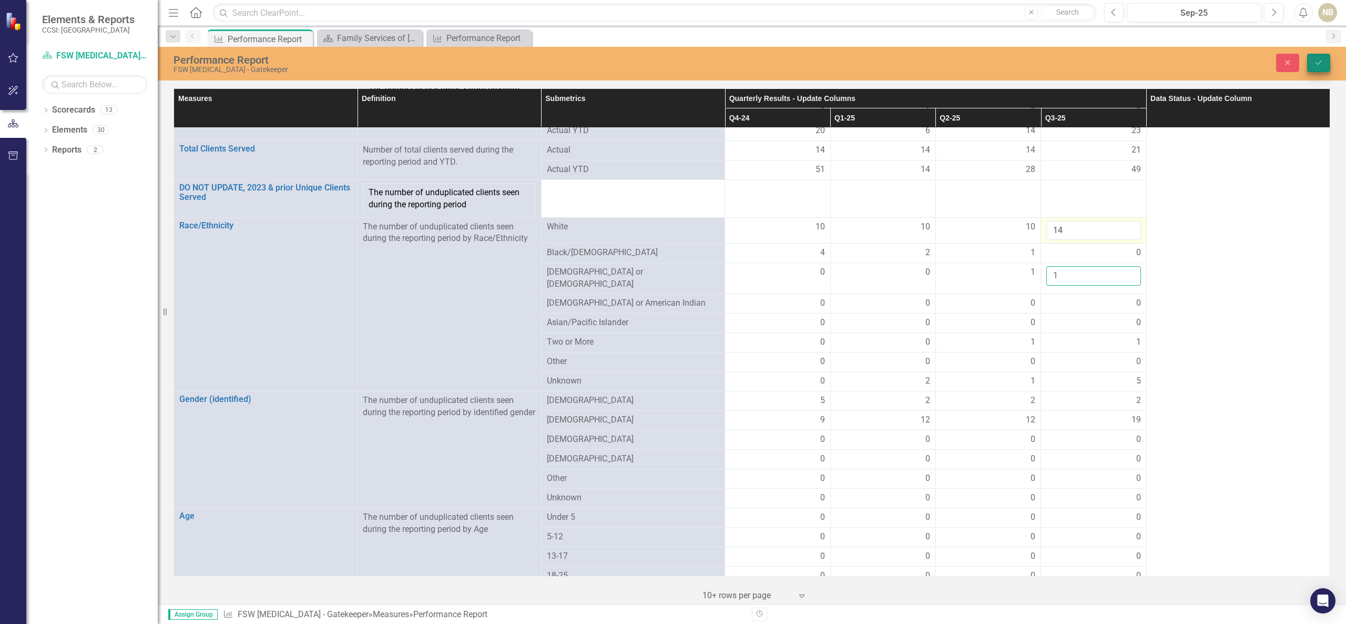
type input "1"
click at [1327, 70] on button "Save" at bounding box center [1318, 63] width 23 height 18
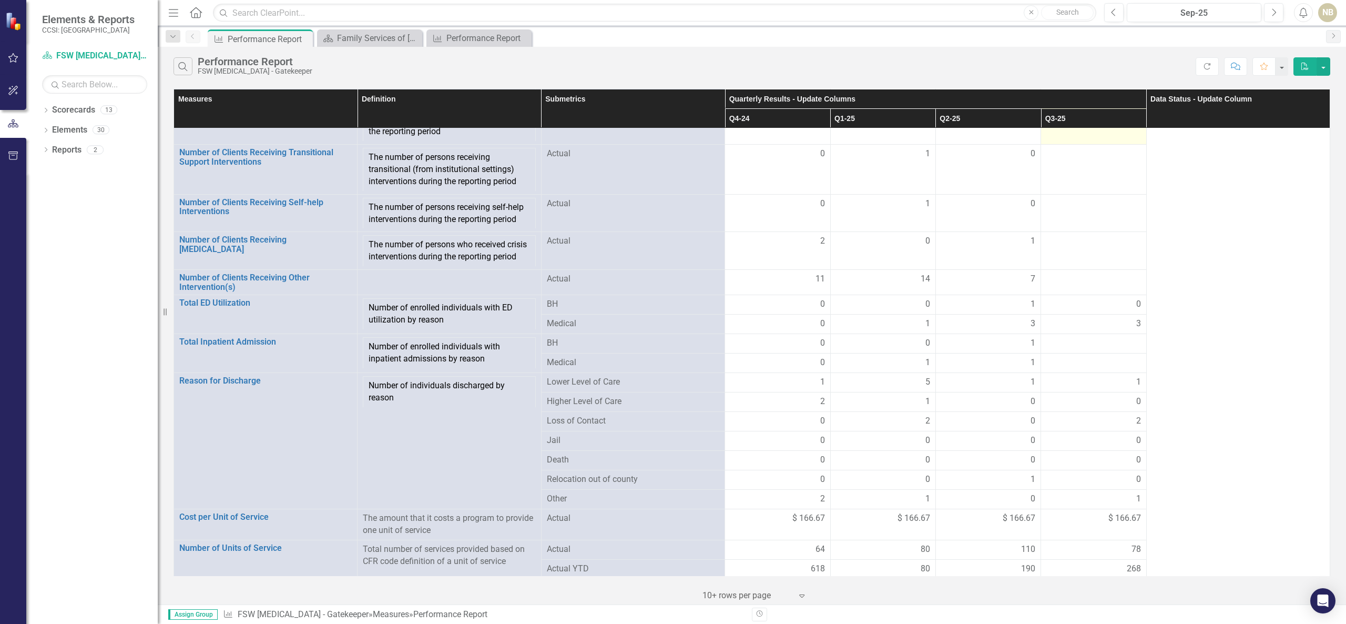
scroll to position [1132, 0]
click at [1100, 338] on div at bounding box center [1093, 340] width 94 height 13
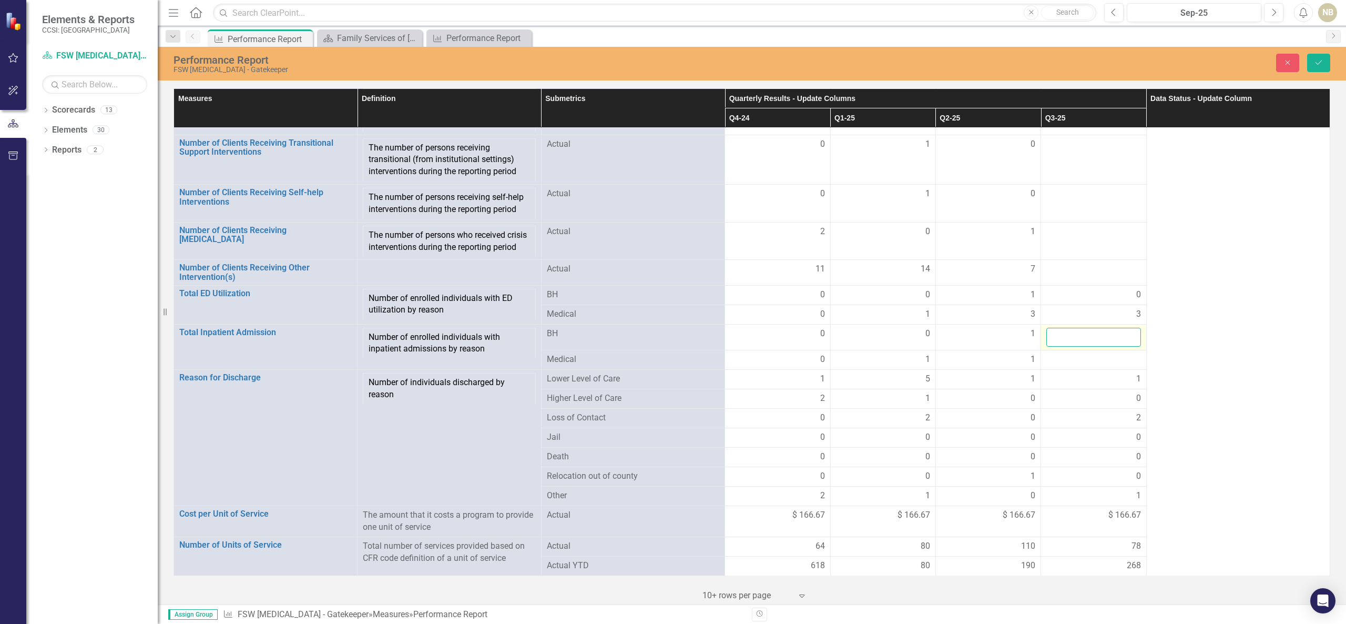
click at [1100, 338] on input "number" at bounding box center [1093, 337] width 94 height 19
type input "0"
click at [1103, 363] on div at bounding box center [1093, 359] width 94 height 13
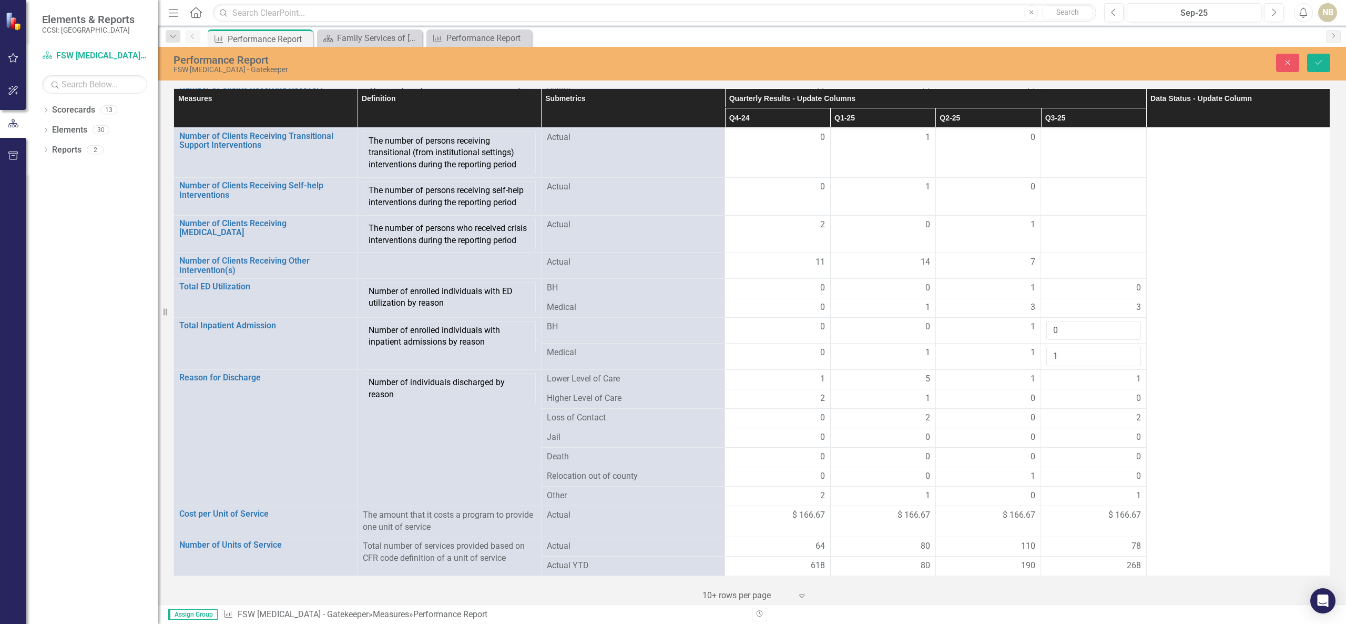
scroll to position [1145, 0]
type input "1"
click at [1315, 62] on icon "Save" at bounding box center [1318, 62] width 9 height 7
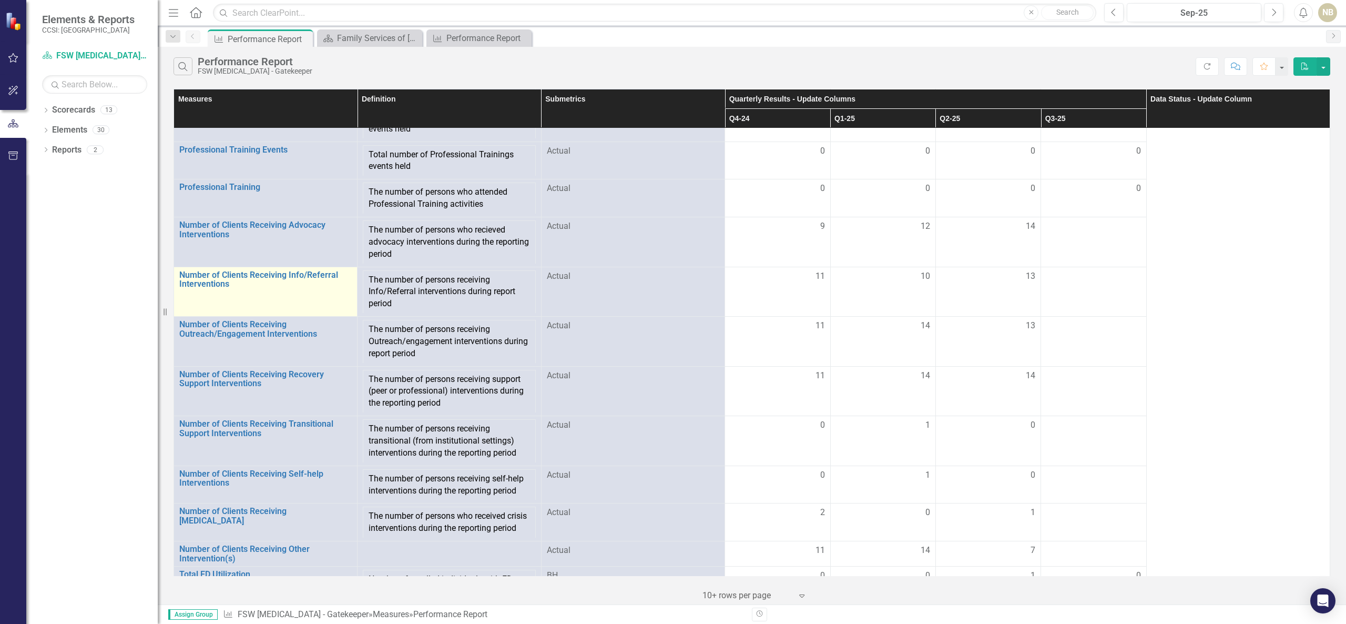
scroll to position [946, 0]
